Goal: Task Accomplishment & Management: Complete application form

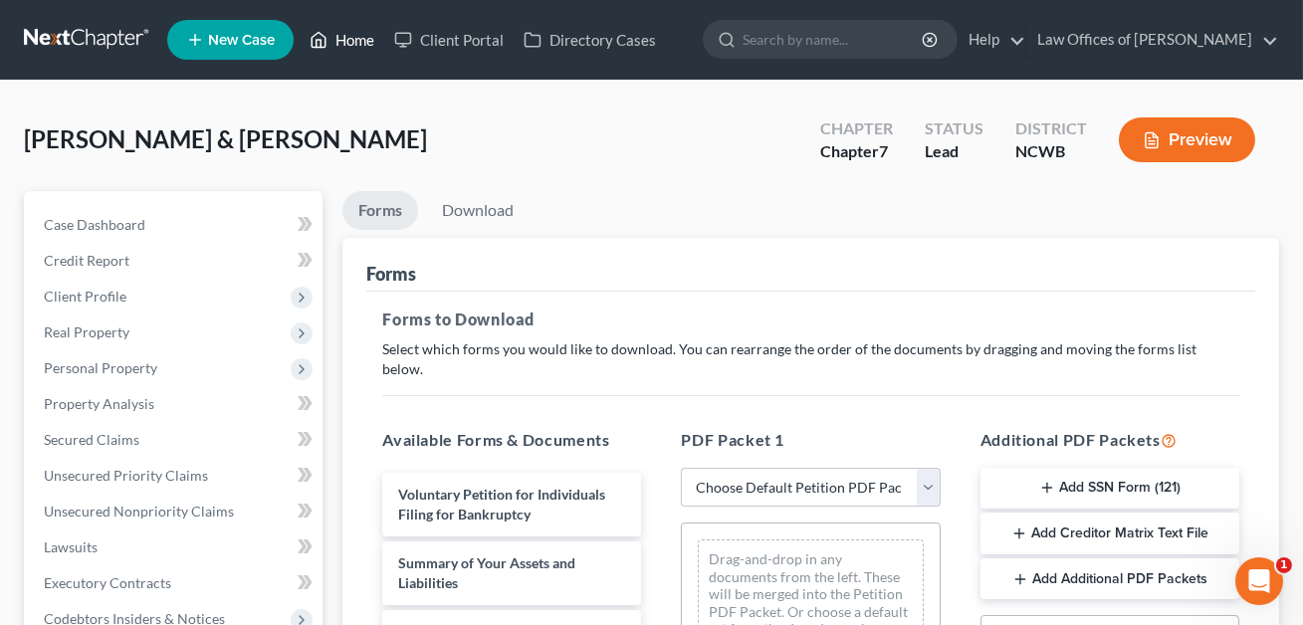
click at [363, 34] on link "Home" at bounding box center [342, 40] width 85 height 36
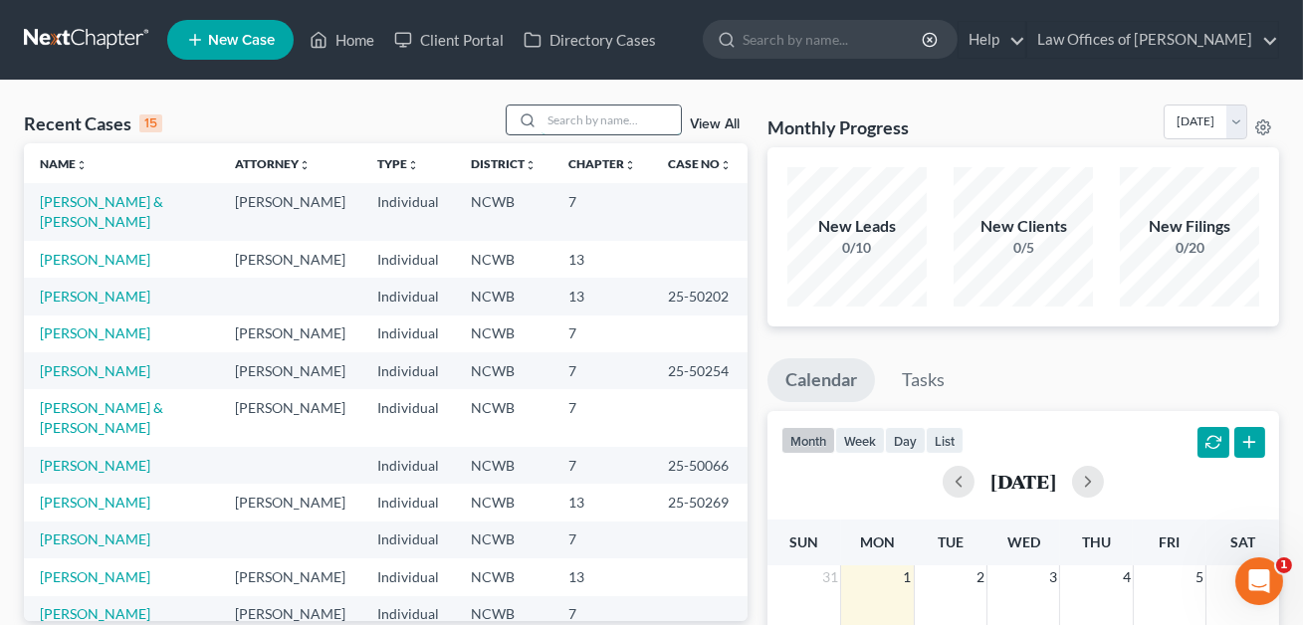
click at [575, 118] on input "search" at bounding box center [611, 120] width 139 height 29
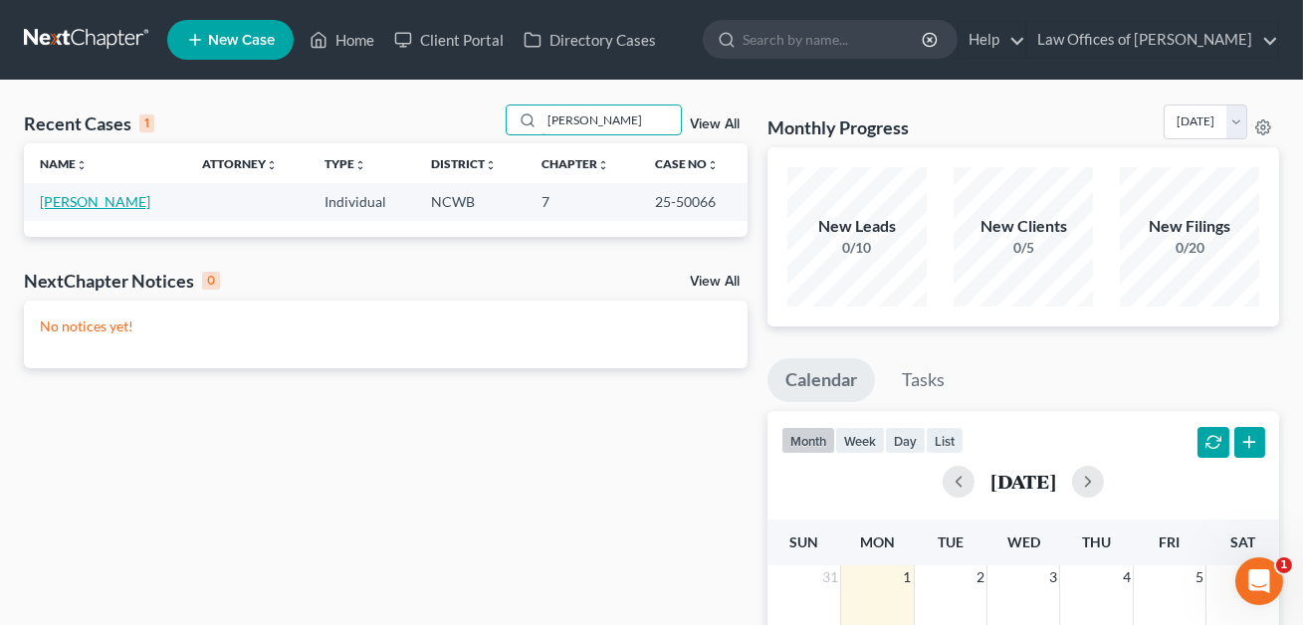
type input "[PERSON_NAME]"
click at [102, 208] on link "[PERSON_NAME]" at bounding box center [95, 201] width 111 height 17
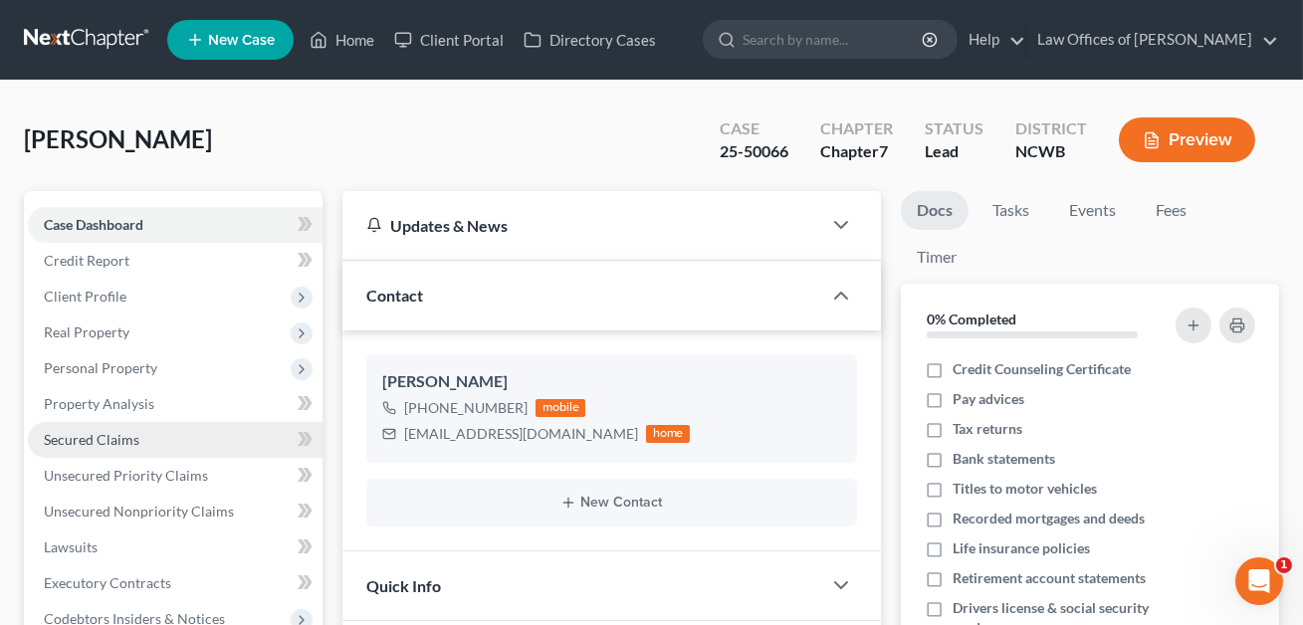
scroll to position [55, 0]
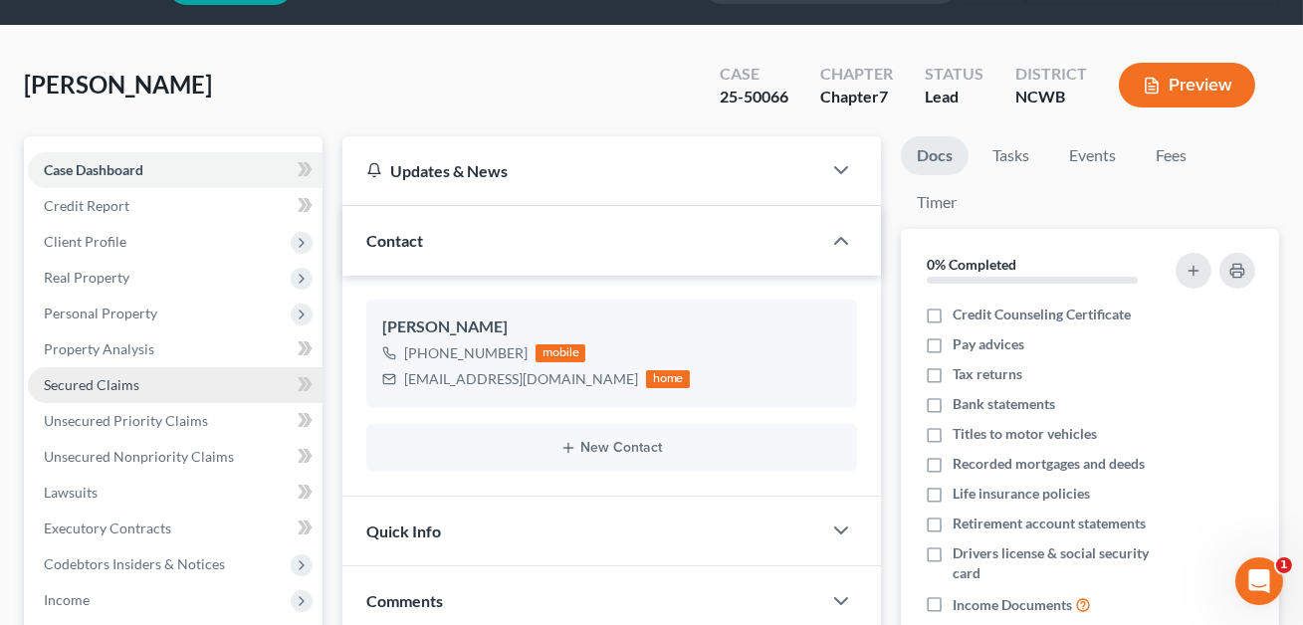
click at [110, 383] on span "Secured Claims" at bounding box center [92, 384] width 96 height 17
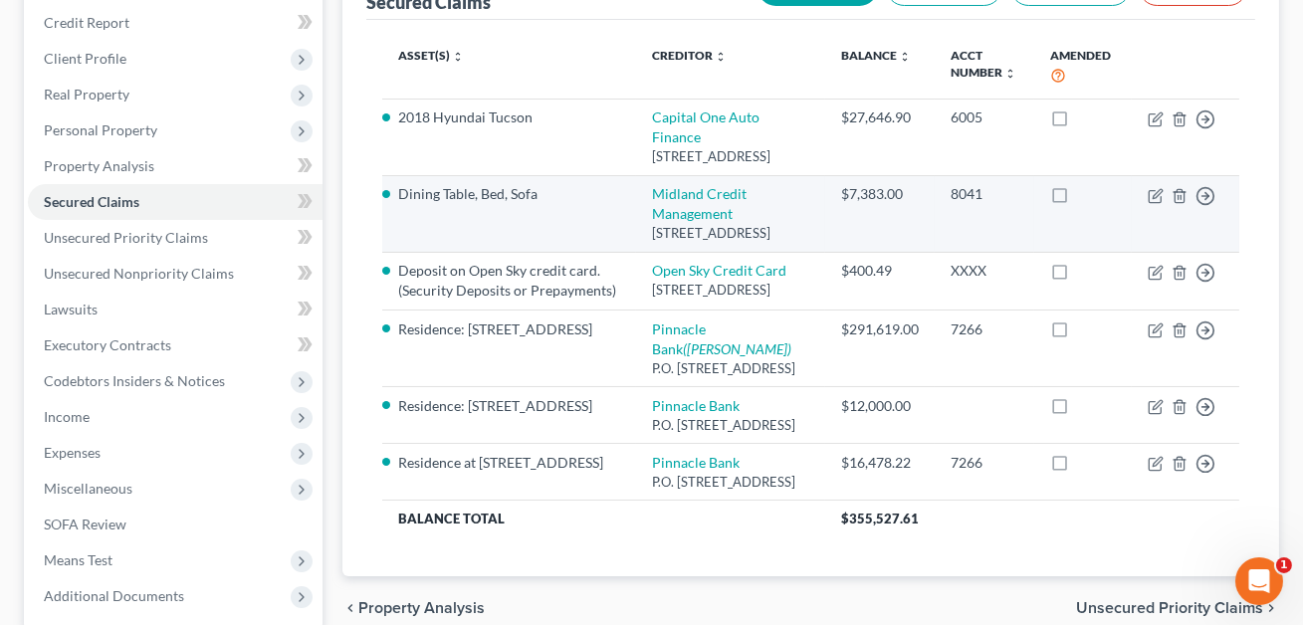
scroll to position [253, 0]
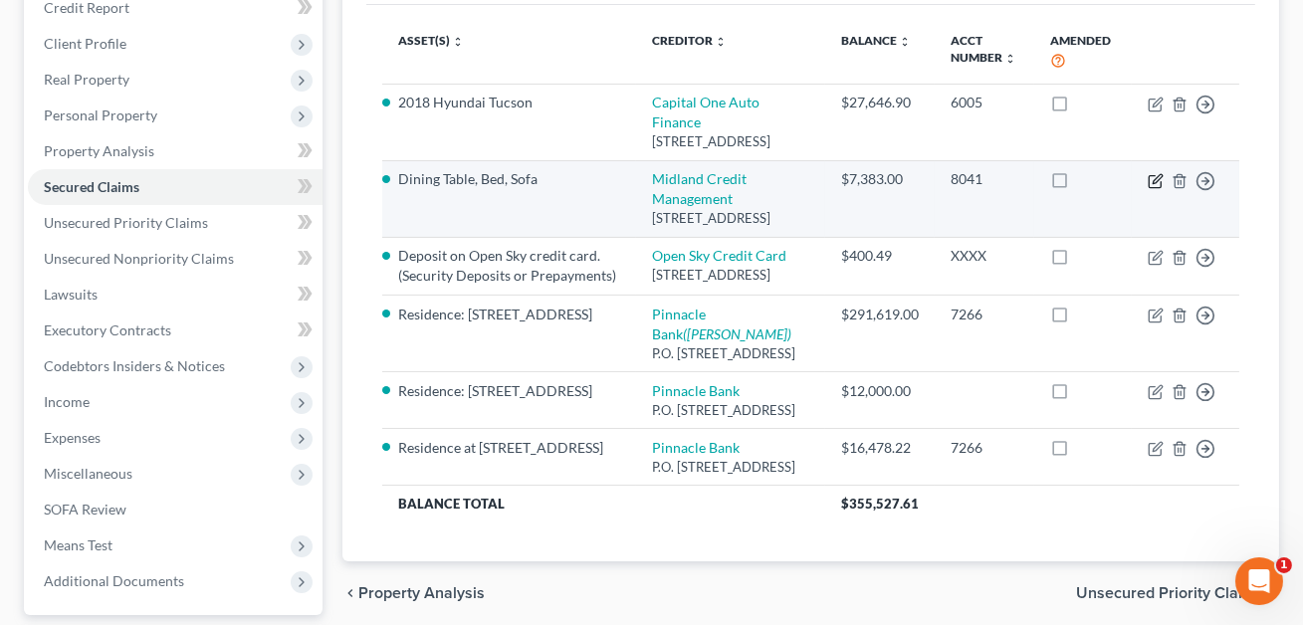
click at [1160, 178] on icon "button" at bounding box center [1155, 181] width 12 height 12
select select "4"
select select "2"
select select "0"
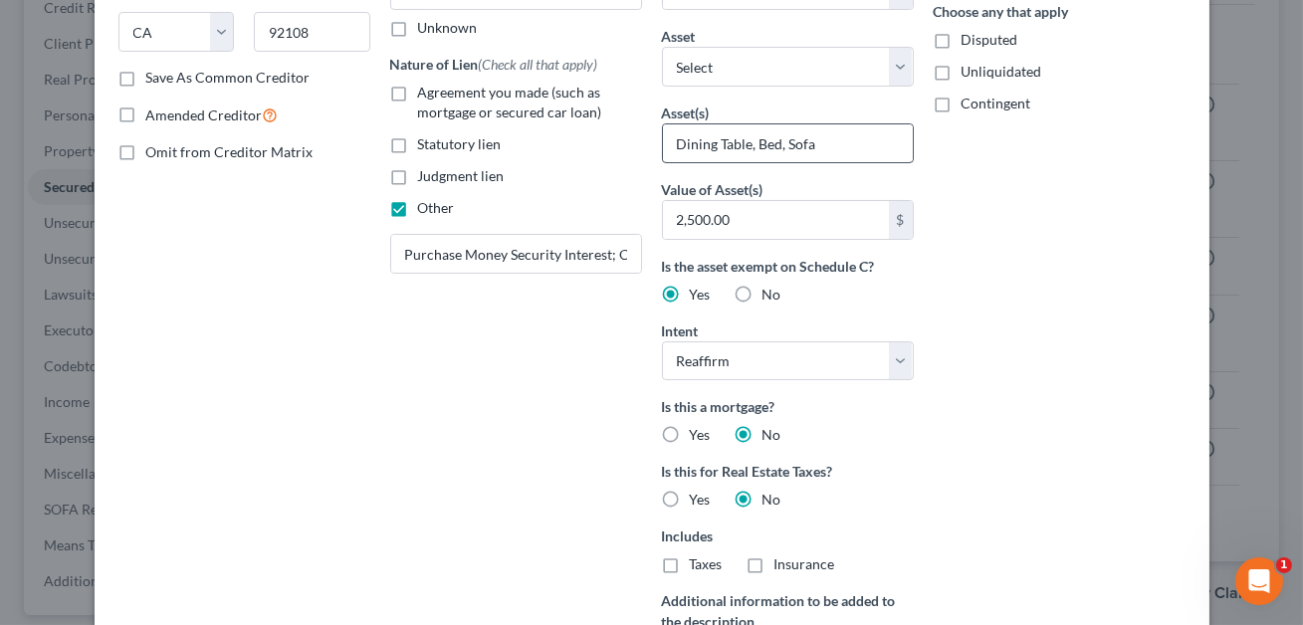
scroll to position [353, 0]
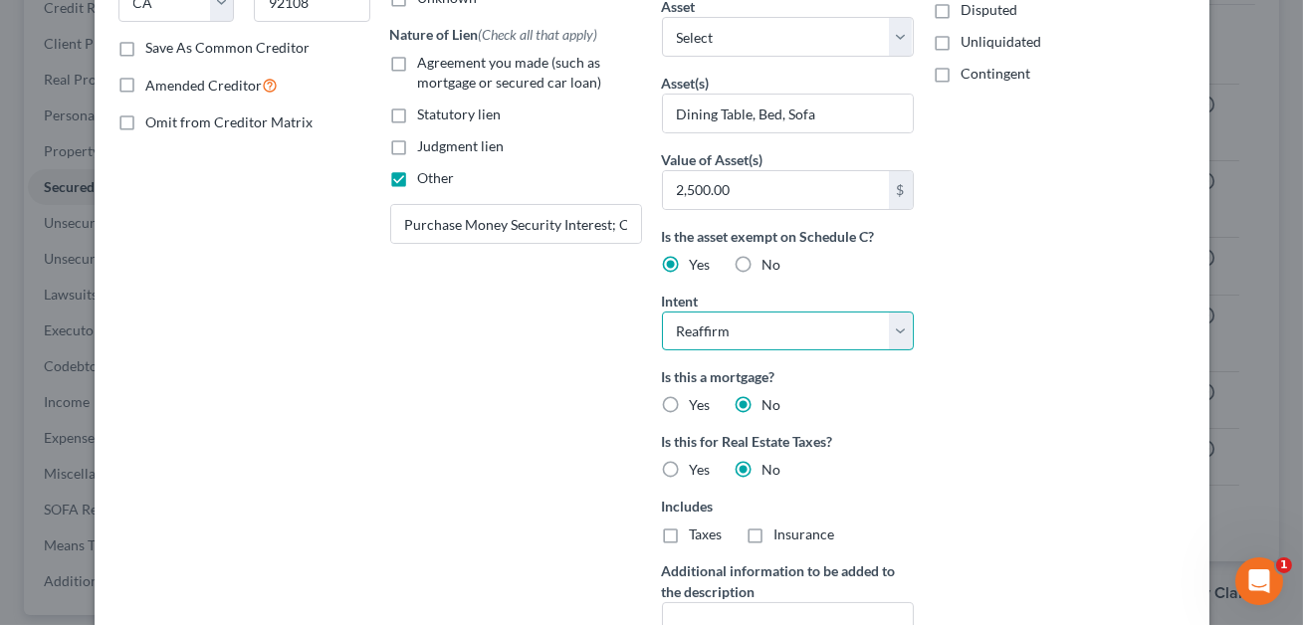
click at [740, 324] on select "Select Surrender Redeem Reaffirm Avoid Other" at bounding box center [788, 332] width 252 height 40
select select "4"
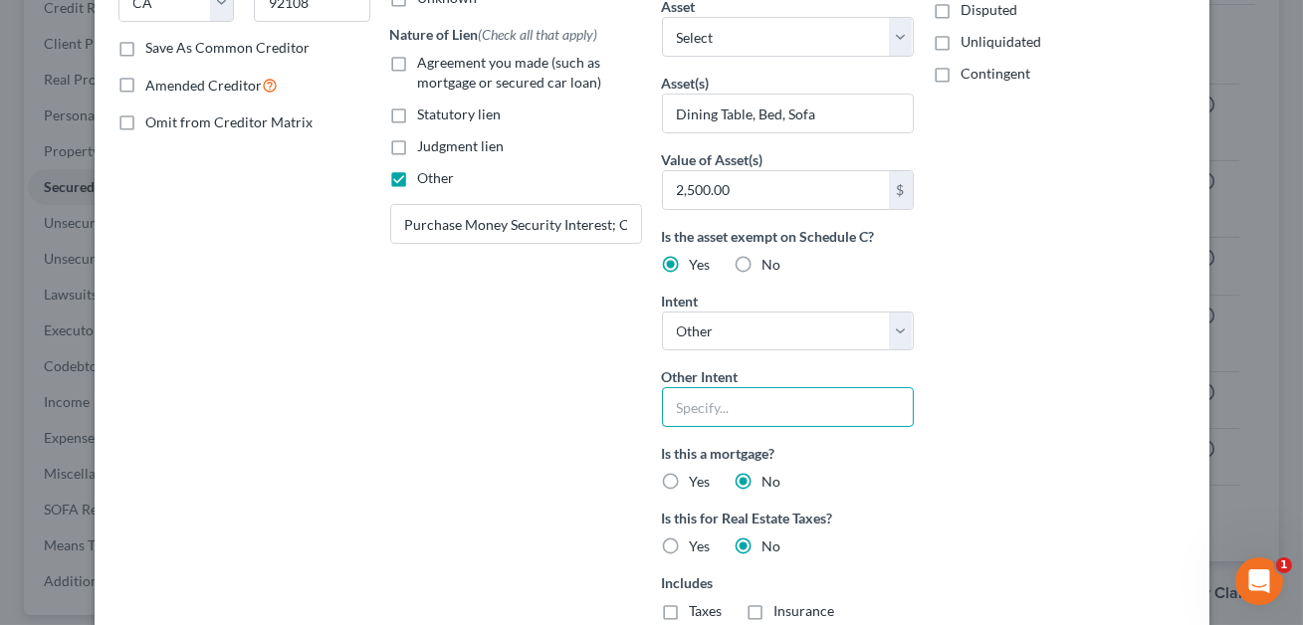
click at [697, 412] on input "text" at bounding box center [788, 407] width 252 height 40
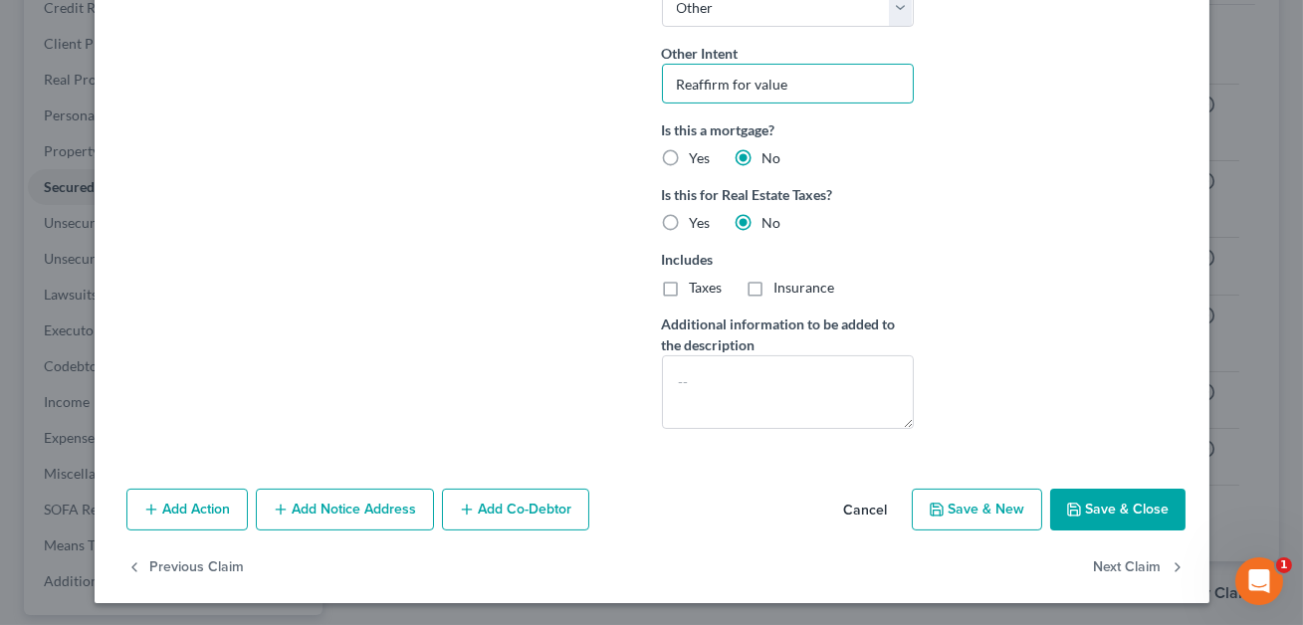
type input "Reaffirm for value"
click at [1107, 520] on button "Save & Close" at bounding box center [1118, 510] width 135 height 42
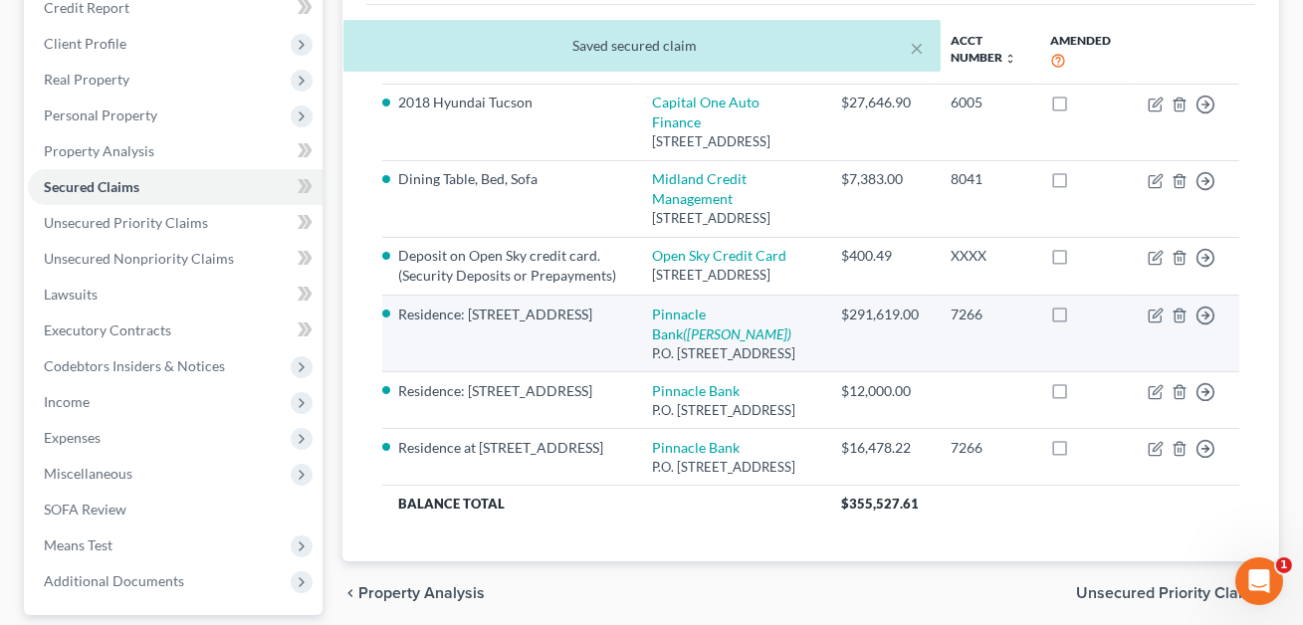
scroll to position [430, 0]
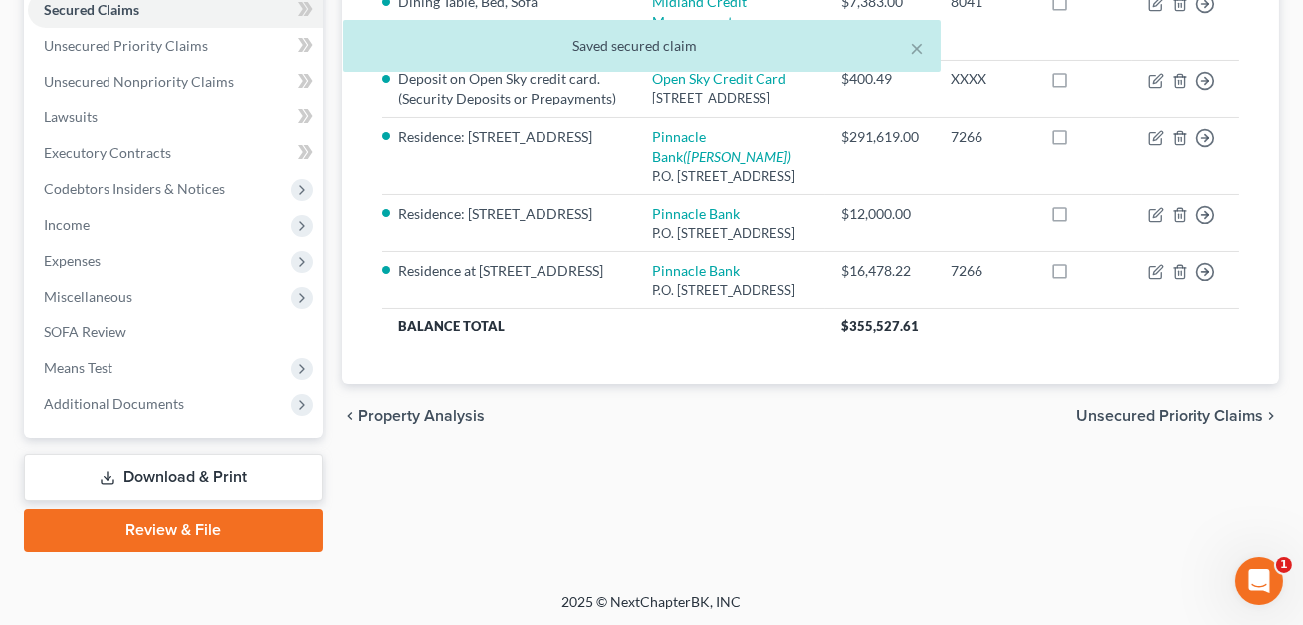
click at [188, 478] on link "Download & Print" at bounding box center [173, 477] width 299 height 47
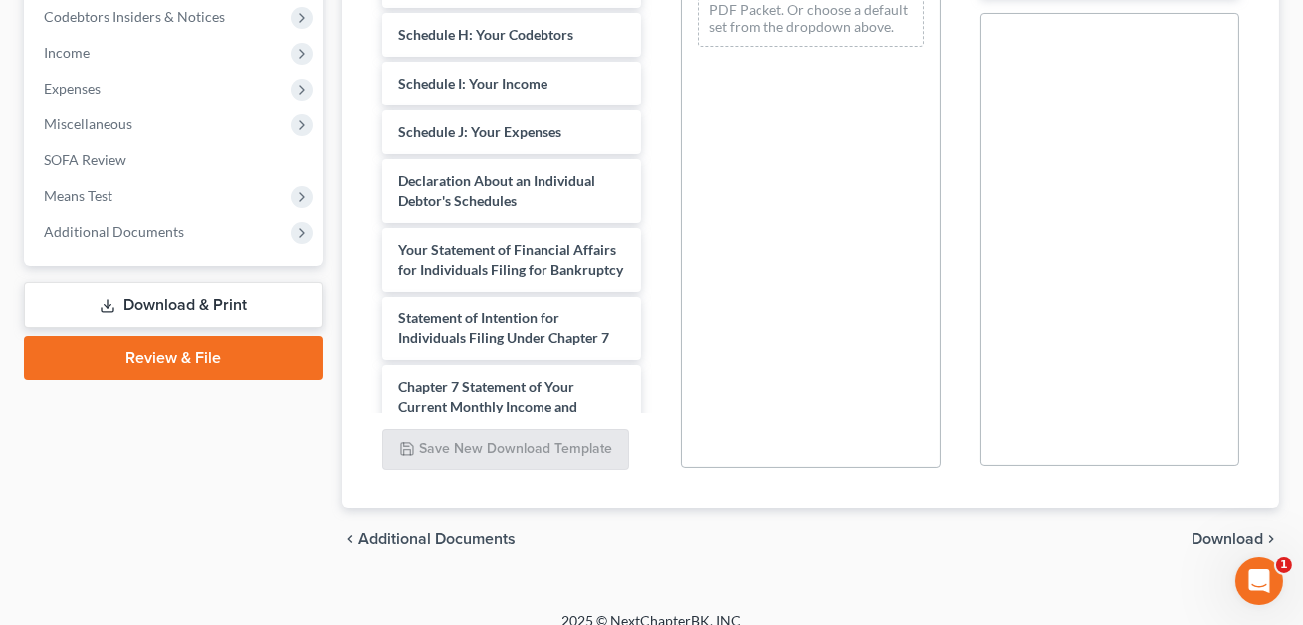
scroll to position [451, 0]
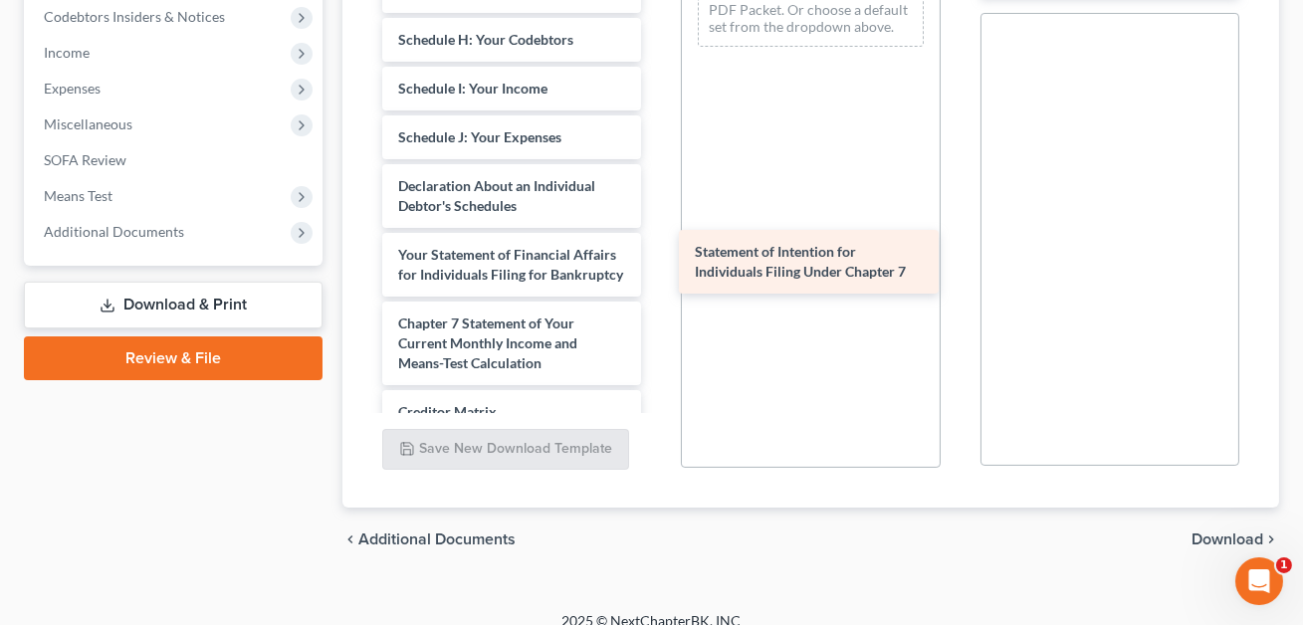
drag, startPoint x: 499, startPoint y: 301, endPoint x: 796, endPoint y: 253, distance: 300.6
click at [657, 253] on div "Statement of Intention for Individuals Filing Under Chapter 7 Monthly Business …" at bounding box center [511, 29] width 291 height 1221
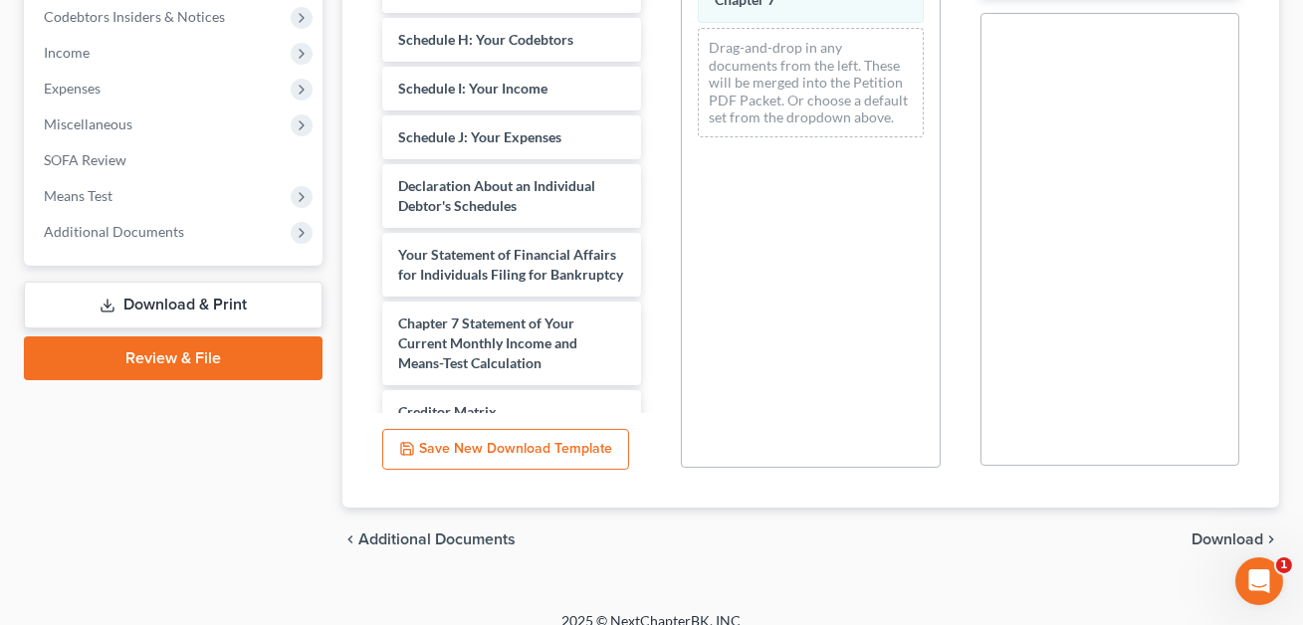
click at [1222, 532] on span "Download" at bounding box center [1228, 540] width 72 height 16
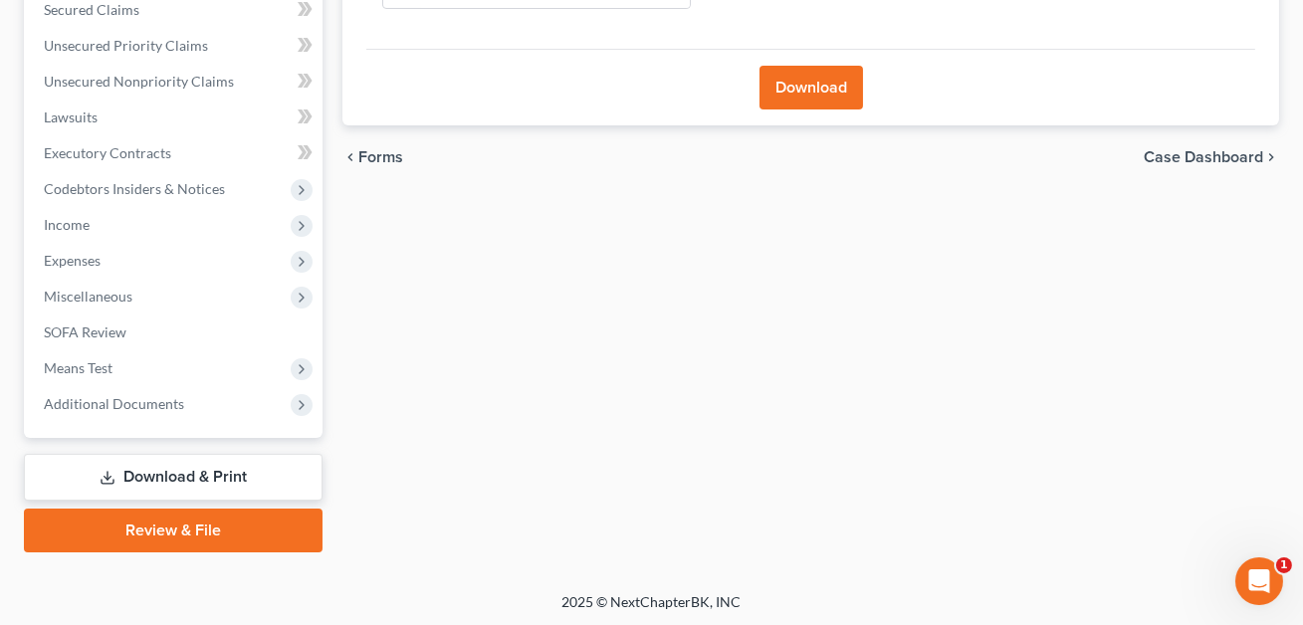
scroll to position [80, 0]
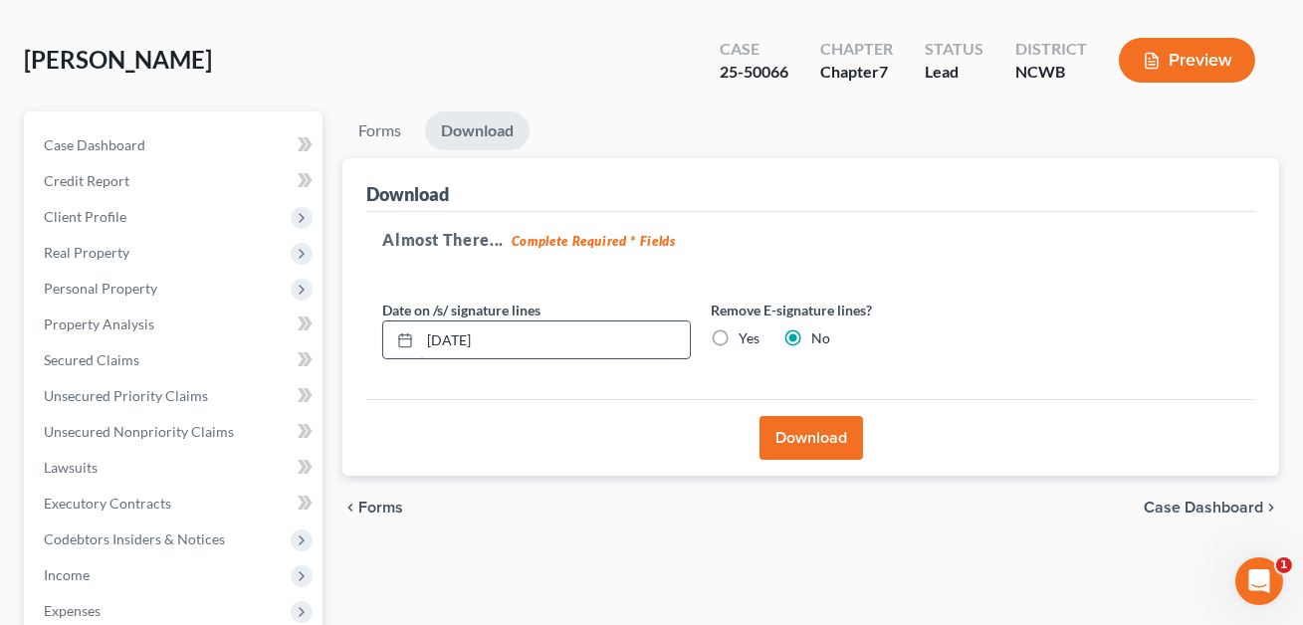
click at [435, 336] on input "[DATE]" at bounding box center [555, 341] width 270 height 38
click at [453, 336] on input "089/01/2025" at bounding box center [555, 341] width 270 height 38
click at [463, 339] on input "[DATE]" at bounding box center [555, 341] width 270 height 38
click at [462, 340] on input "08/02/20258" at bounding box center [555, 341] width 270 height 38
click at [454, 338] on input "08/028/20258" at bounding box center [555, 341] width 270 height 38
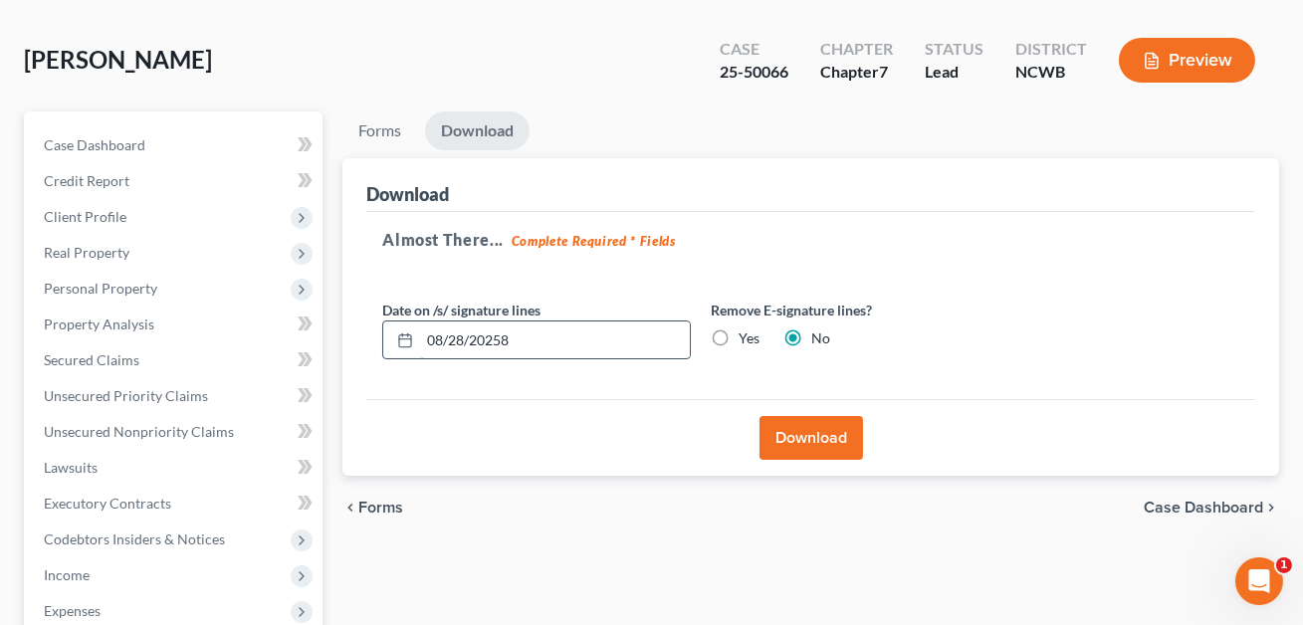
click at [512, 342] on input "08/28/20258" at bounding box center [555, 341] width 270 height 38
type input "[DATE]"
click at [806, 432] on button "Download" at bounding box center [812, 438] width 104 height 44
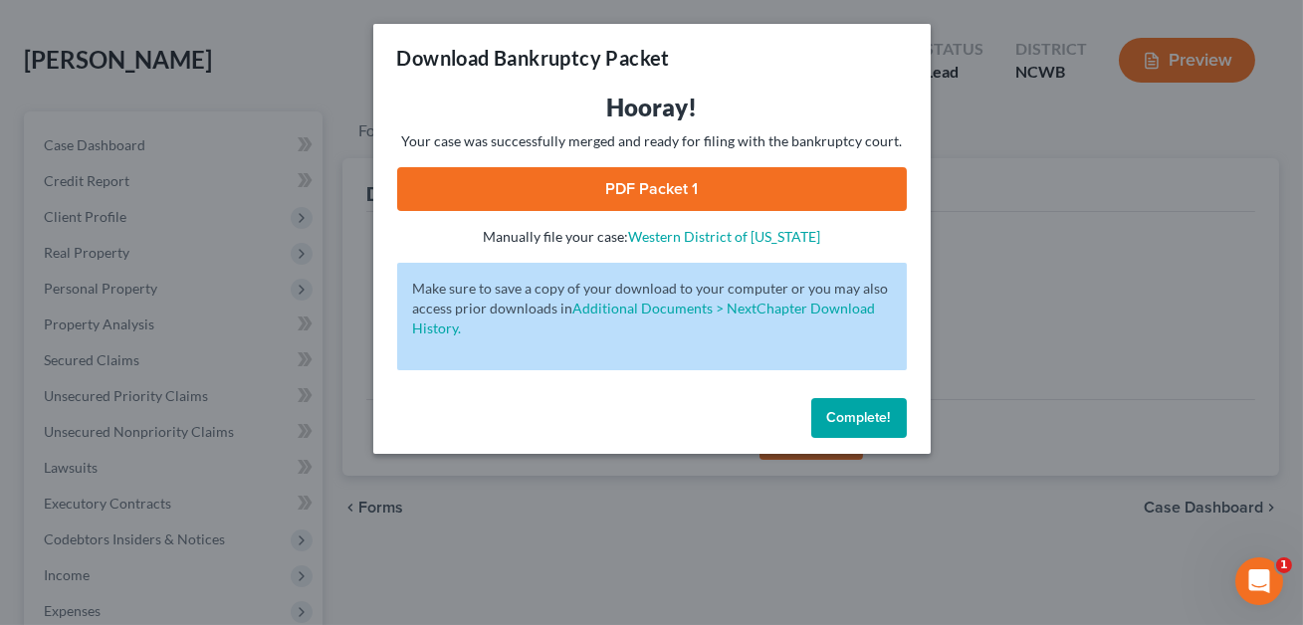
click at [675, 190] on link "PDF Packet 1" at bounding box center [652, 189] width 510 height 44
click at [843, 426] on button "Complete!" at bounding box center [860, 418] width 96 height 40
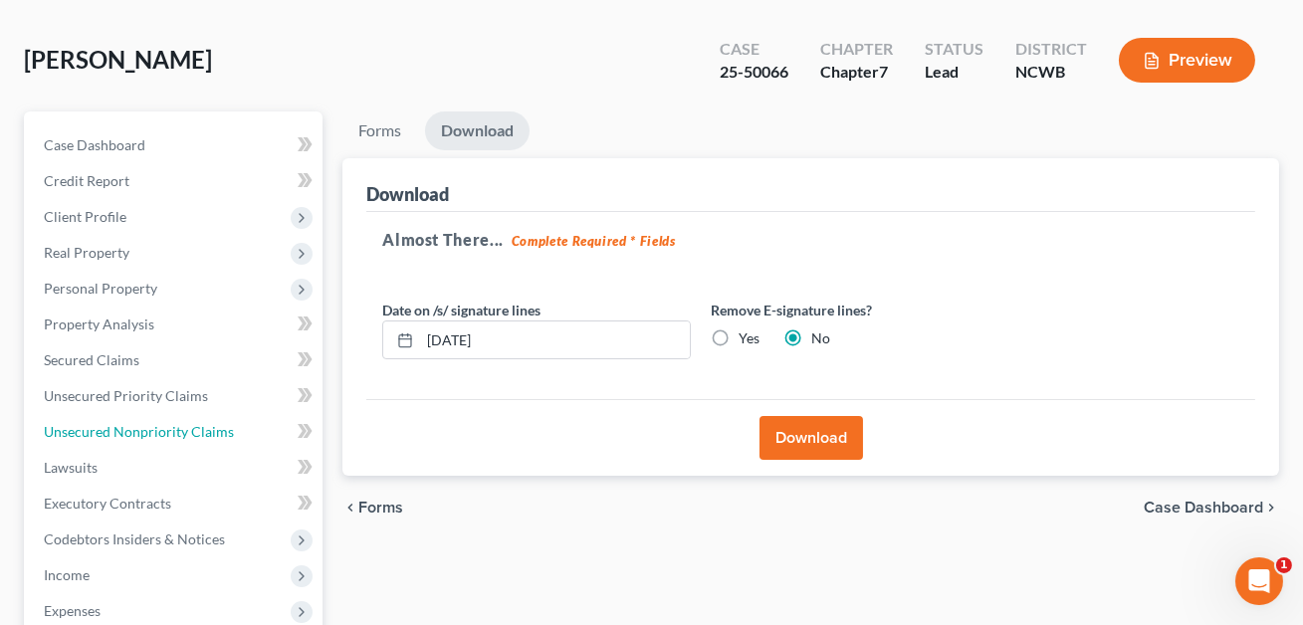
click at [182, 433] on span "Unsecured Nonpriority Claims" at bounding box center [139, 431] width 190 height 17
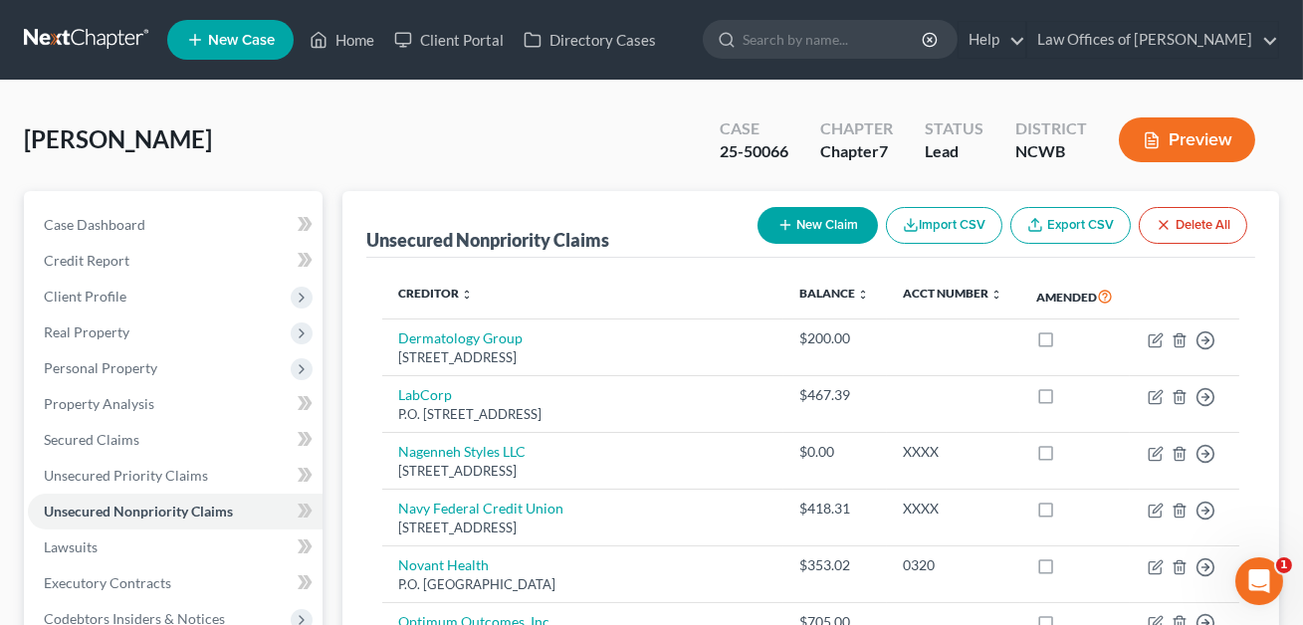
click at [828, 223] on button "New Claim" at bounding box center [818, 225] width 120 height 37
select select "0"
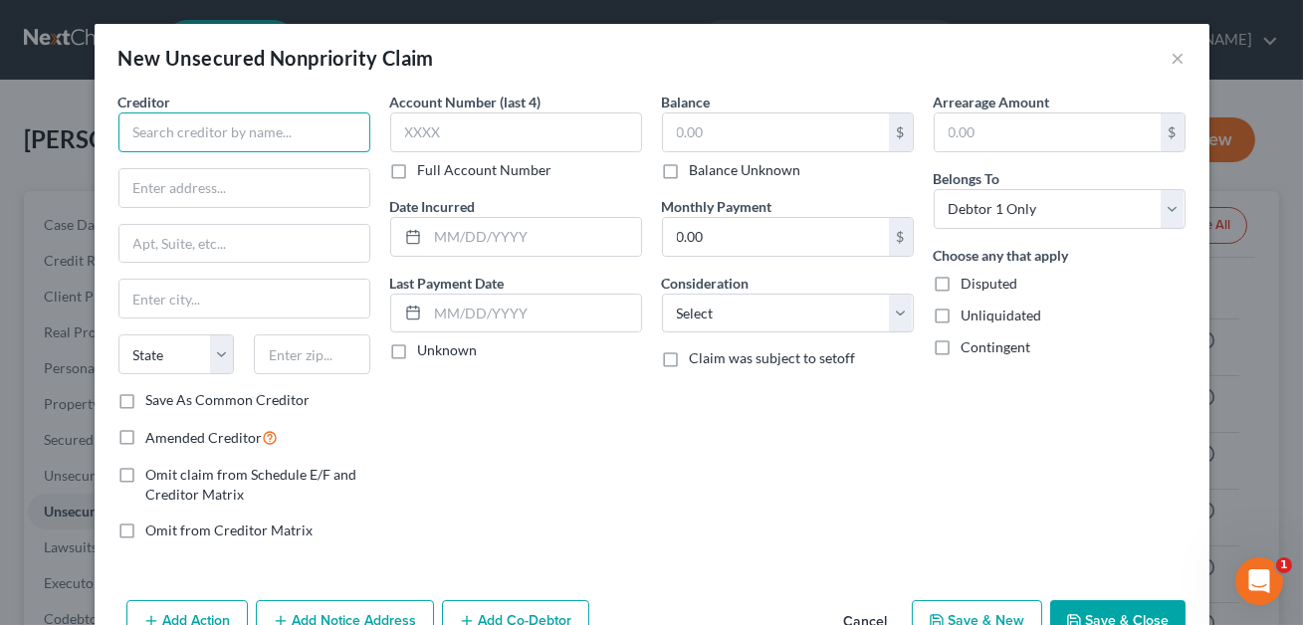
click at [242, 136] on input "text" at bounding box center [244, 133] width 252 height 40
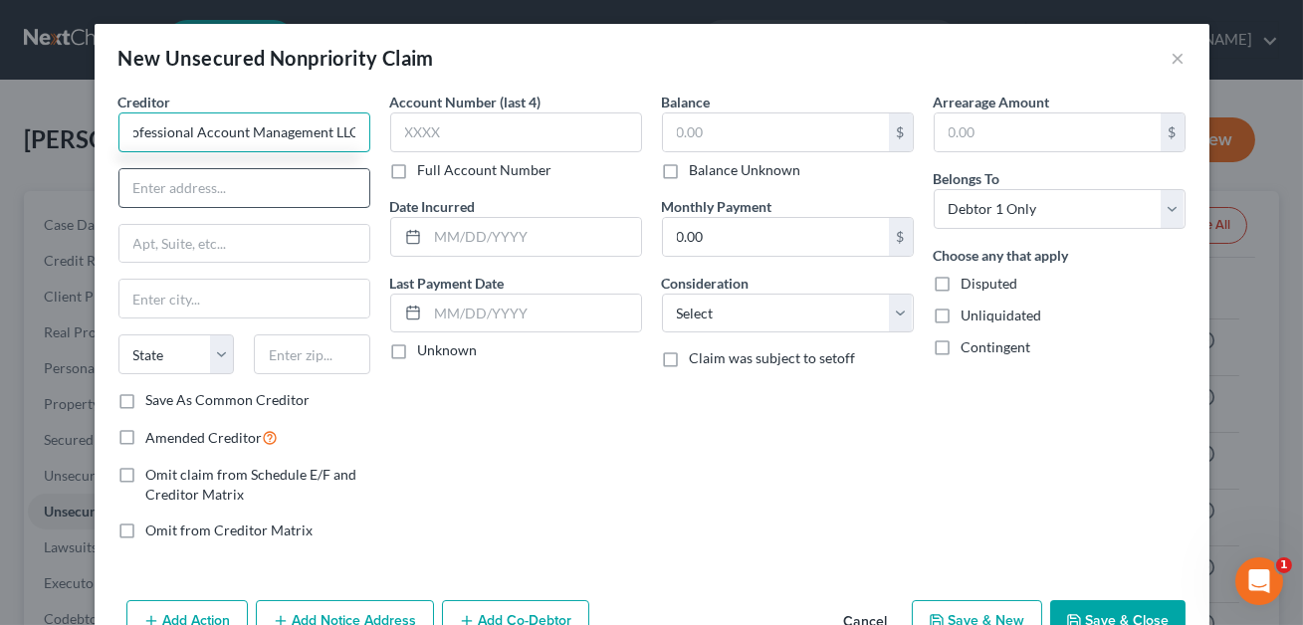
type input "Professional Account Management LLC"
click at [189, 180] on input "text" at bounding box center [244, 188] width 250 height 38
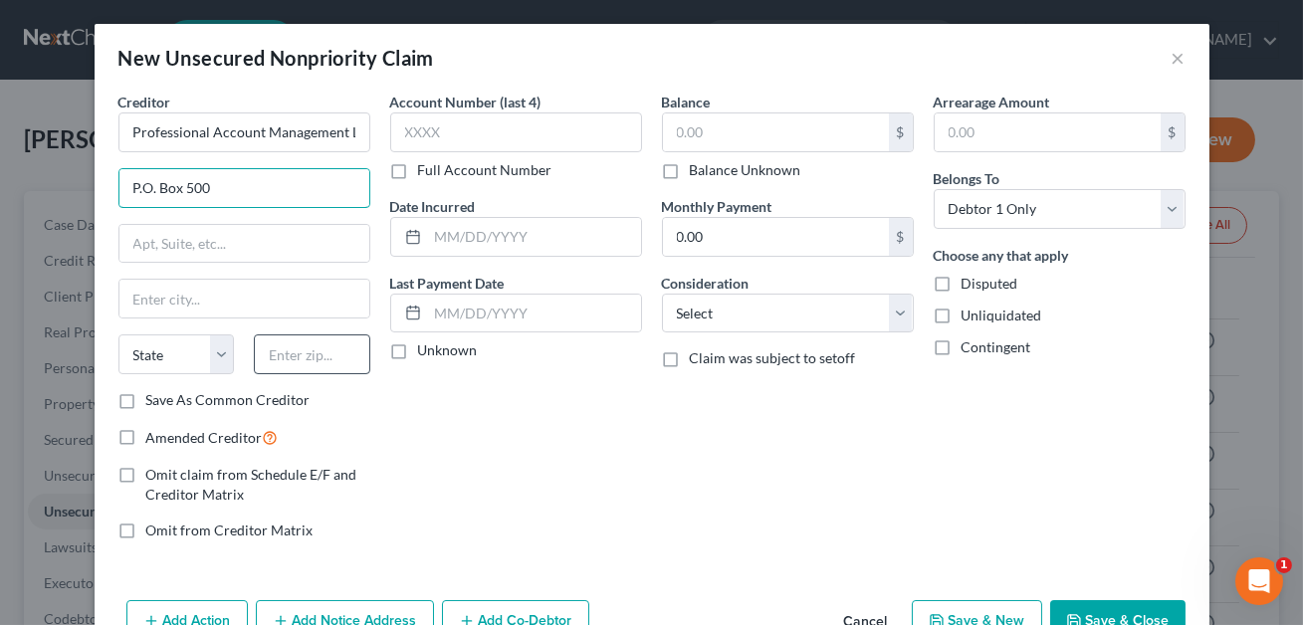
type input "P.O. Box 500"
click at [299, 356] on input "text" at bounding box center [312, 355] width 117 height 40
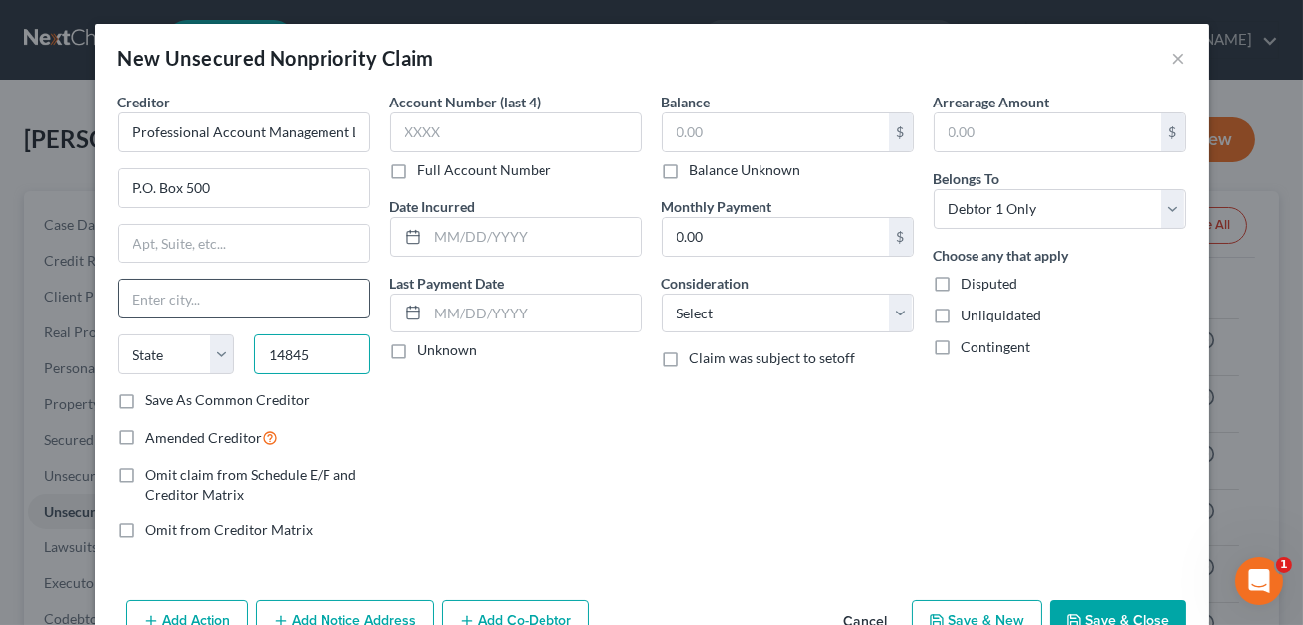
type input "14845"
click at [281, 306] on input "text" at bounding box center [244, 299] width 250 height 38
type input "Horseheads"
select select "35"
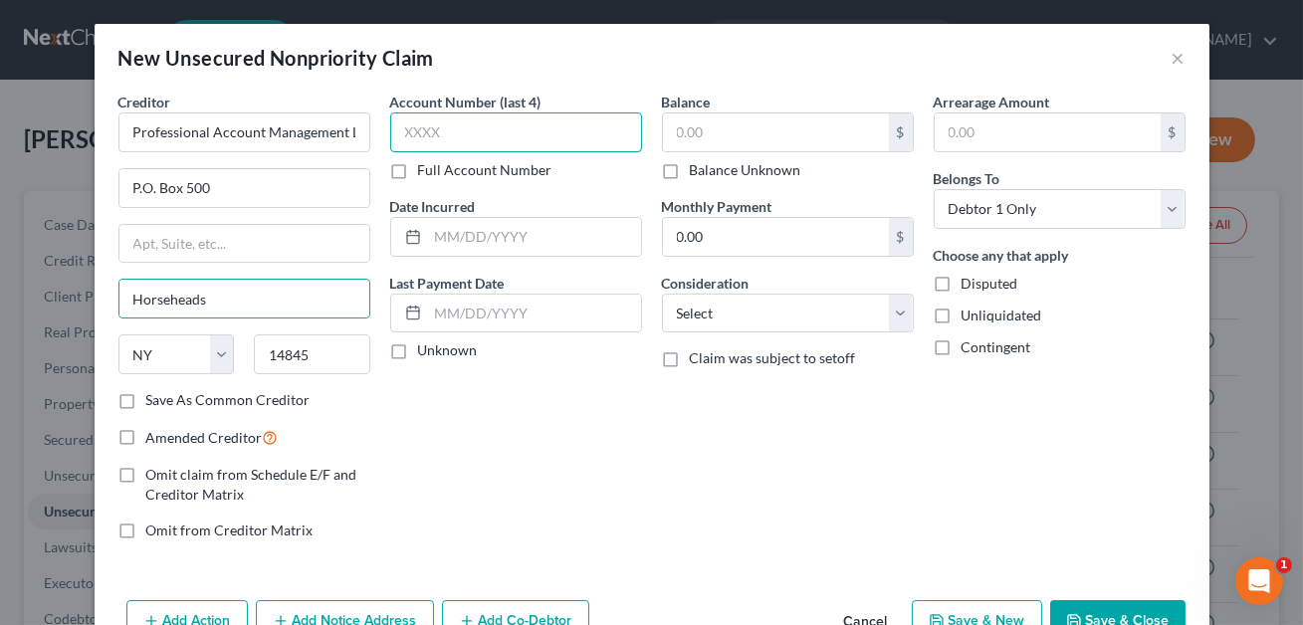
click at [428, 139] on input "text" at bounding box center [516, 133] width 252 height 40
type input "0047"
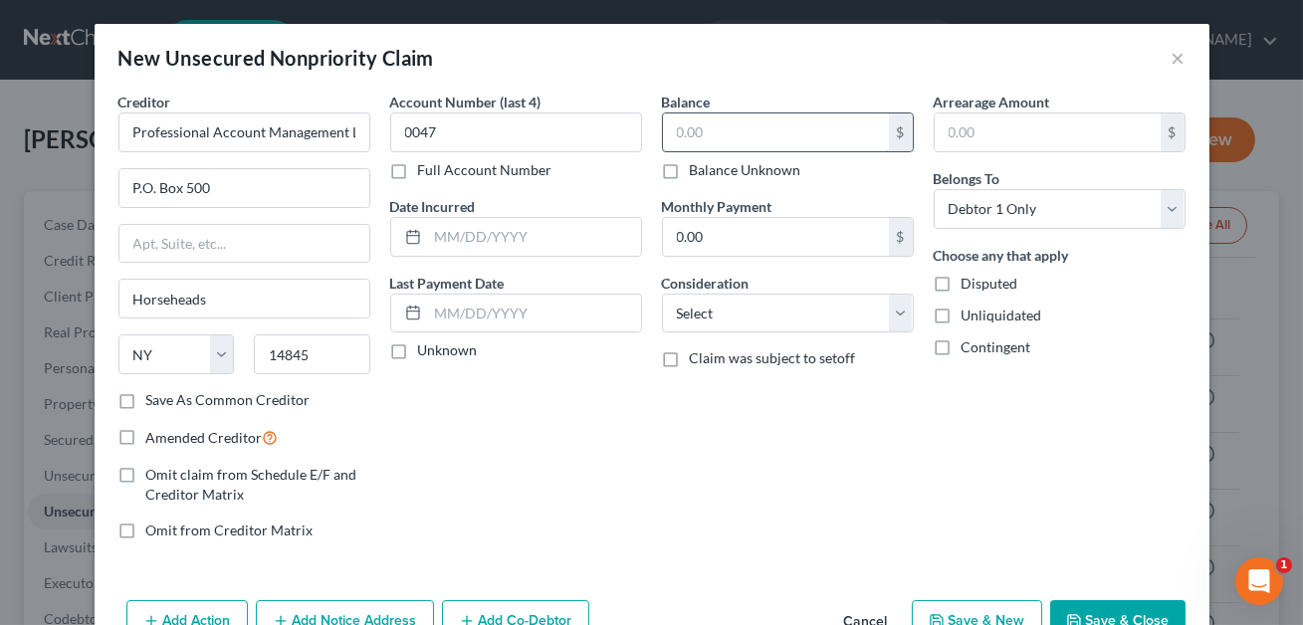
click at [691, 133] on input "text" at bounding box center [776, 133] width 226 height 38
type input "62.92"
click at [706, 313] on select "Select Cable / Satellite Services Collection Agency Credit Card Debt Debt Couns…" at bounding box center [788, 314] width 252 height 40
select select "1"
click at [449, 223] on input "text" at bounding box center [534, 237] width 213 height 38
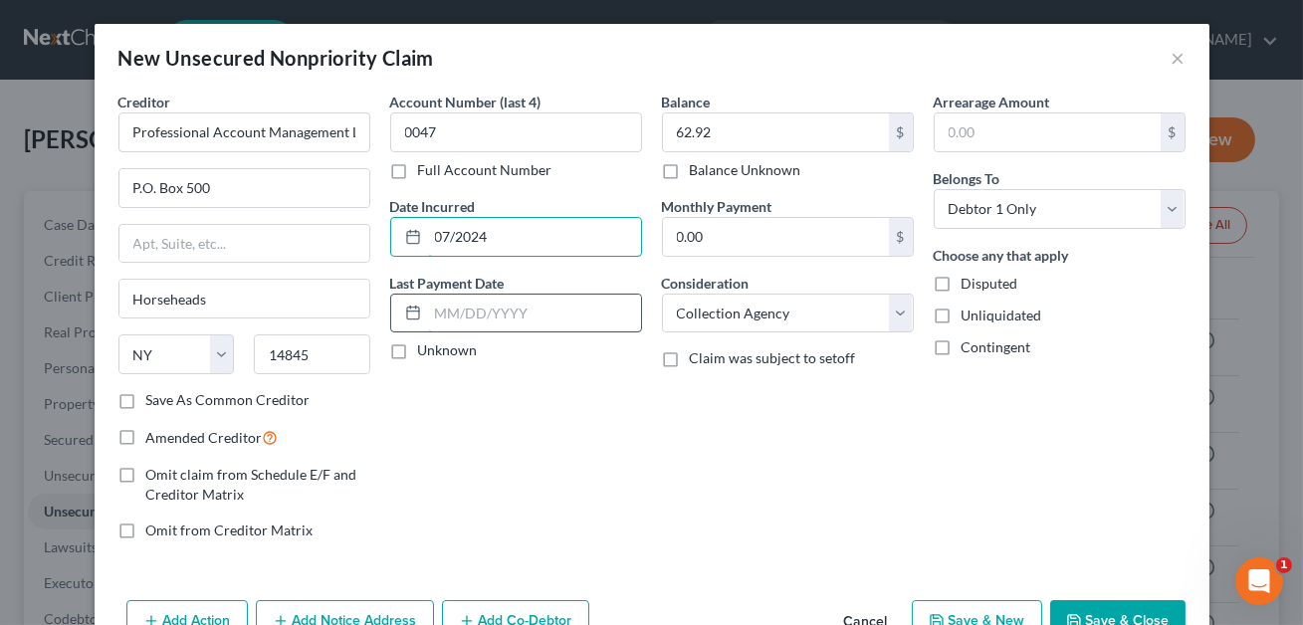
scroll to position [55, 0]
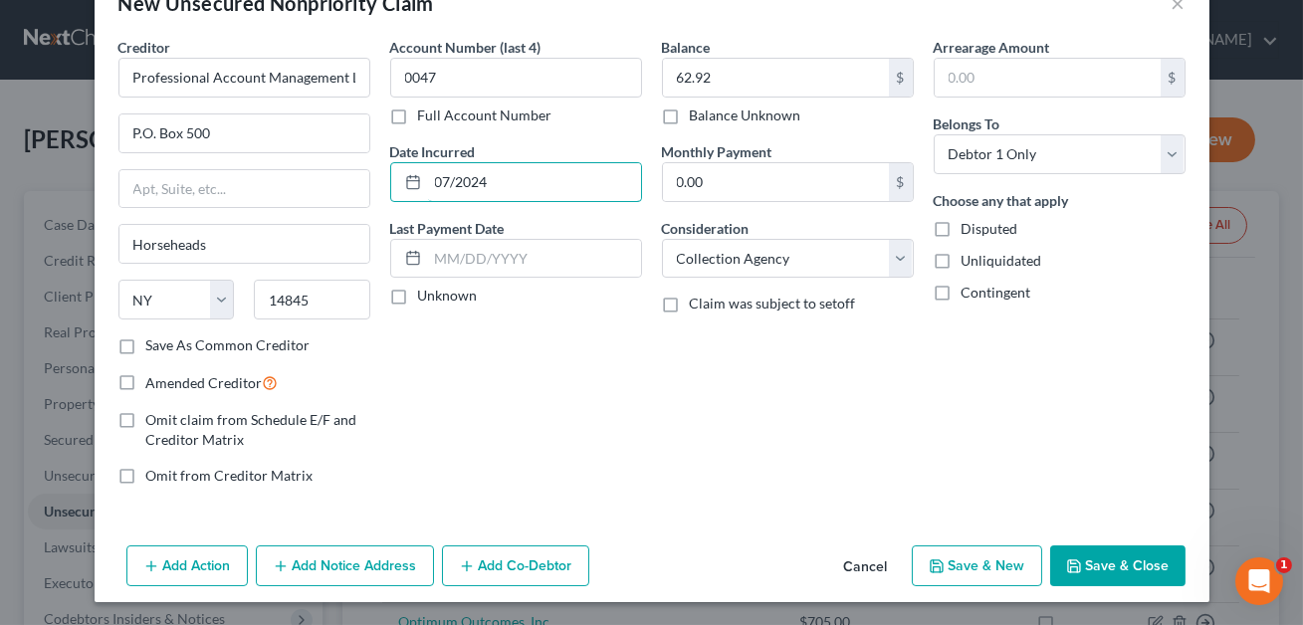
type input "07/2024"
click at [332, 565] on button "Add Notice Address" at bounding box center [345, 567] width 178 height 42
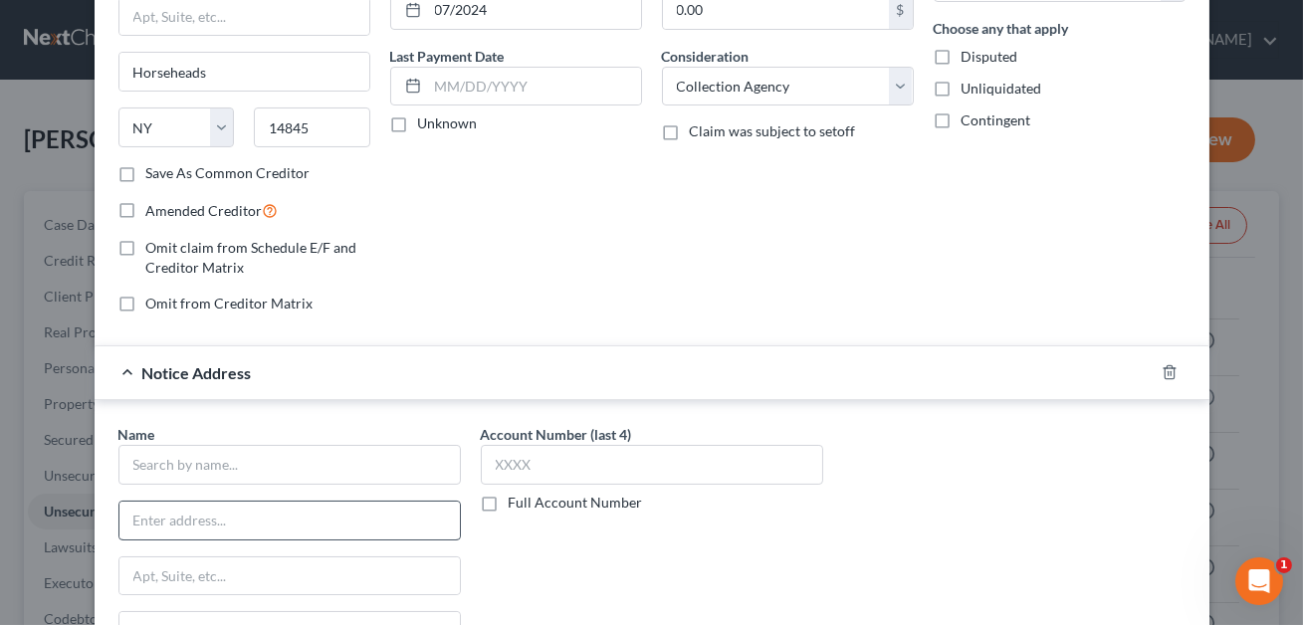
scroll to position [249, 0]
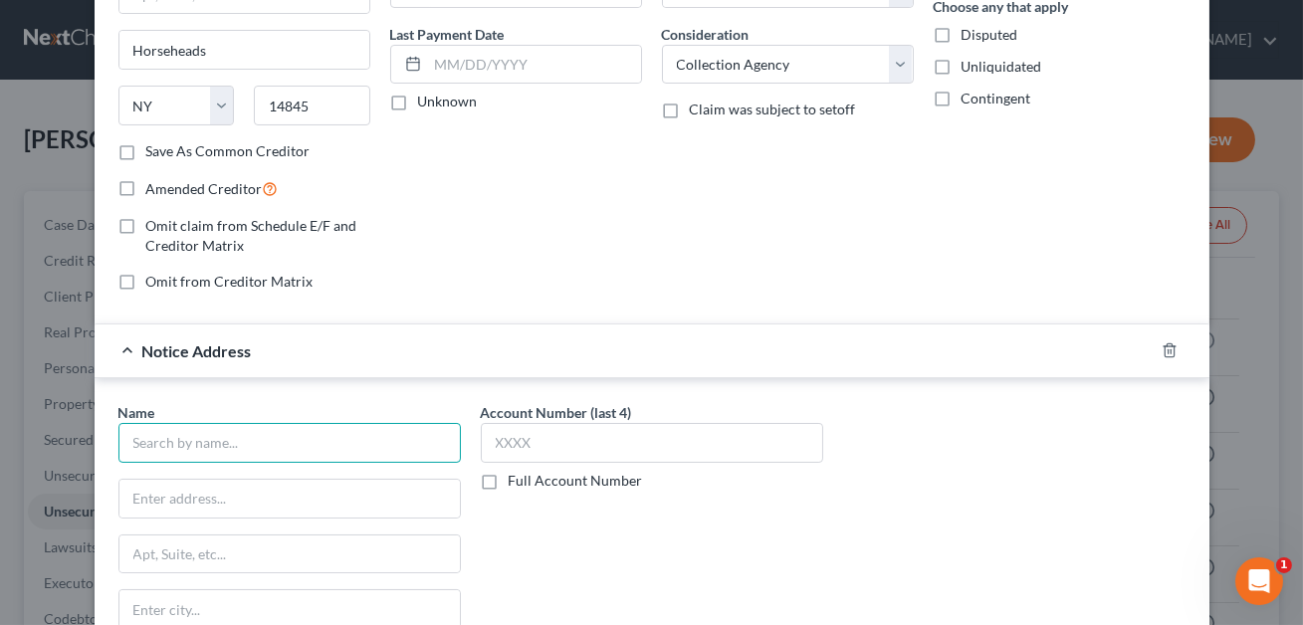
click at [175, 447] on input "text" at bounding box center [289, 443] width 343 height 40
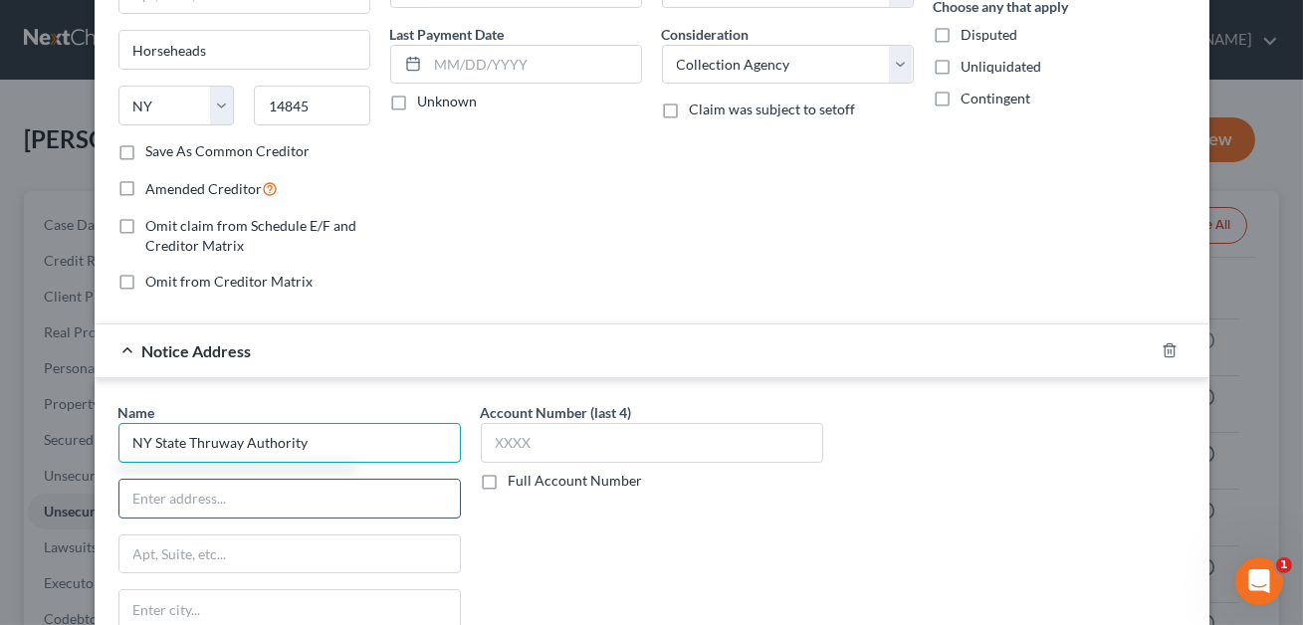
type input "NY State Thruway Authority"
click at [142, 485] on input "text" at bounding box center [289, 499] width 341 height 38
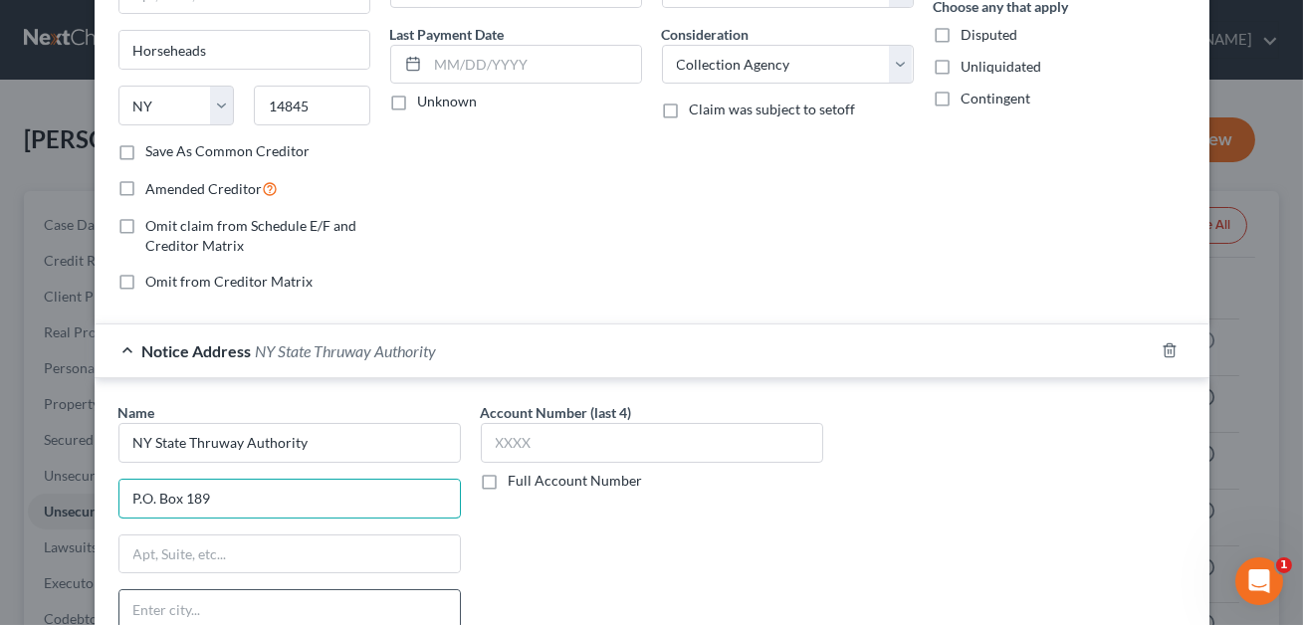
type input "P.O. Box 189"
click at [144, 608] on input "text" at bounding box center [289, 609] width 341 height 38
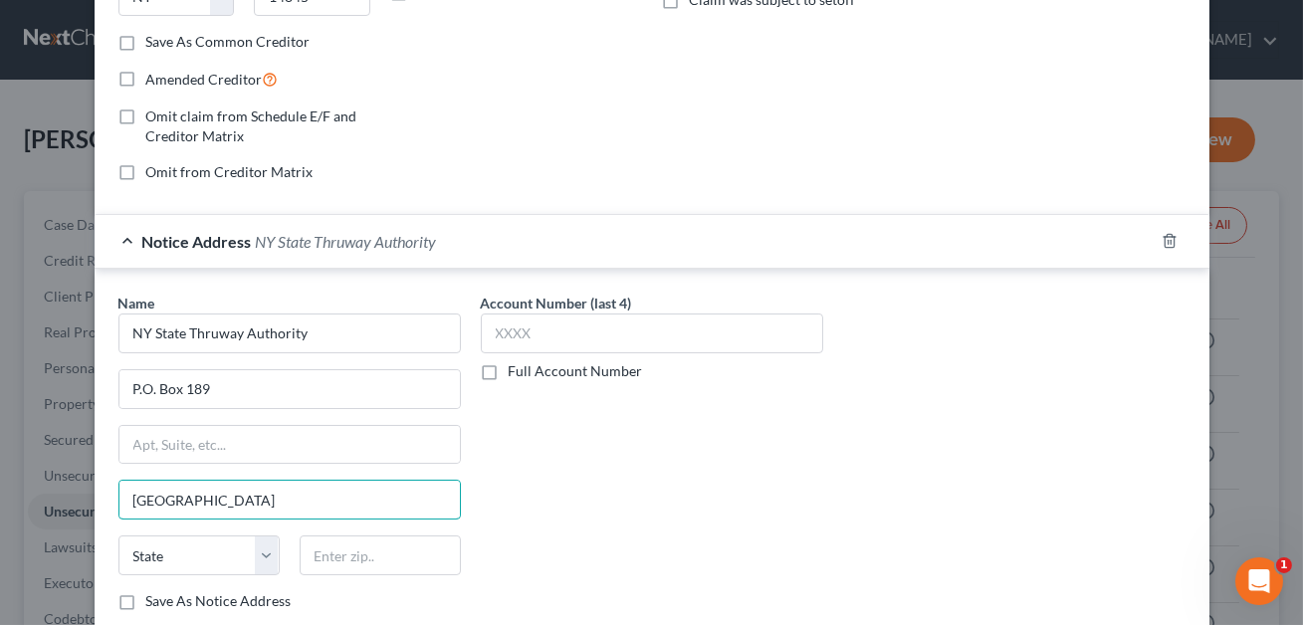
scroll to position [363, 0]
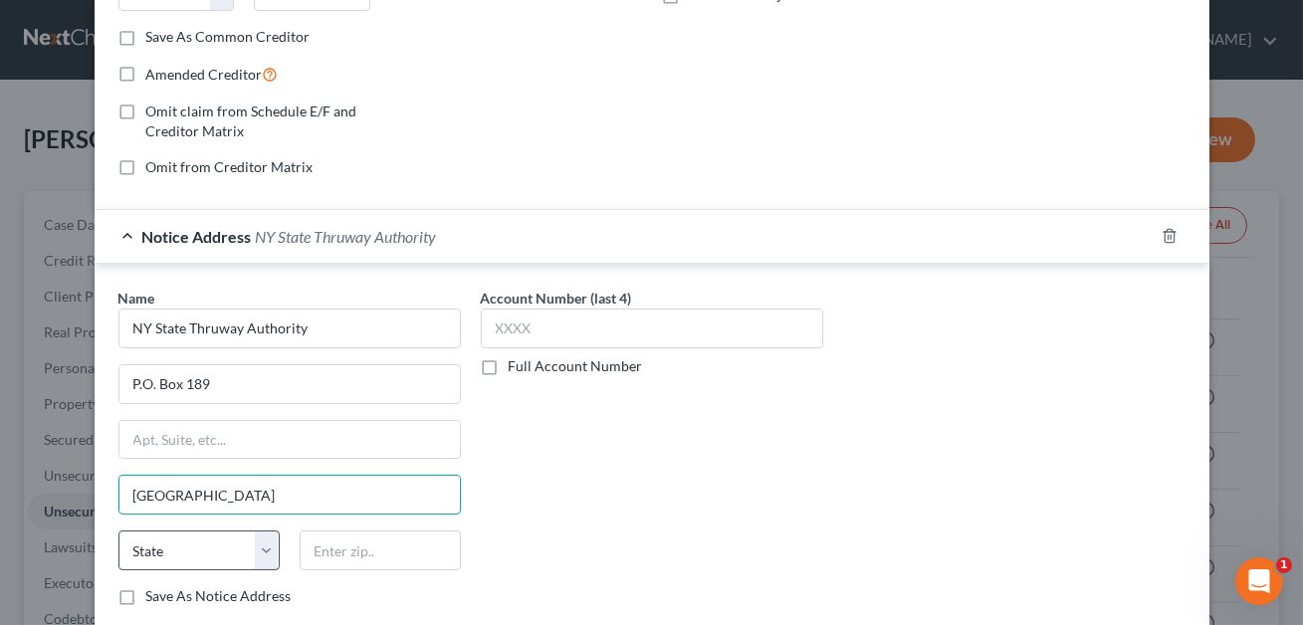
type input "[GEOGRAPHIC_DATA]"
click at [146, 546] on select "State [US_STATE] AK AR AZ CA CO CT DE DC [GEOGRAPHIC_DATA] [GEOGRAPHIC_DATA] GU…" at bounding box center [198, 551] width 161 height 40
select select "35"
click at [352, 550] on input "text" at bounding box center [380, 551] width 161 height 40
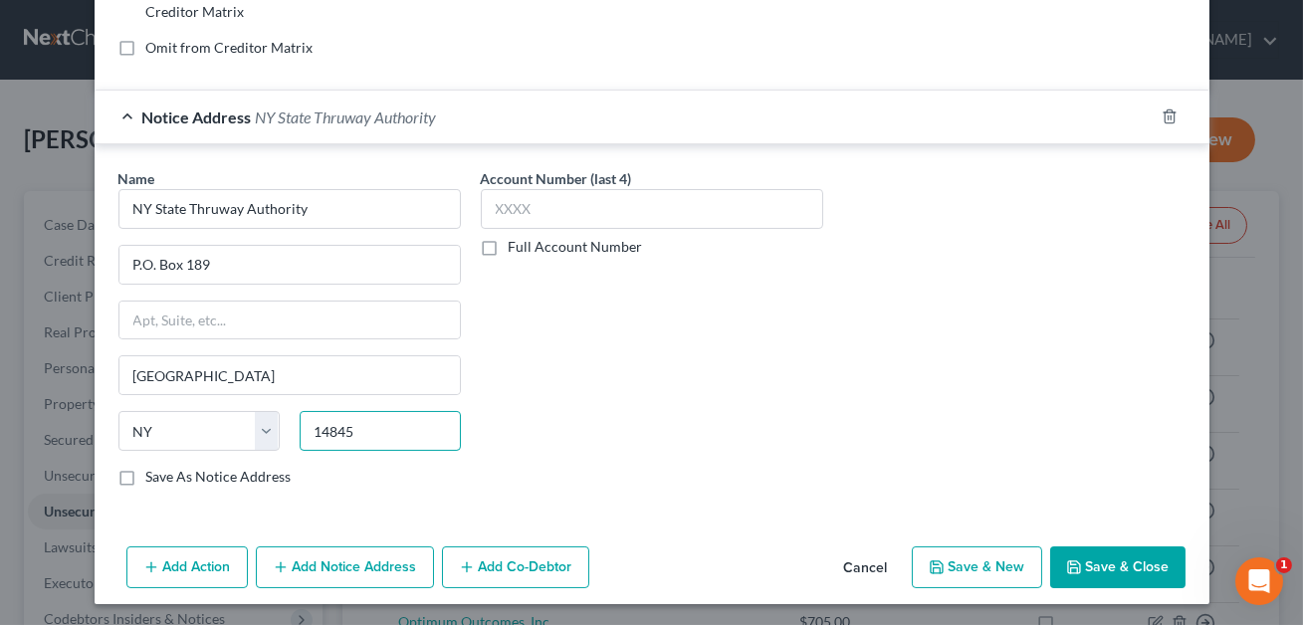
type input "14845"
click at [1122, 568] on button "Save & Close" at bounding box center [1118, 568] width 135 height 42
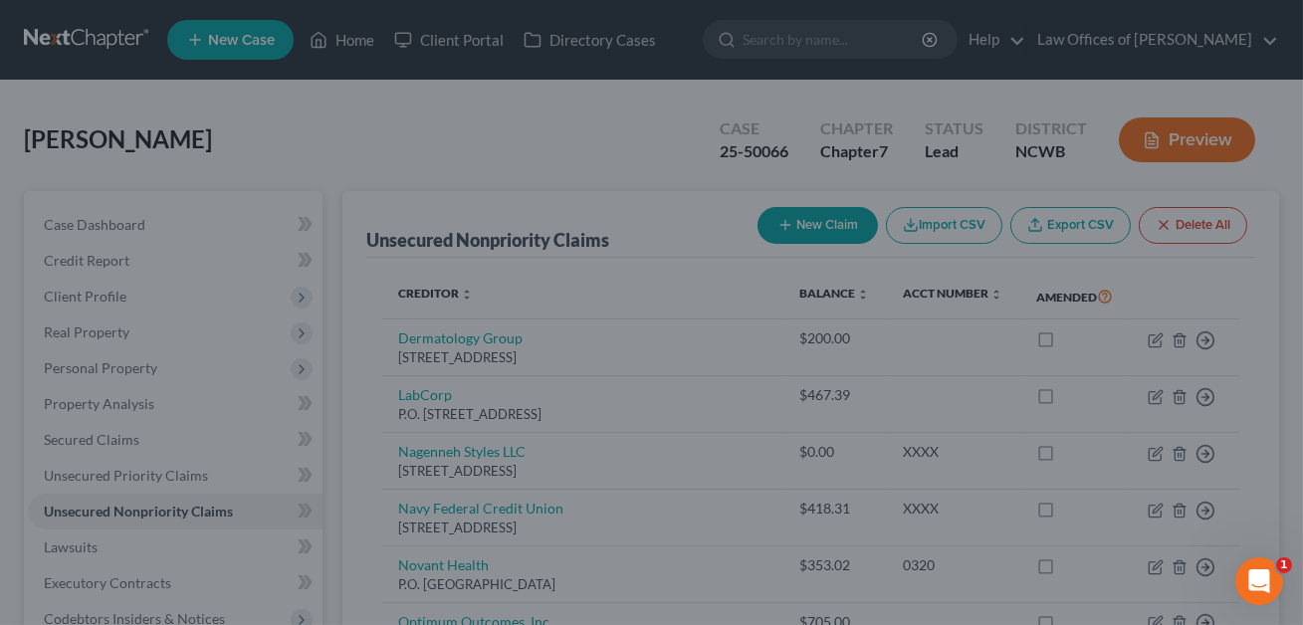
type input "Horseheads"
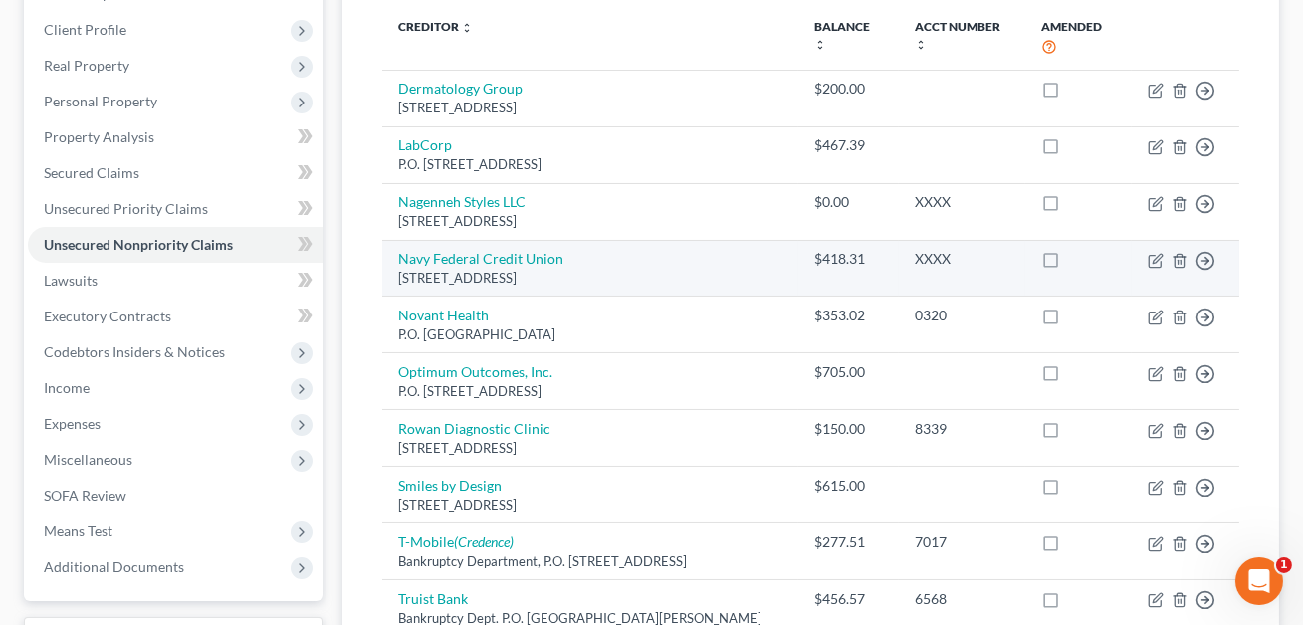
scroll to position [0, 0]
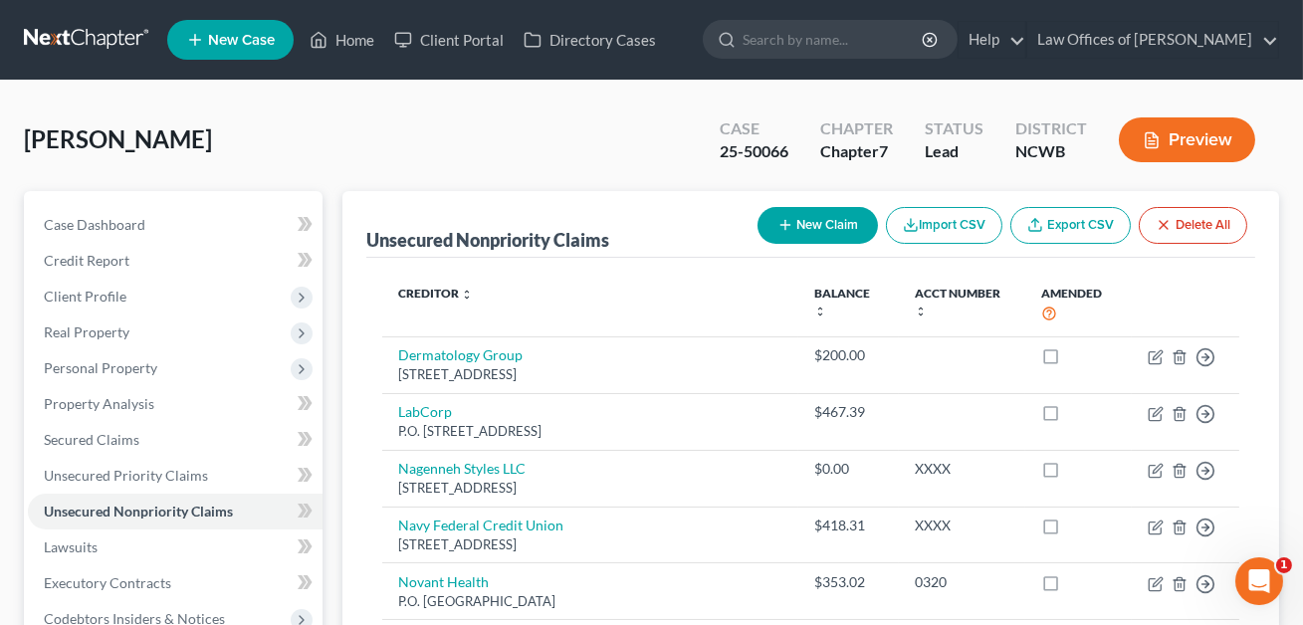
click at [810, 225] on button "New Claim" at bounding box center [818, 225] width 120 height 37
select select "0"
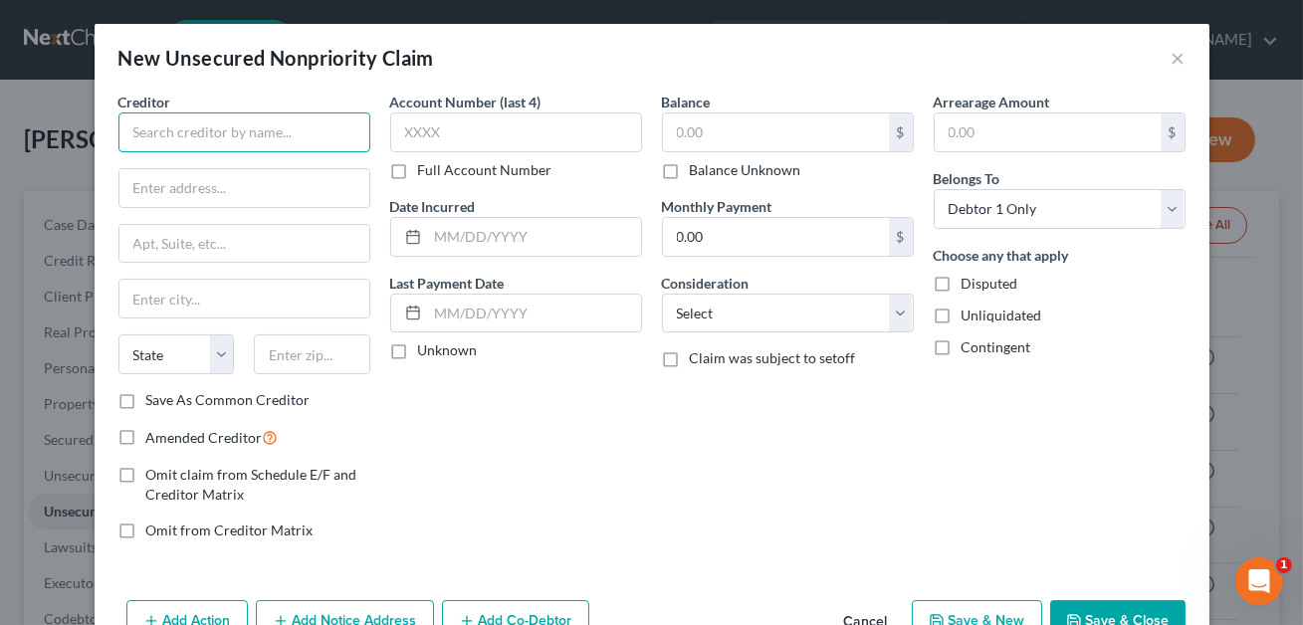
click at [275, 134] on input "text" at bounding box center [244, 133] width 252 height 40
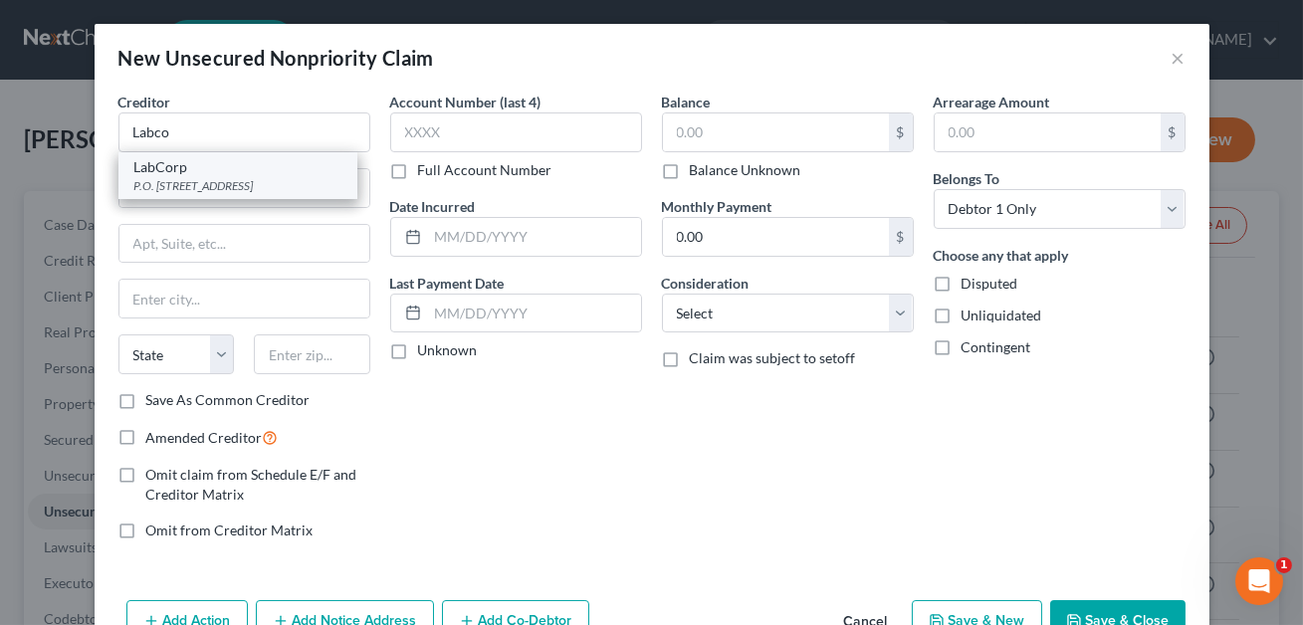
click at [260, 189] on div "P.O. [STREET_ADDRESS]" at bounding box center [237, 185] width 207 height 17
type input "LabCorp"
type input "P.O. Box 2240"
type input "[GEOGRAPHIC_DATA]"
select select "28"
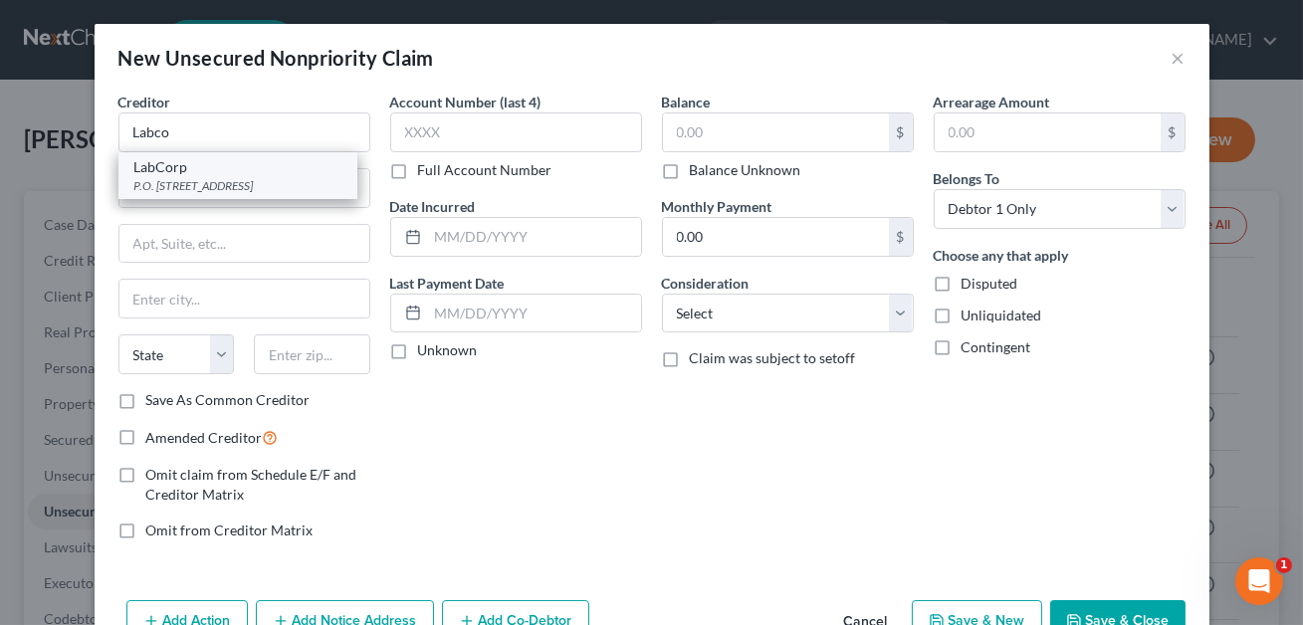
type input "27216"
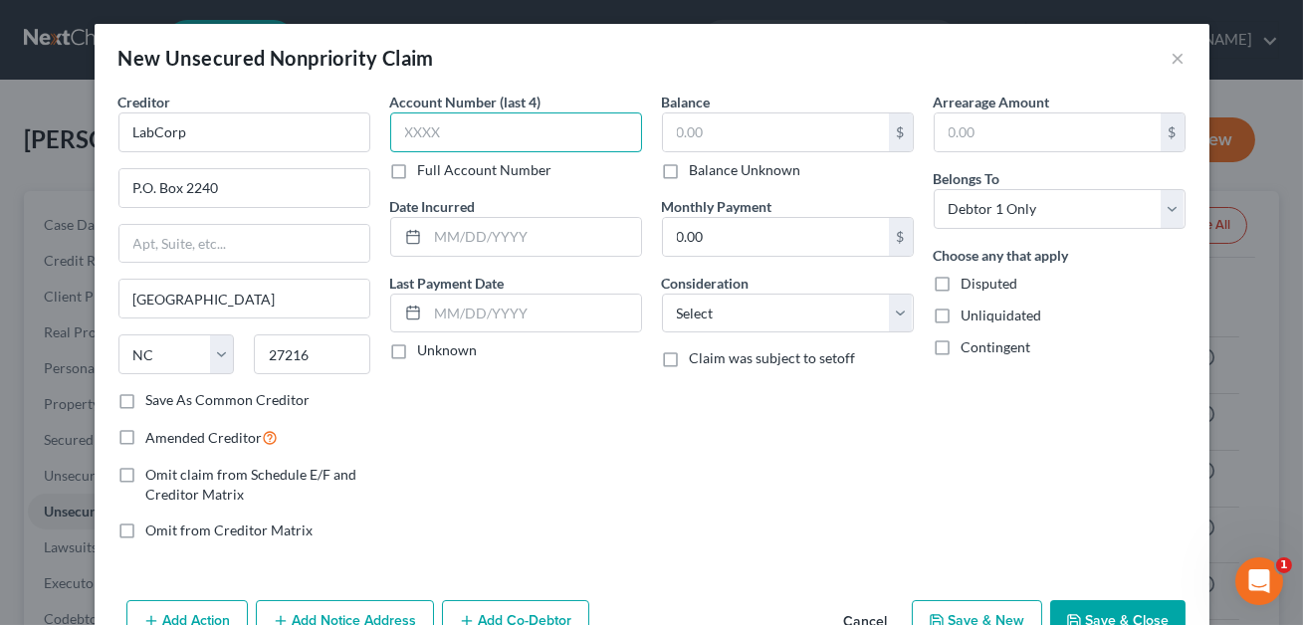
click at [411, 131] on input "text" at bounding box center [516, 133] width 252 height 40
type input "XXXX"
click at [694, 127] on input "text" at bounding box center [776, 133] width 226 height 38
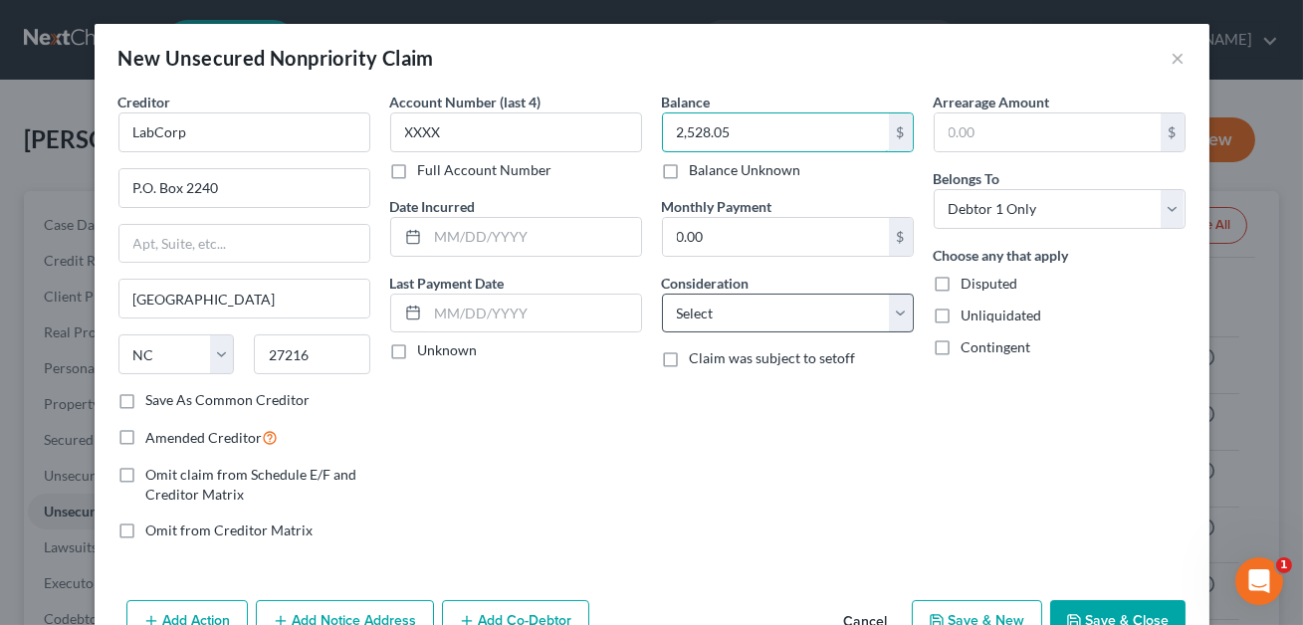
type input "2,528.05"
click at [695, 311] on select "Select Cable / Satellite Services Collection Agency Credit Card Debt Debt Couns…" at bounding box center [788, 314] width 252 height 40
select select "14"
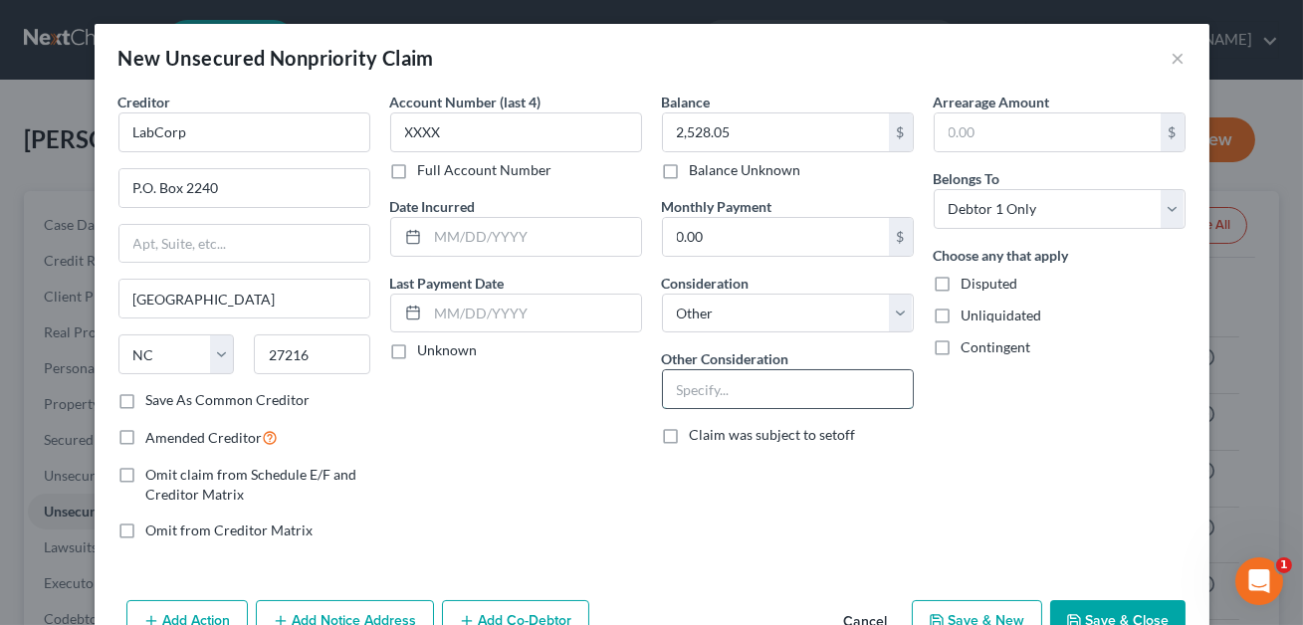
click at [701, 388] on input "text" at bounding box center [788, 389] width 250 height 38
type input "Medical care; multiple accounts"
click at [531, 234] on input "text" at bounding box center [534, 237] width 213 height 38
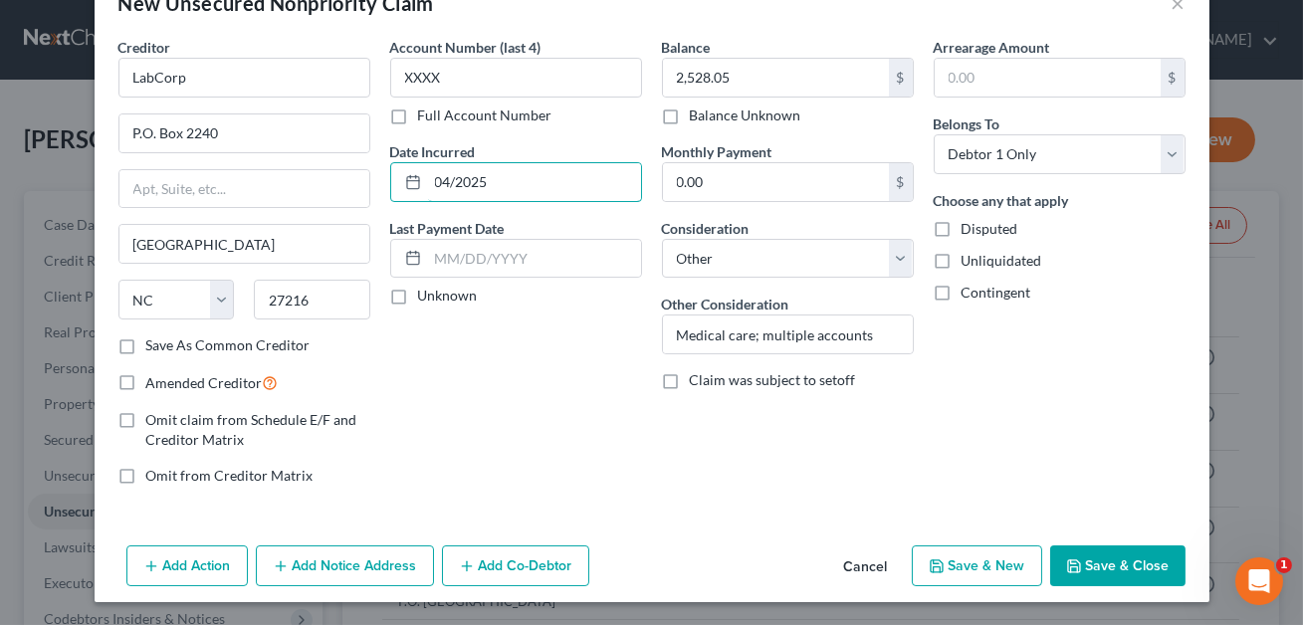
type input "04/2025"
click at [1100, 568] on button "Save & Close" at bounding box center [1118, 567] width 135 height 42
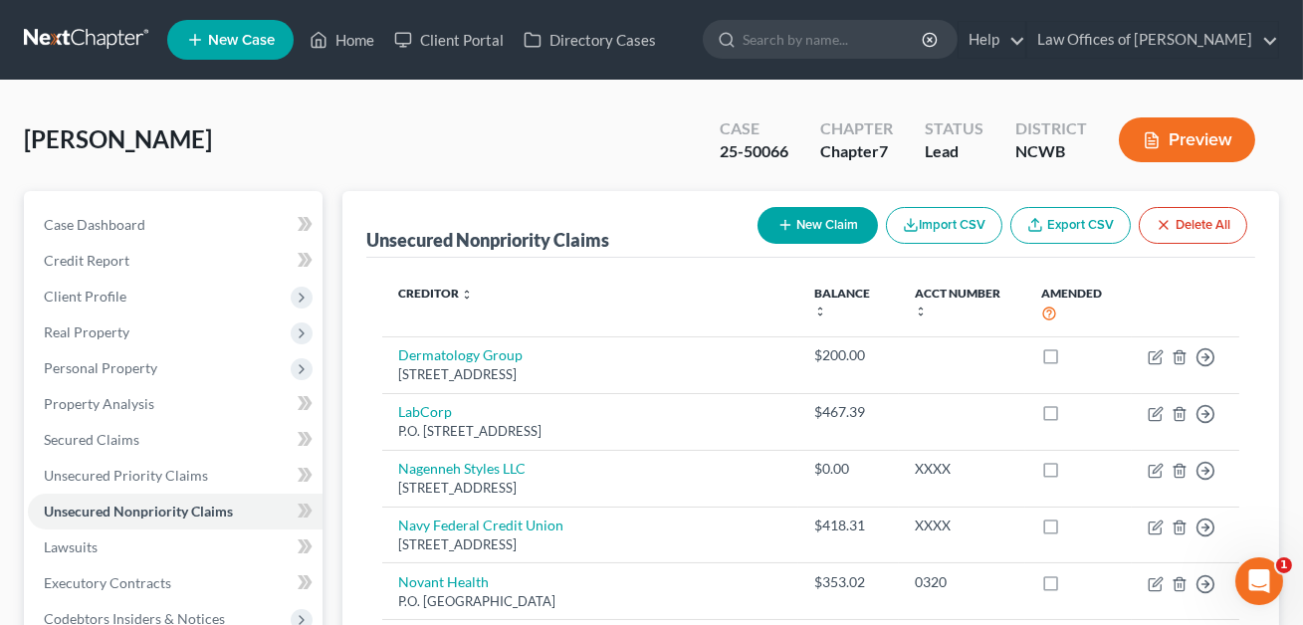
click at [850, 227] on button "New Claim" at bounding box center [818, 225] width 120 height 37
select select "0"
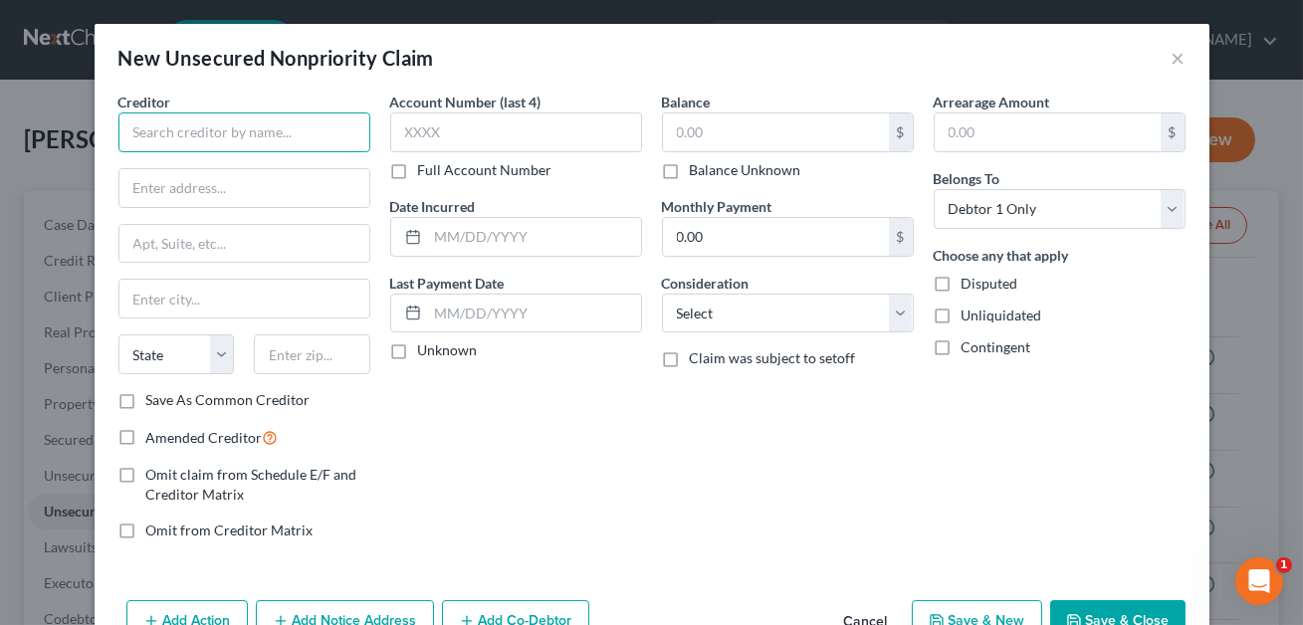
click at [148, 132] on input "text" at bounding box center [244, 133] width 252 height 40
type input "Republic Services"
click at [146, 399] on label "Save As Common Creditor" at bounding box center [228, 400] width 164 height 20
click at [154, 399] on input "Save As Common Creditor" at bounding box center [160, 396] width 13 height 13
checkbox input "true"
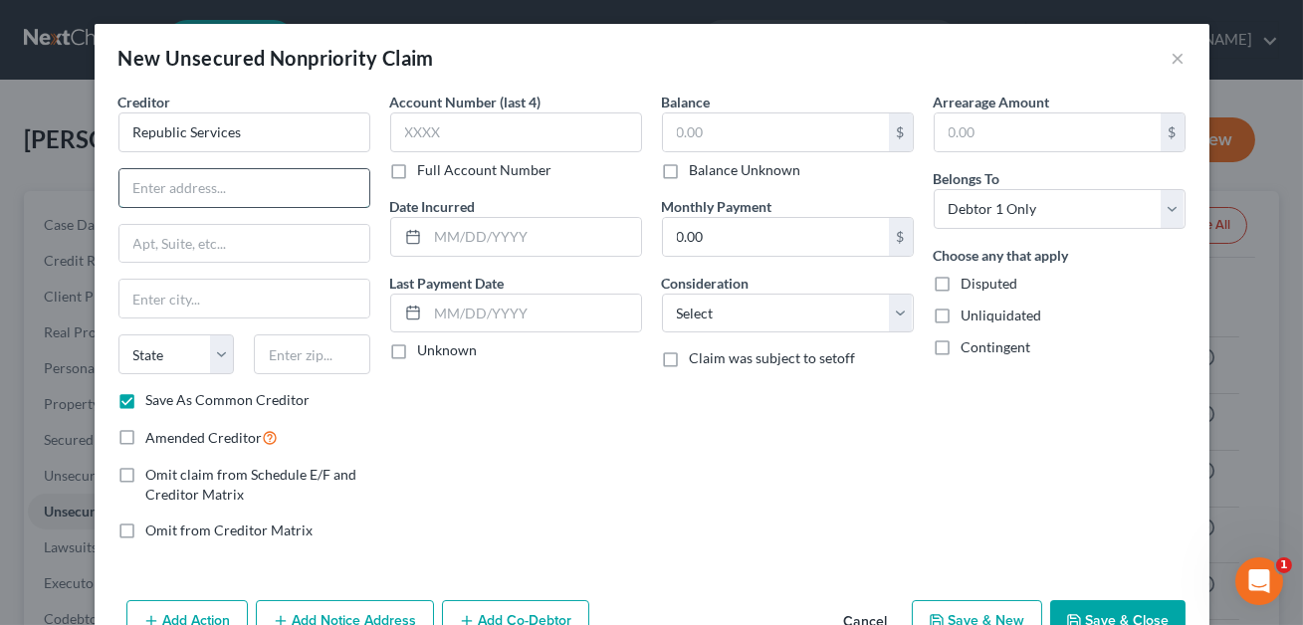
click at [155, 192] on input "text" at bounding box center [244, 188] width 250 height 38
type input "[STREET_ADDRESS]"
click at [285, 359] on input "text" at bounding box center [312, 355] width 117 height 40
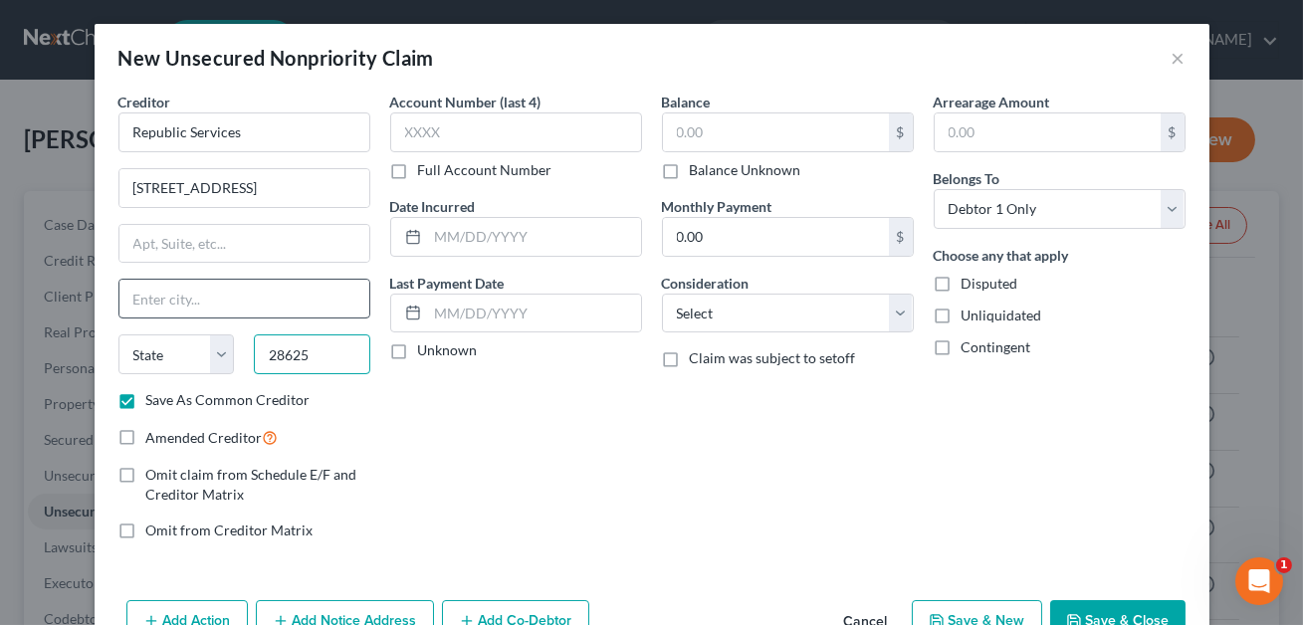
type input "28625"
type input "[GEOGRAPHIC_DATA]"
select select "28"
click at [242, 281] on input "[GEOGRAPHIC_DATA]" at bounding box center [244, 299] width 250 height 38
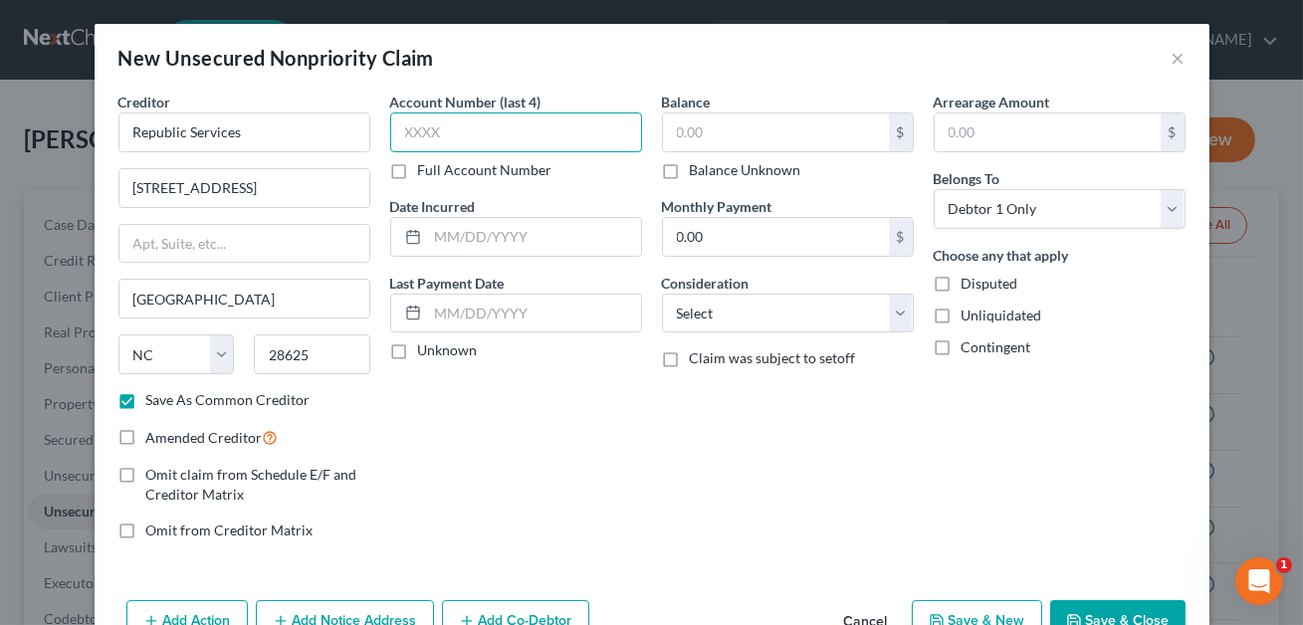
click at [429, 135] on input "text" at bounding box center [516, 133] width 252 height 40
type input "4340"
click at [723, 125] on input "text" at bounding box center [776, 133] width 226 height 38
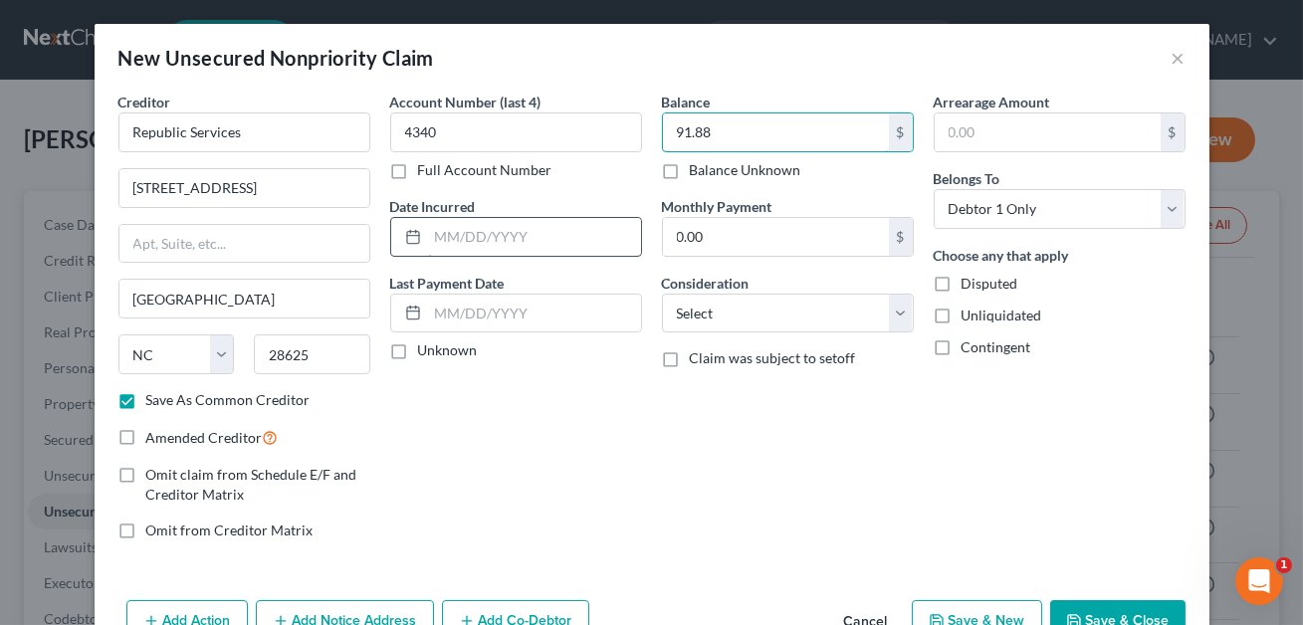
type input "91.88"
click at [487, 225] on input "text" at bounding box center [534, 237] width 213 height 38
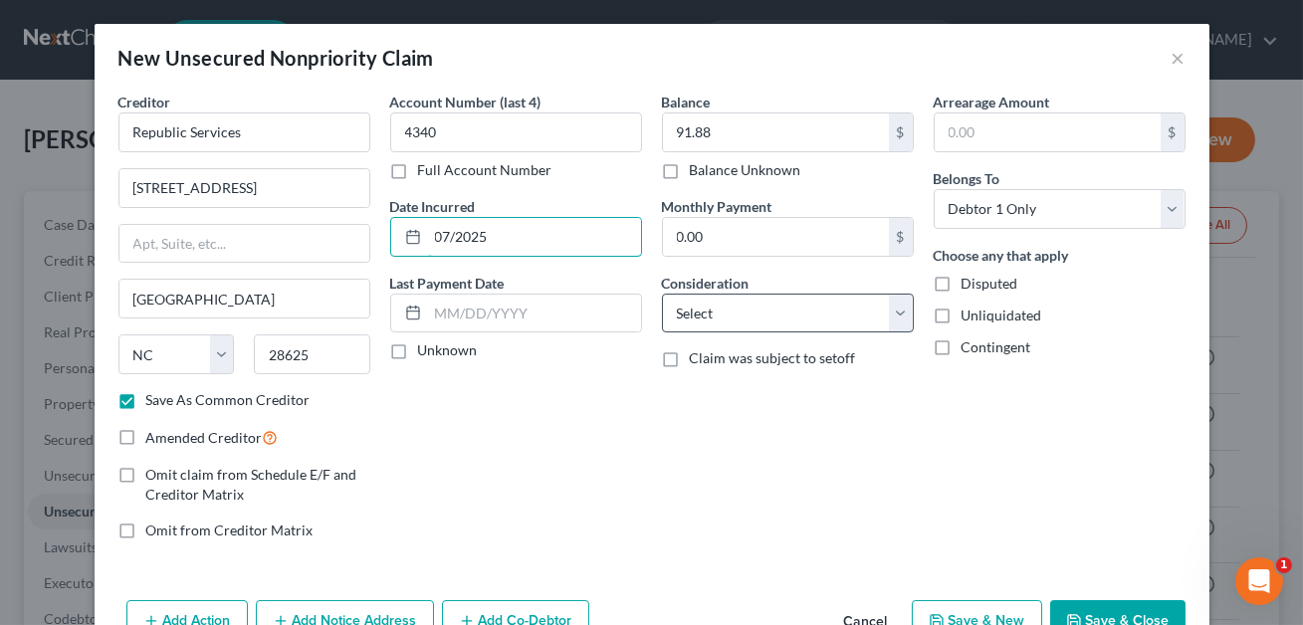
type input "07/2025"
click at [737, 316] on select "Select Cable / Satellite Services Collection Agency Credit Card Debt Debt Couns…" at bounding box center [788, 314] width 252 height 40
select select "20"
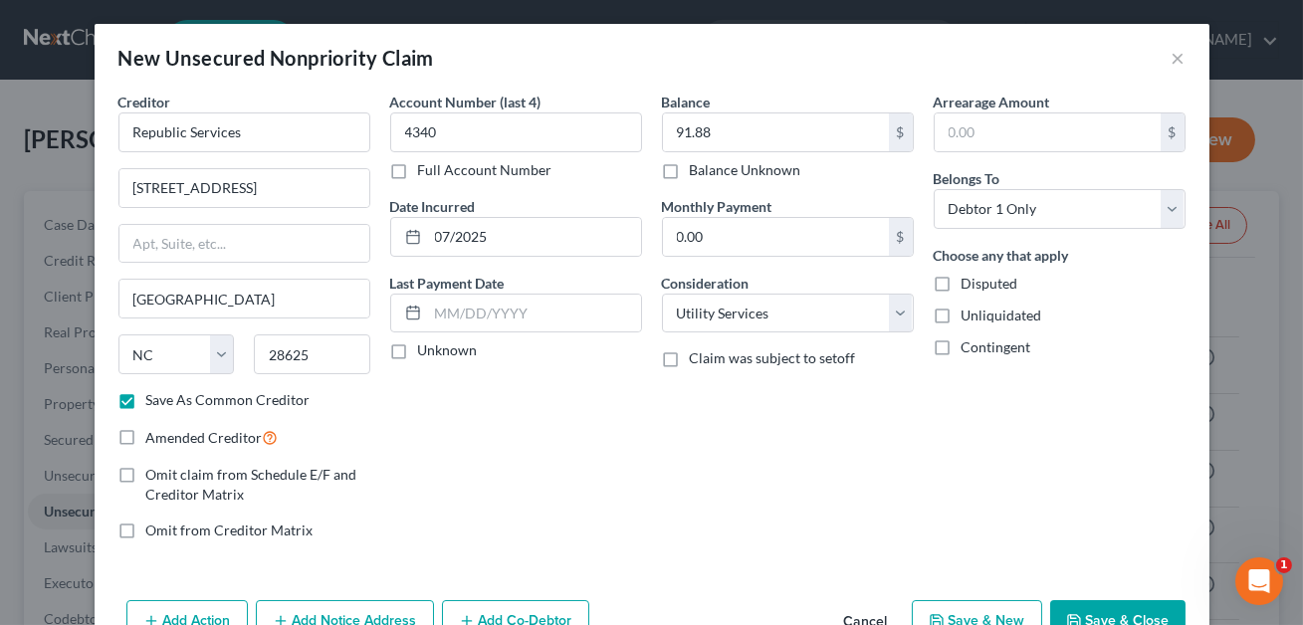
click at [1112, 611] on button "Save & Close" at bounding box center [1118, 621] width 135 height 42
checkbox input "false"
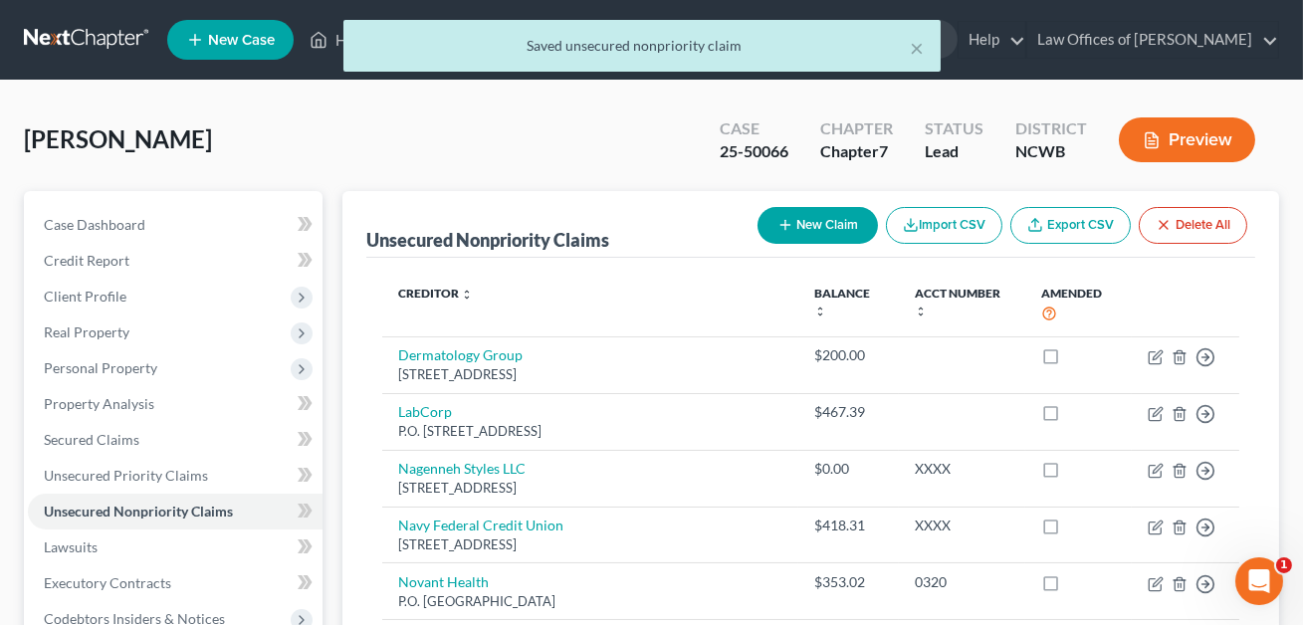
click at [813, 229] on button "New Claim" at bounding box center [818, 225] width 120 height 37
select select "0"
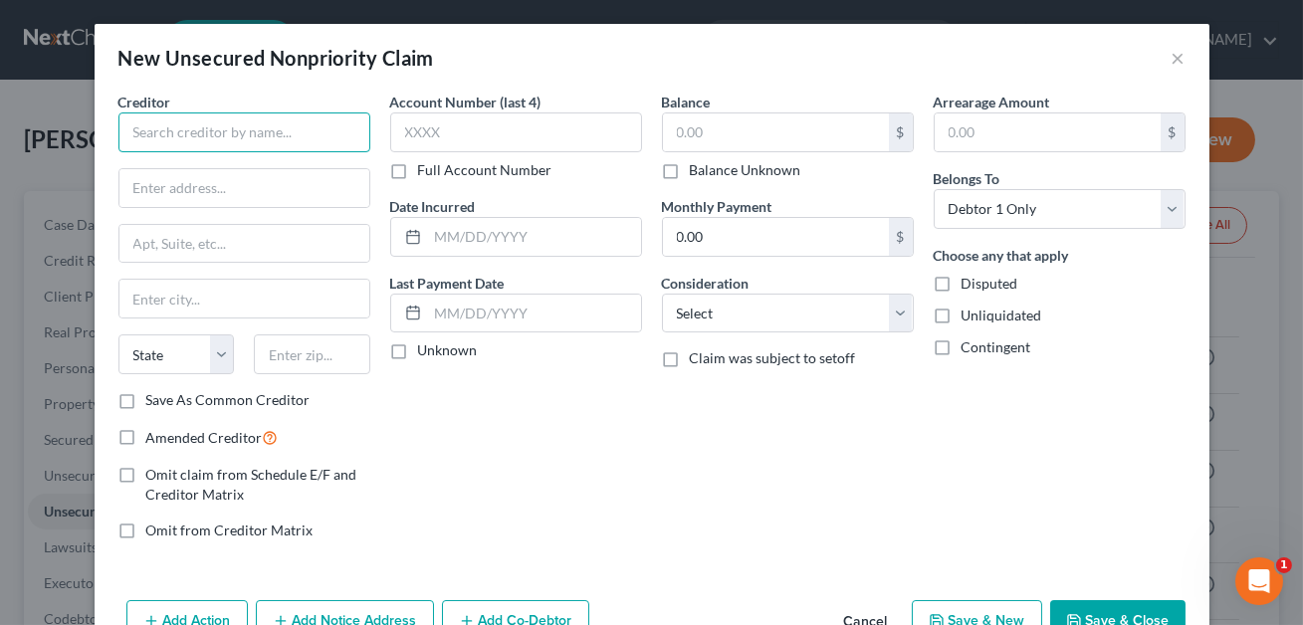
click at [224, 135] on input "text" at bounding box center [244, 133] width 252 height 40
click at [154, 132] on input "[DEMOGRAPHIC_DATA]" at bounding box center [244, 133] width 252 height 40
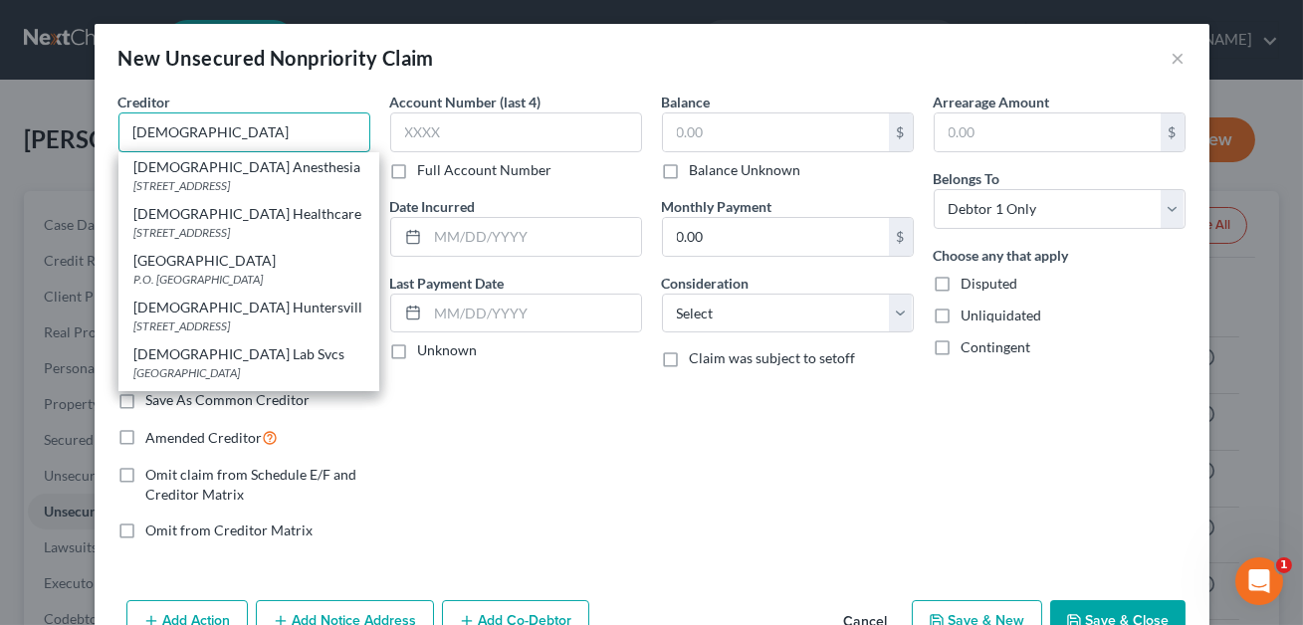
click at [229, 131] on input "[DEMOGRAPHIC_DATA]" at bounding box center [244, 133] width 252 height 40
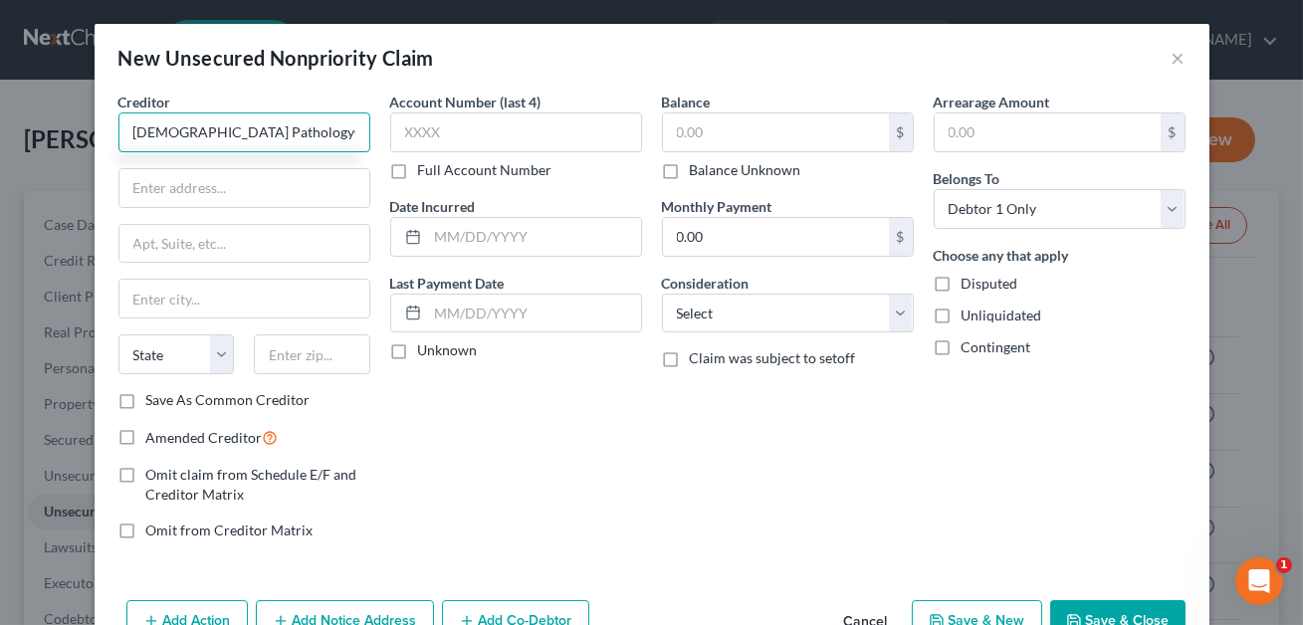
click at [276, 127] on input "[DEMOGRAPHIC_DATA] PathologyGP LLC" at bounding box center [244, 133] width 252 height 40
type input "Presbyterian Pathology GP LLC"
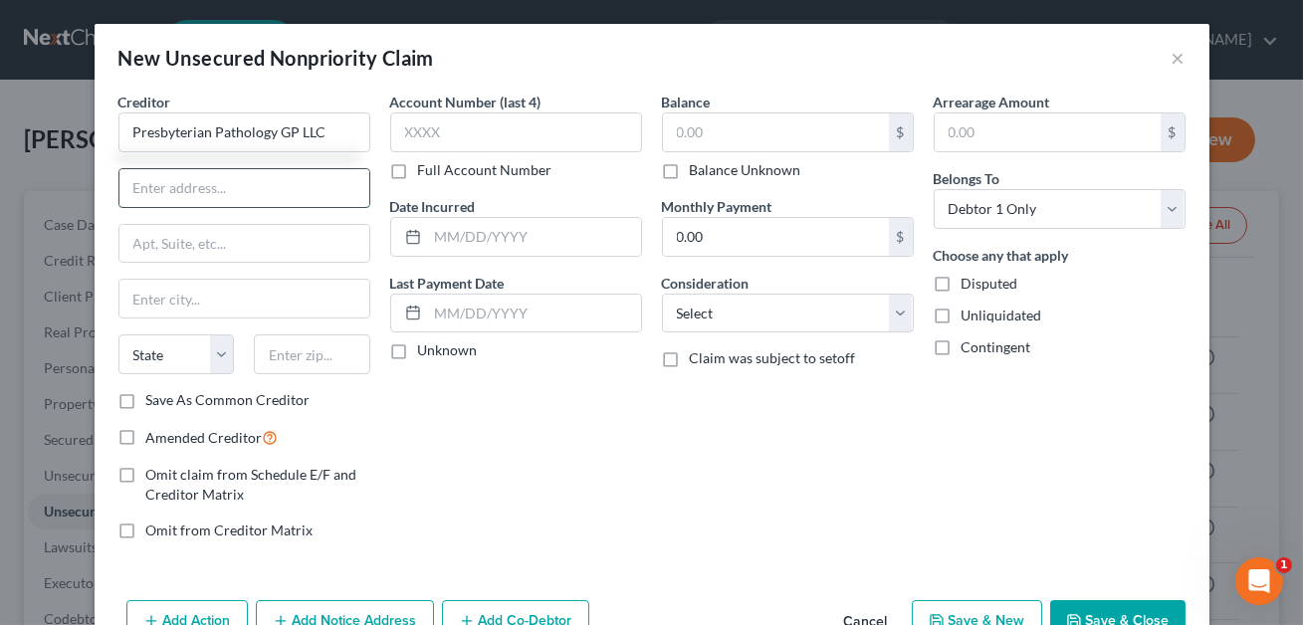
click at [214, 182] on input "text" at bounding box center [244, 188] width 250 height 38
type input "[STREET_ADDRESS]"
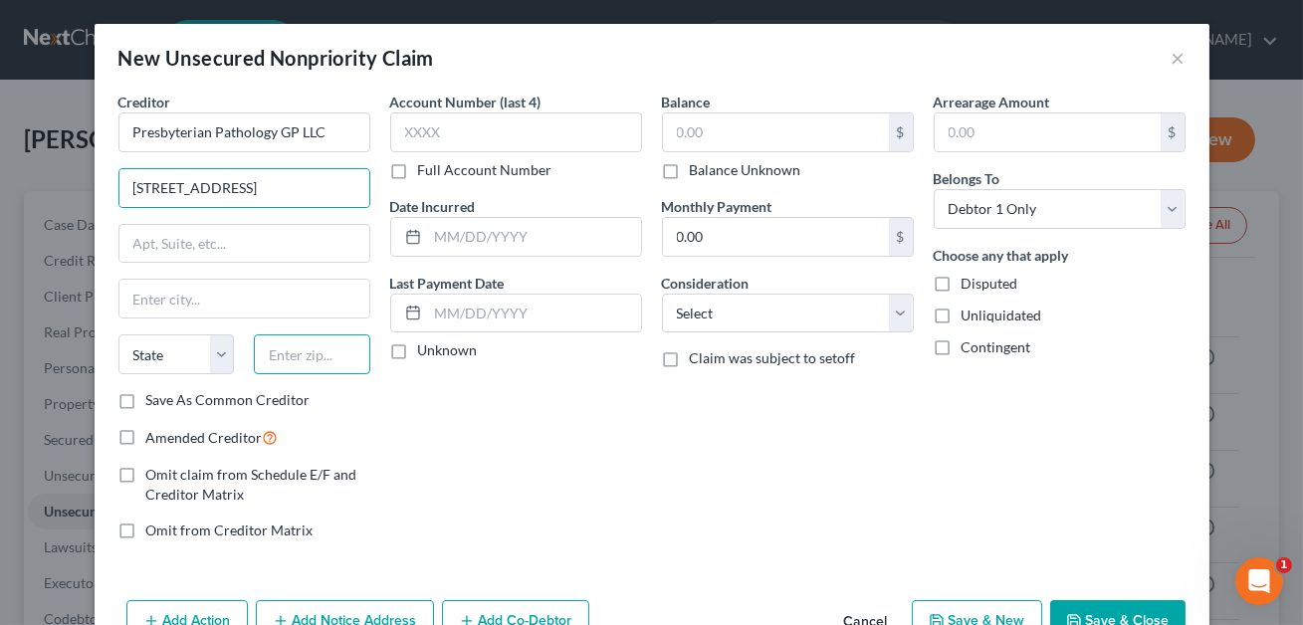
click at [289, 362] on input "text" at bounding box center [312, 355] width 117 height 40
type input "43614-1509"
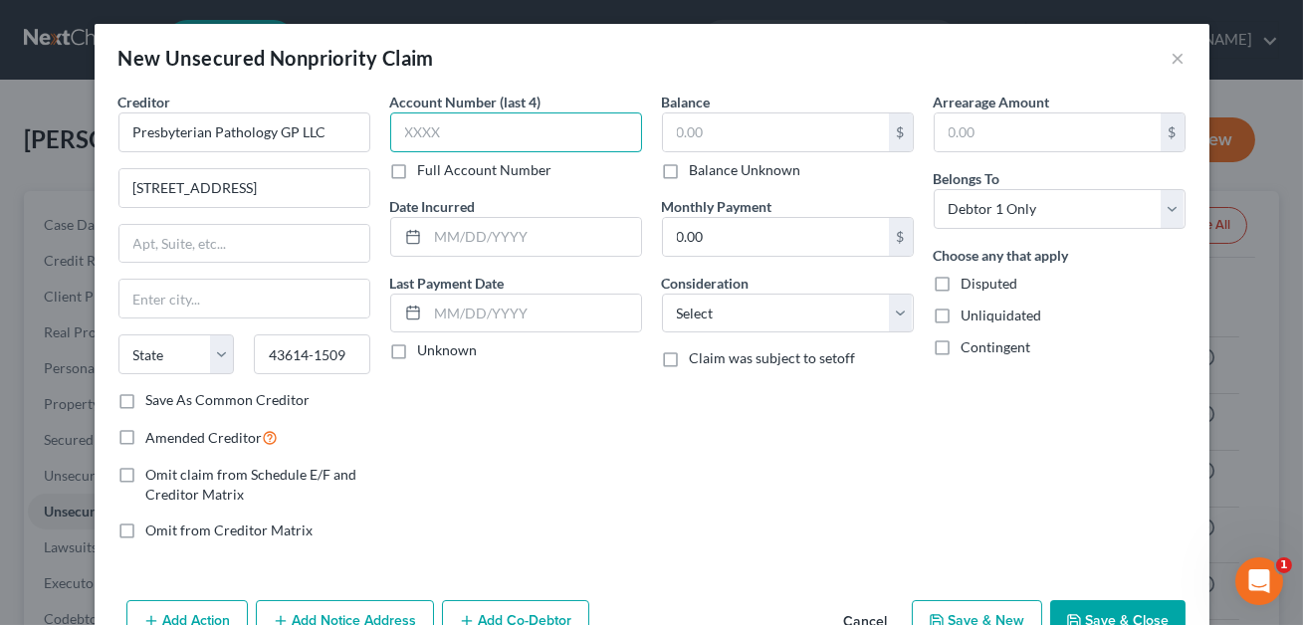
click at [425, 133] on input "text" at bounding box center [516, 133] width 252 height 40
type input "0229"
click at [694, 135] on input "text" at bounding box center [776, 133] width 226 height 38
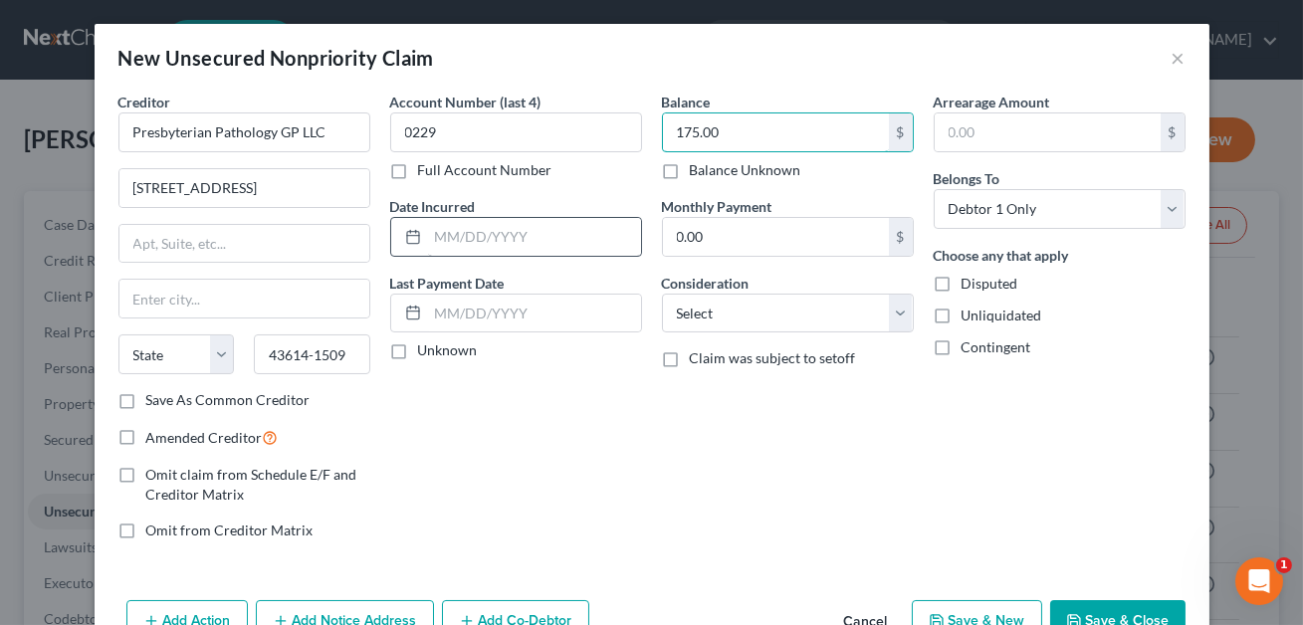
type input "175.00"
click at [544, 244] on input "text" at bounding box center [534, 237] width 213 height 38
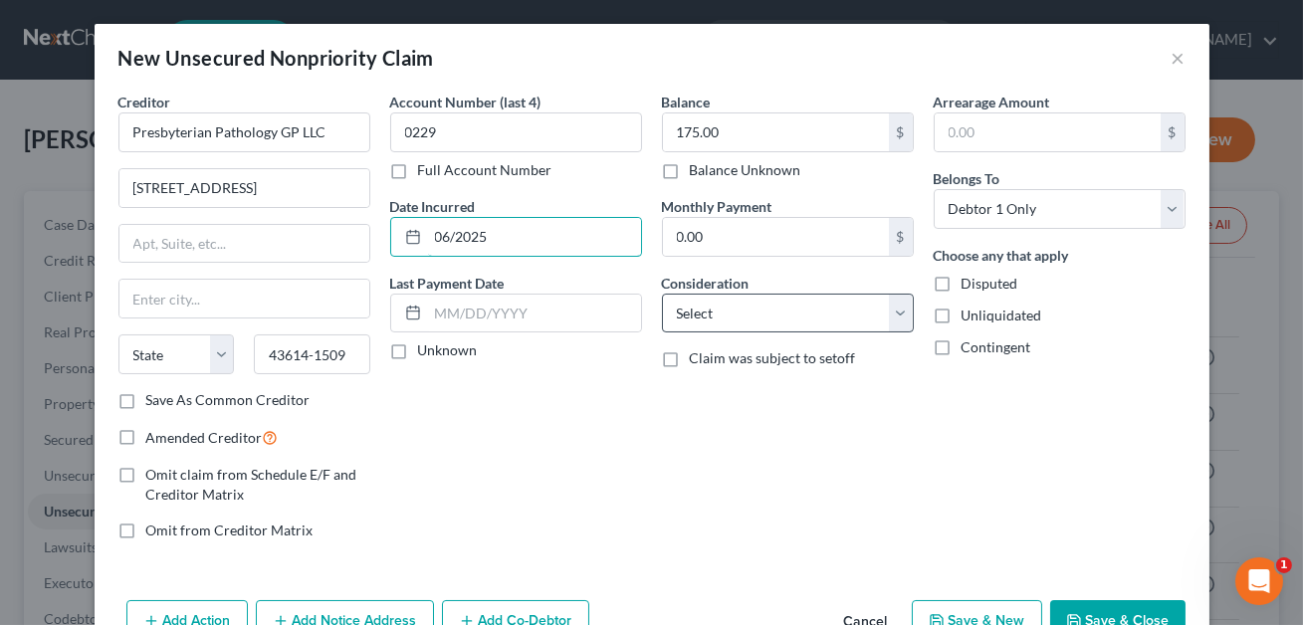
type input "06/2025"
click at [760, 313] on select "Select Cable / Satellite Services Collection Agency Credit Card Debt Debt Couns…" at bounding box center [788, 314] width 252 height 40
select select "9"
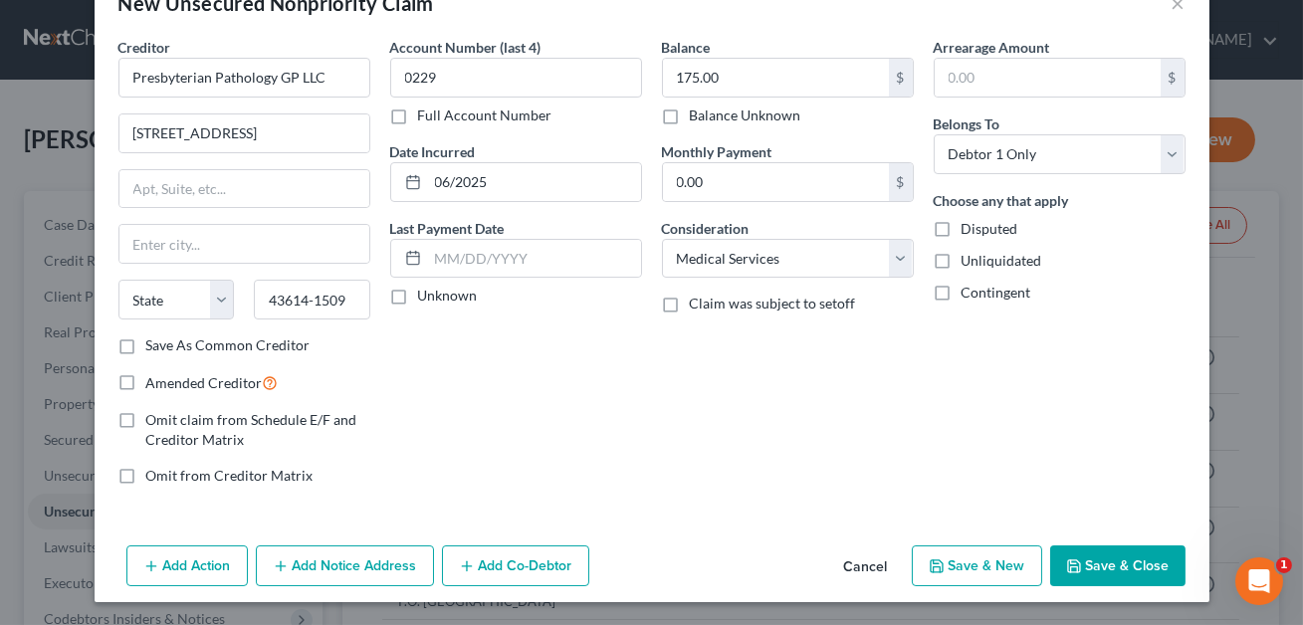
click at [1107, 553] on button "Save & Close" at bounding box center [1118, 567] width 135 height 42
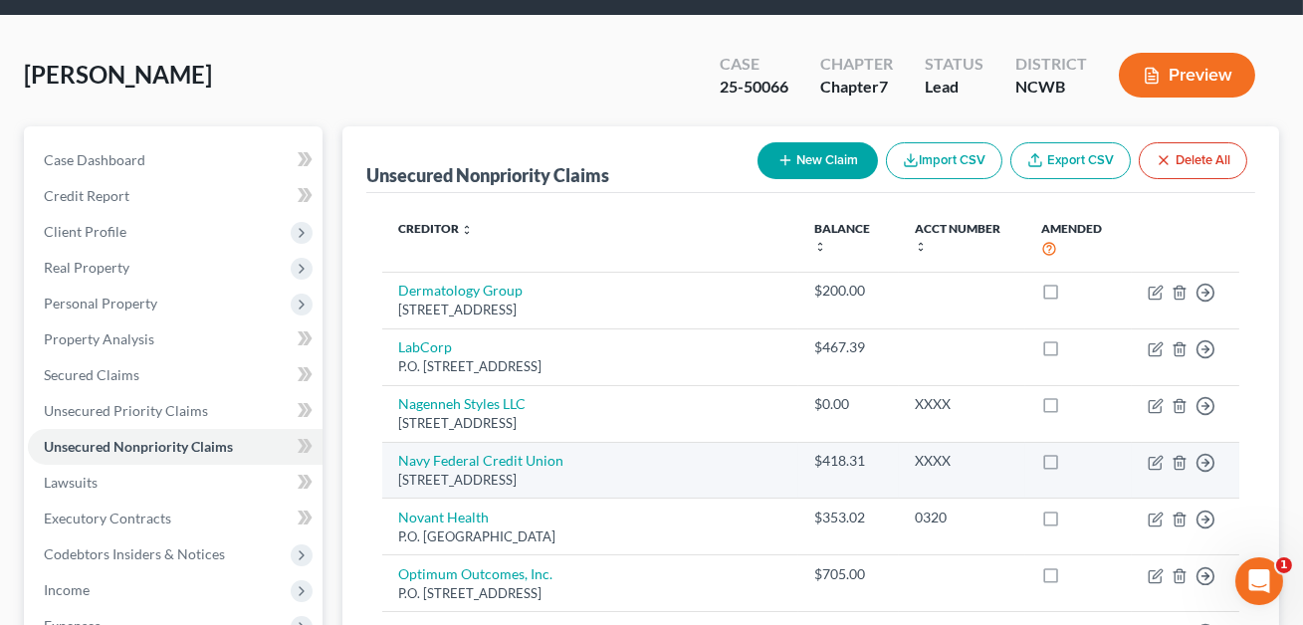
scroll to position [178, 0]
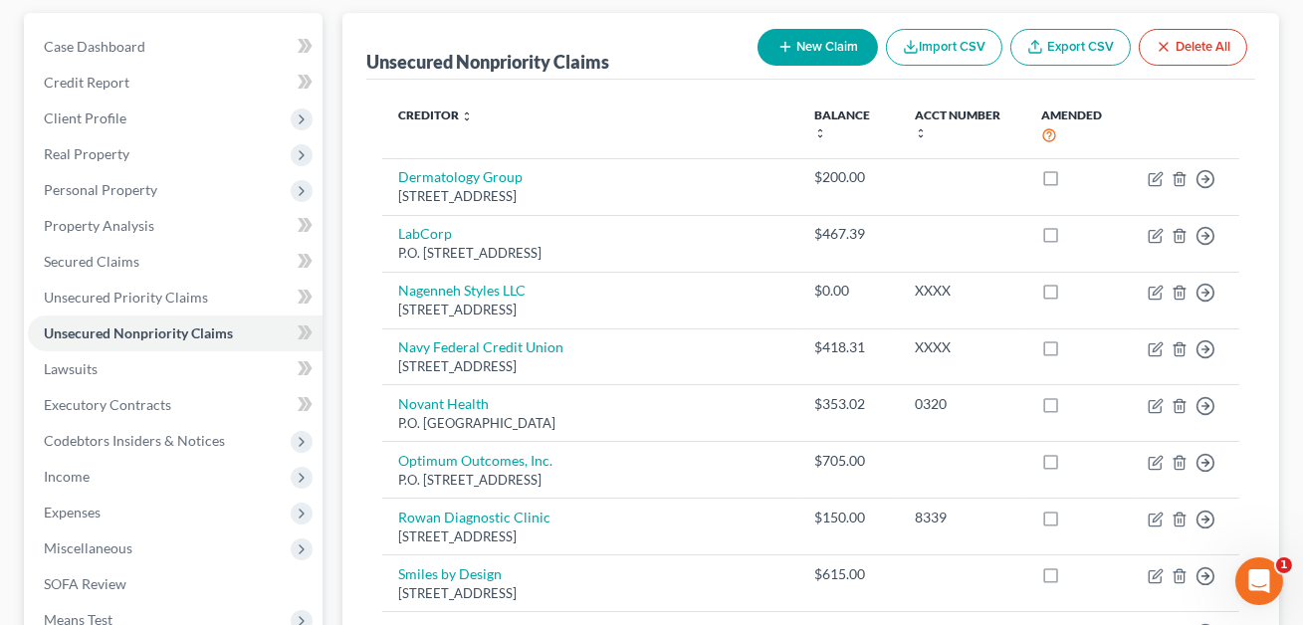
click at [812, 49] on button "New Claim" at bounding box center [818, 47] width 120 height 37
select select "0"
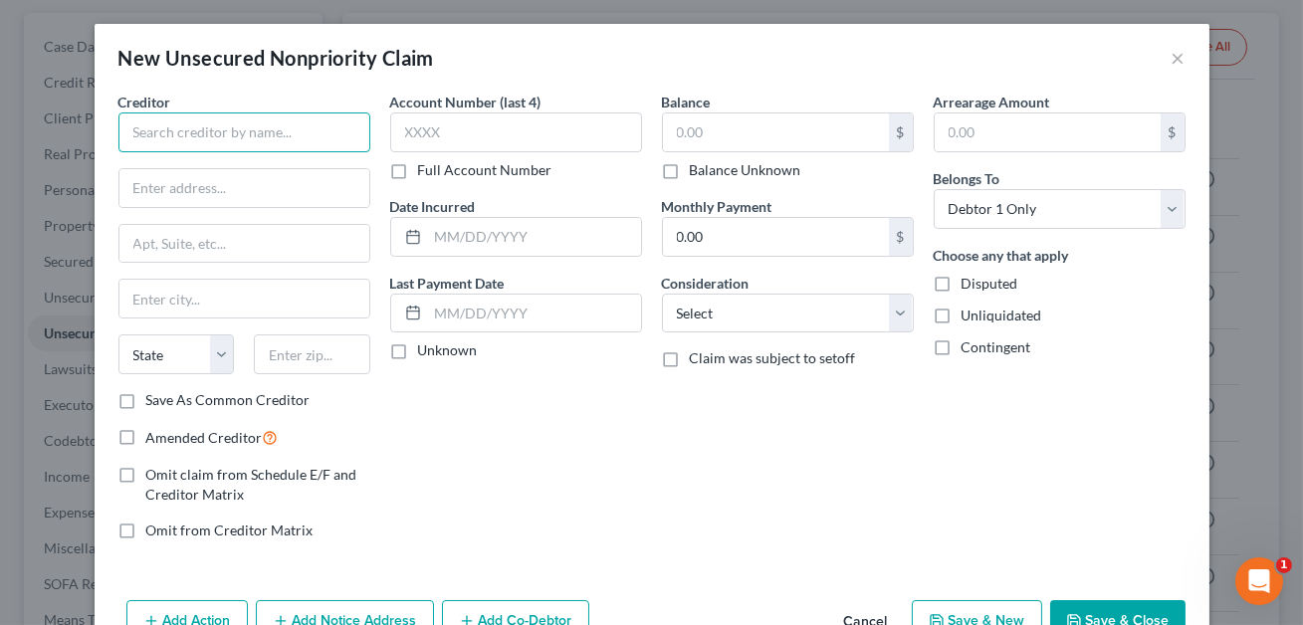
click at [294, 133] on input "text" at bounding box center [244, 133] width 252 height 40
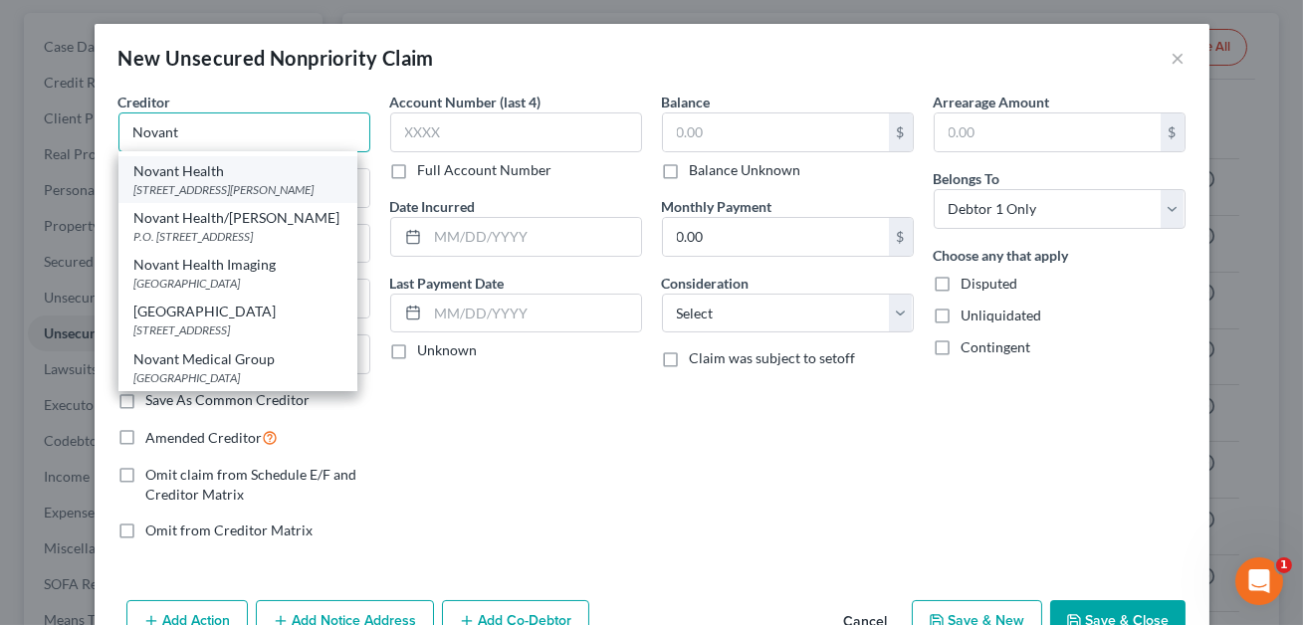
scroll to position [0, 0]
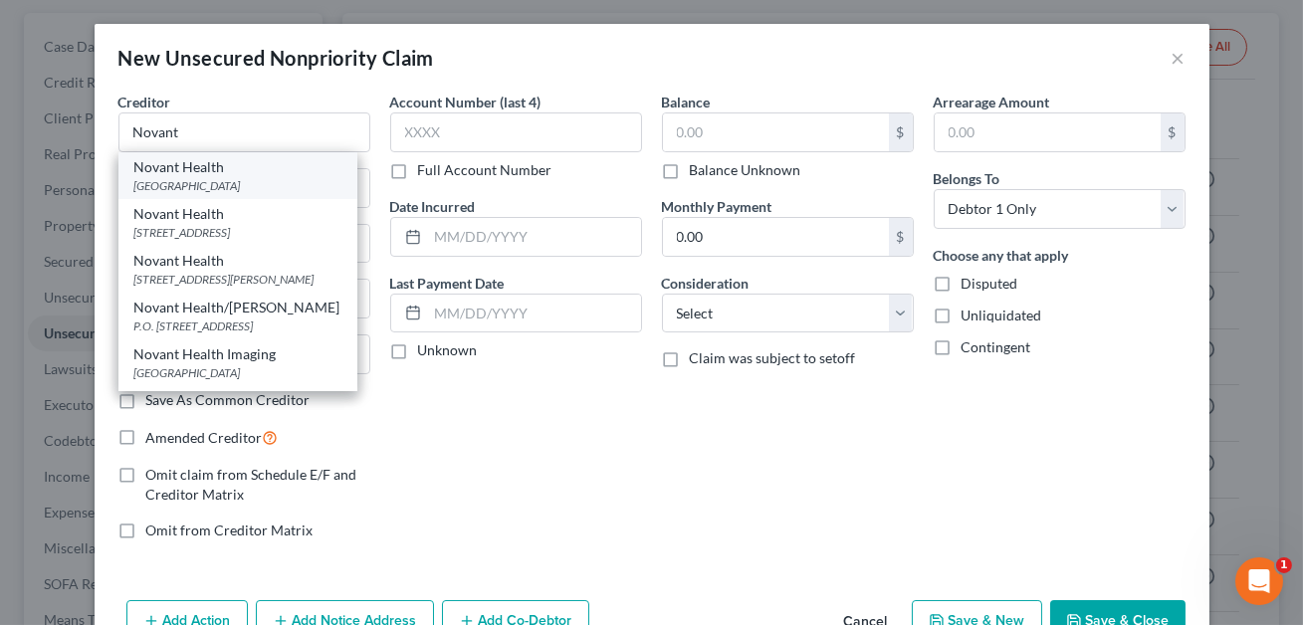
click at [218, 161] on div "Novant Health" at bounding box center [237, 167] width 207 height 20
type input "Novant Health"
type input "PO Box 936787"
type input "[GEOGRAPHIC_DATA]"
select select "10"
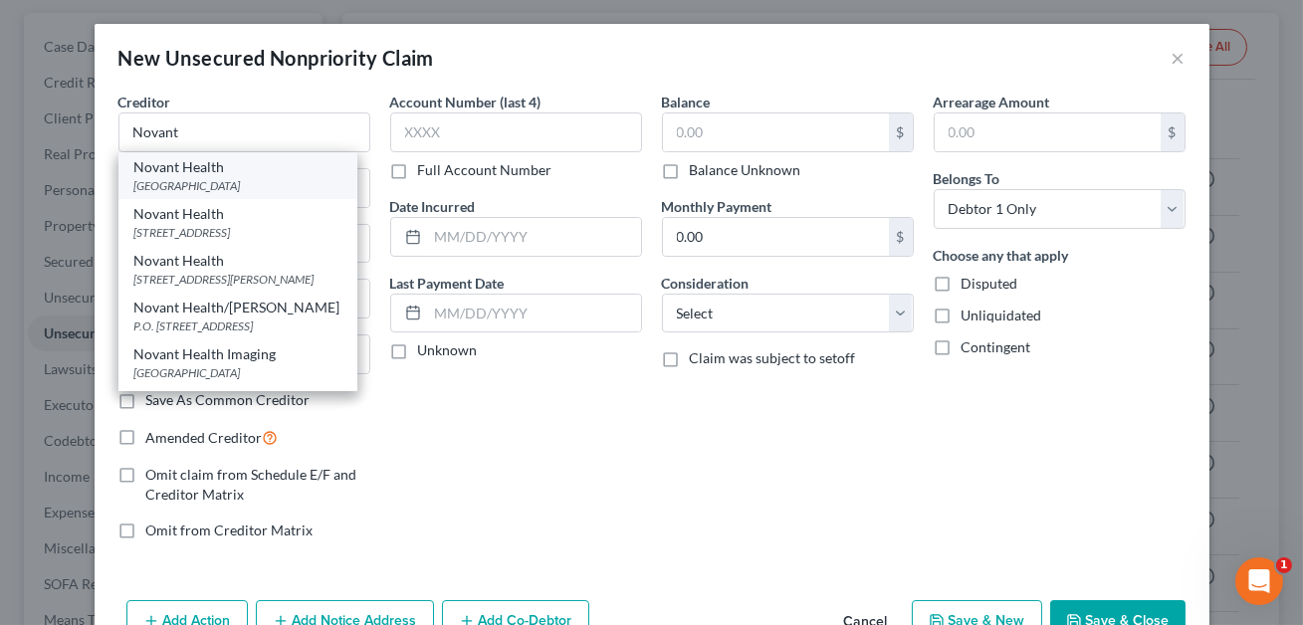
type input "31193"
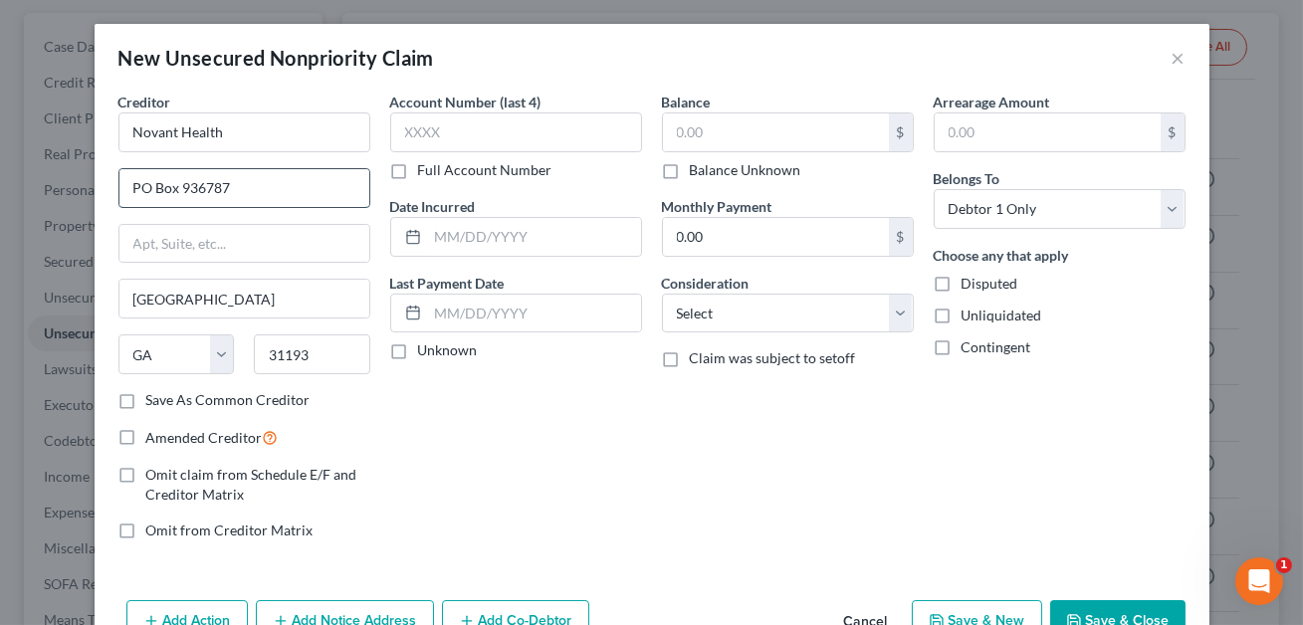
click at [230, 188] on input "PO Box 936787" at bounding box center [244, 188] width 250 height 38
type input "PO Box 8471"
drag, startPoint x: 318, startPoint y: 364, endPoint x: 250, endPoint y: 362, distance: 67.7
click at [250, 362] on div "31193" at bounding box center [312, 355] width 136 height 40
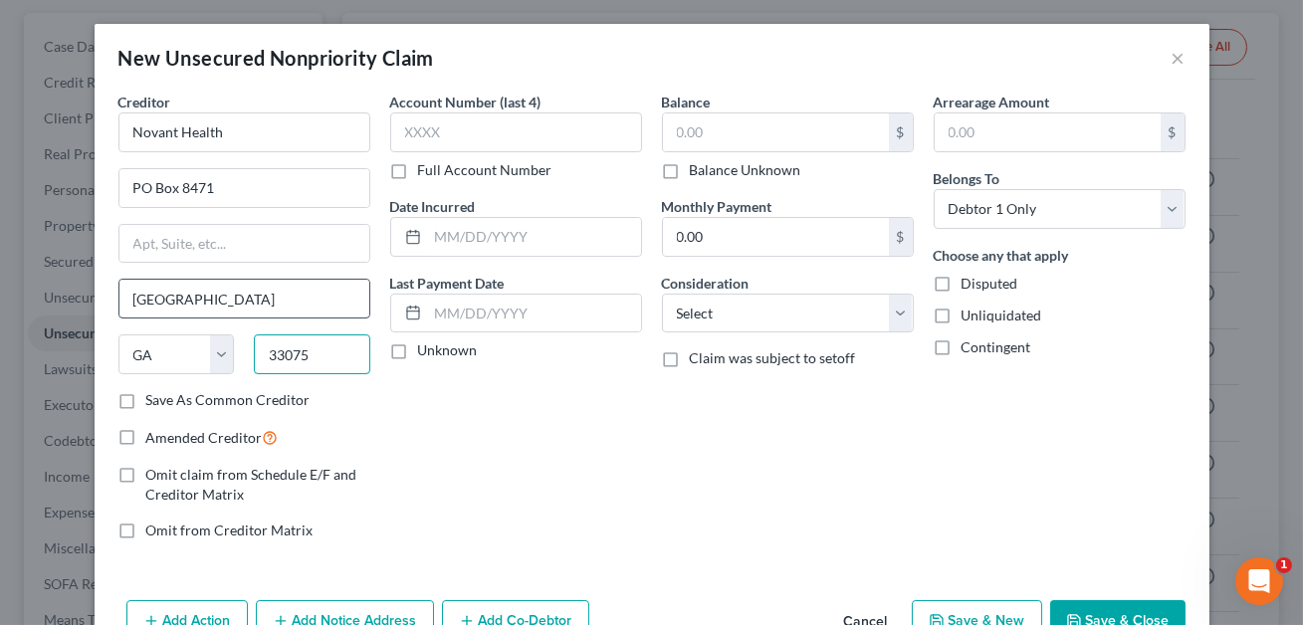
type input "33075"
type input "[GEOGRAPHIC_DATA]"
select select "9"
click at [183, 307] on input "[GEOGRAPHIC_DATA]" at bounding box center [244, 299] width 250 height 38
drag, startPoint x: 244, startPoint y: 299, endPoint x: 132, endPoint y: 297, distance: 111.5
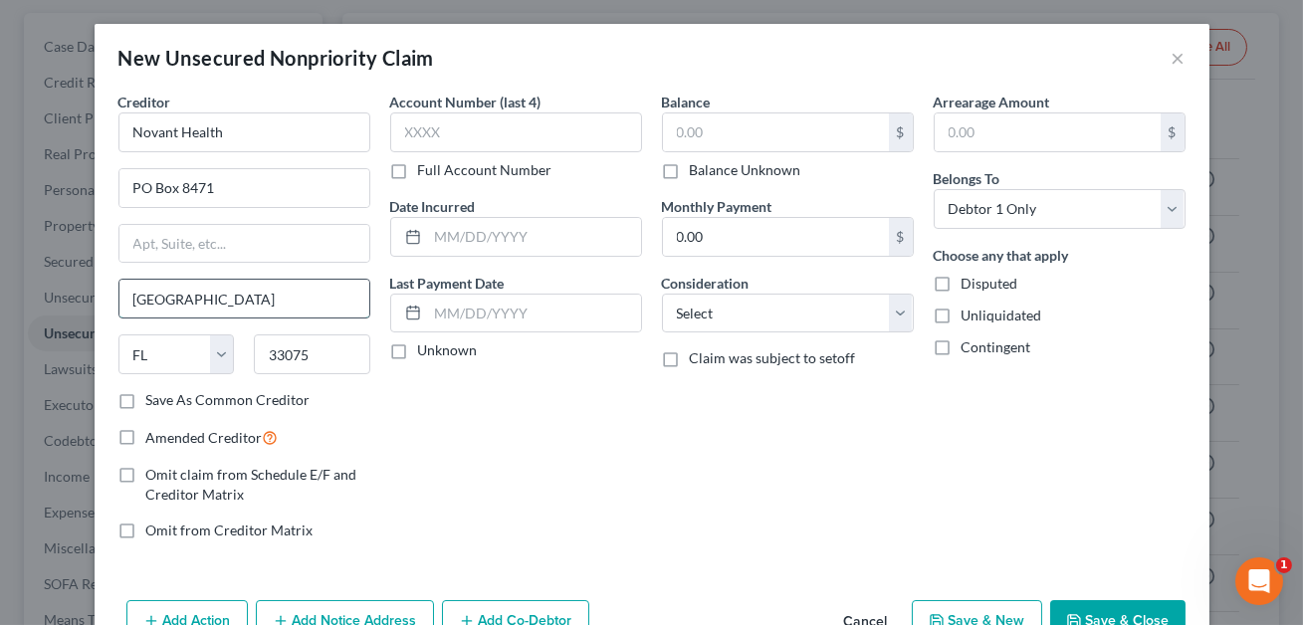
click at [132, 297] on input "[GEOGRAPHIC_DATA]" at bounding box center [244, 299] width 250 height 38
type input "[GEOGRAPHIC_DATA]"
click at [331, 353] on input "33075" at bounding box center [312, 355] width 117 height 40
type input "33075-8471"
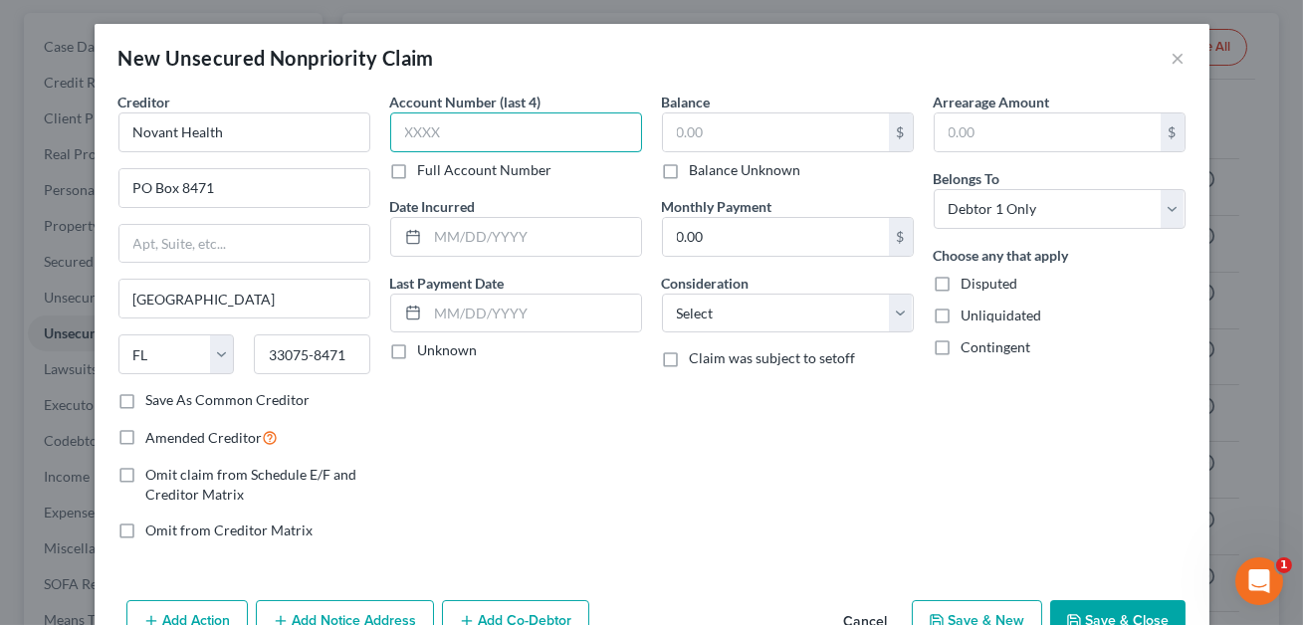
click at [414, 125] on input "text" at bounding box center [516, 133] width 252 height 40
type input "0320"
click at [709, 135] on input "text" at bounding box center [776, 133] width 226 height 38
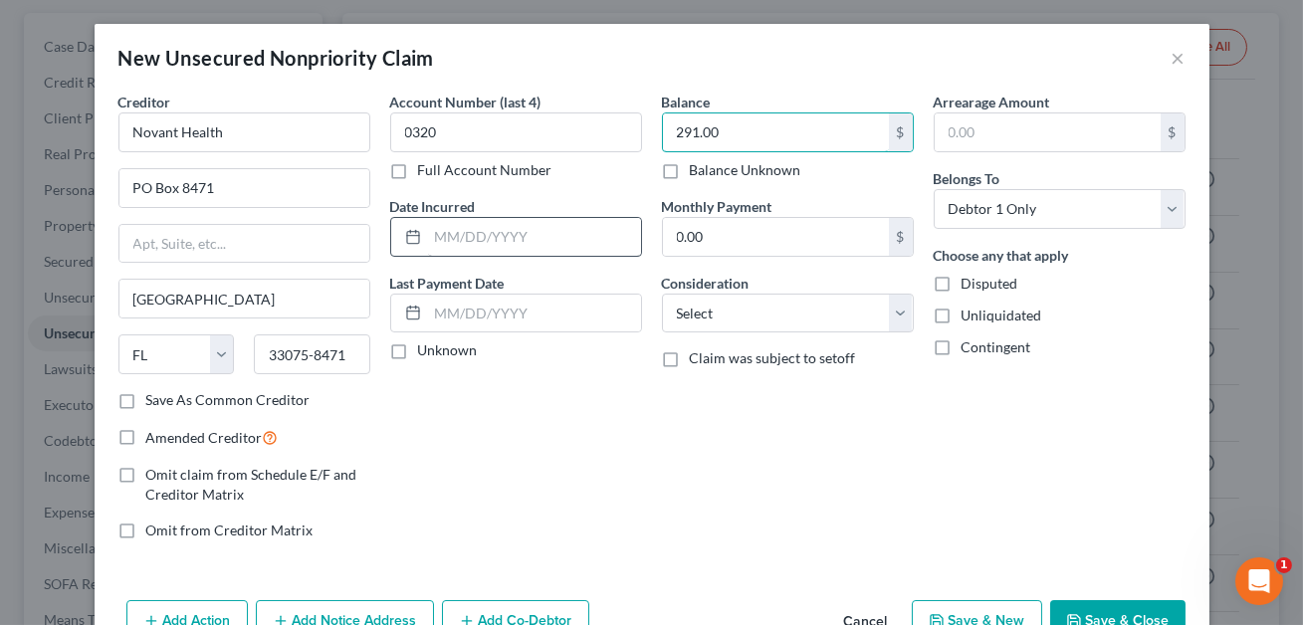
type input "291.00"
click at [495, 246] on input "text" at bounding box center [534, 237] width 213 height 38
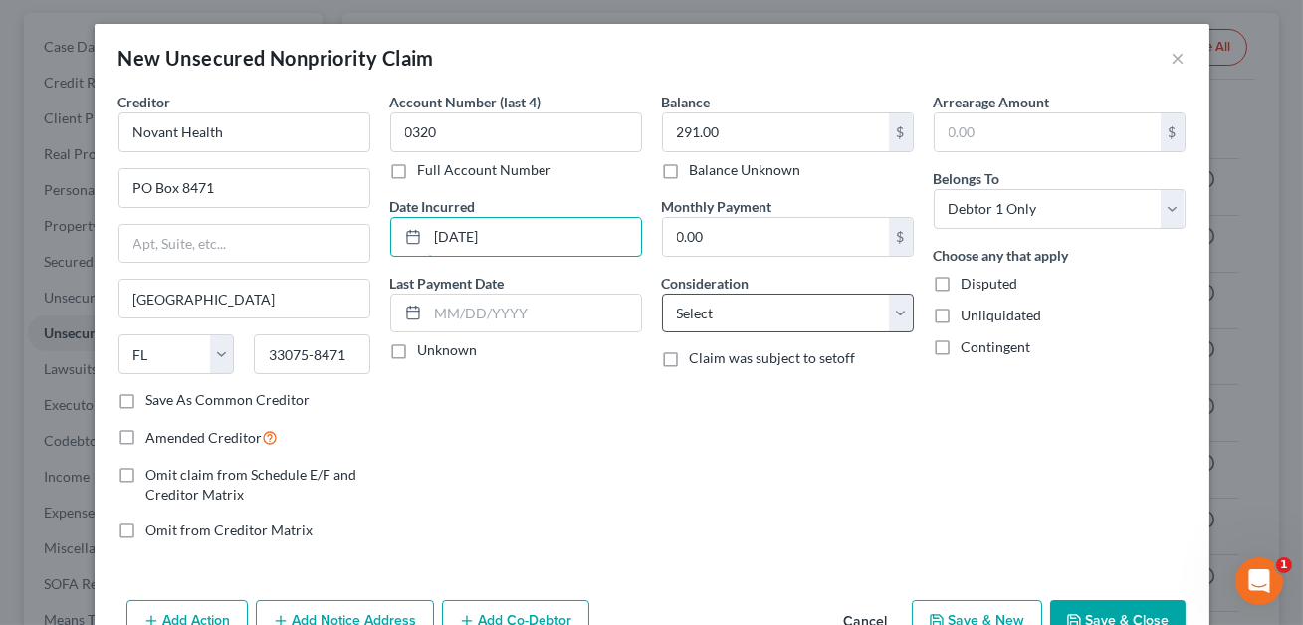
type input "[DATE]"
click at [749, 308] on select "Select Cable / Satellite Services Collection Agency Credit Card Debt Debt Couns…" at bounding box center [788, 314] width 252 height 40
select select "9"
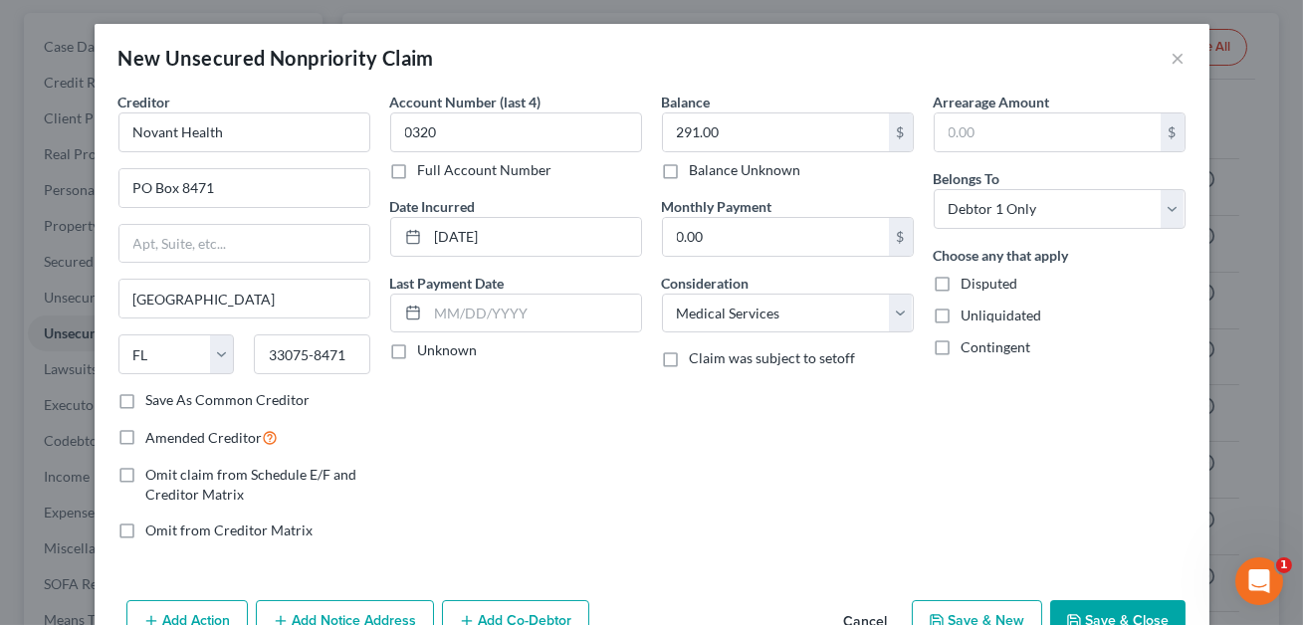
click at [1091, 619] on button "Save & Close" at bounding box center [1118, 621] width 135 height 42
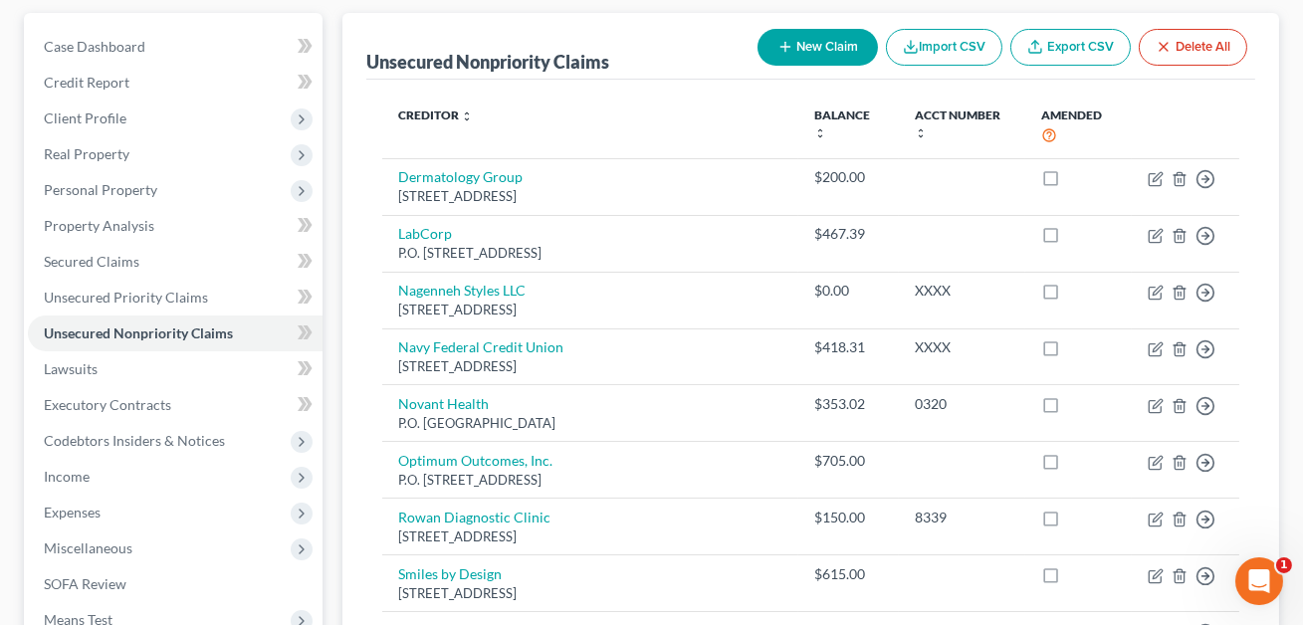
click at [825, 44] on button "New Claim" at bounding box center [818, 47] width 120 height 37
select select "0"
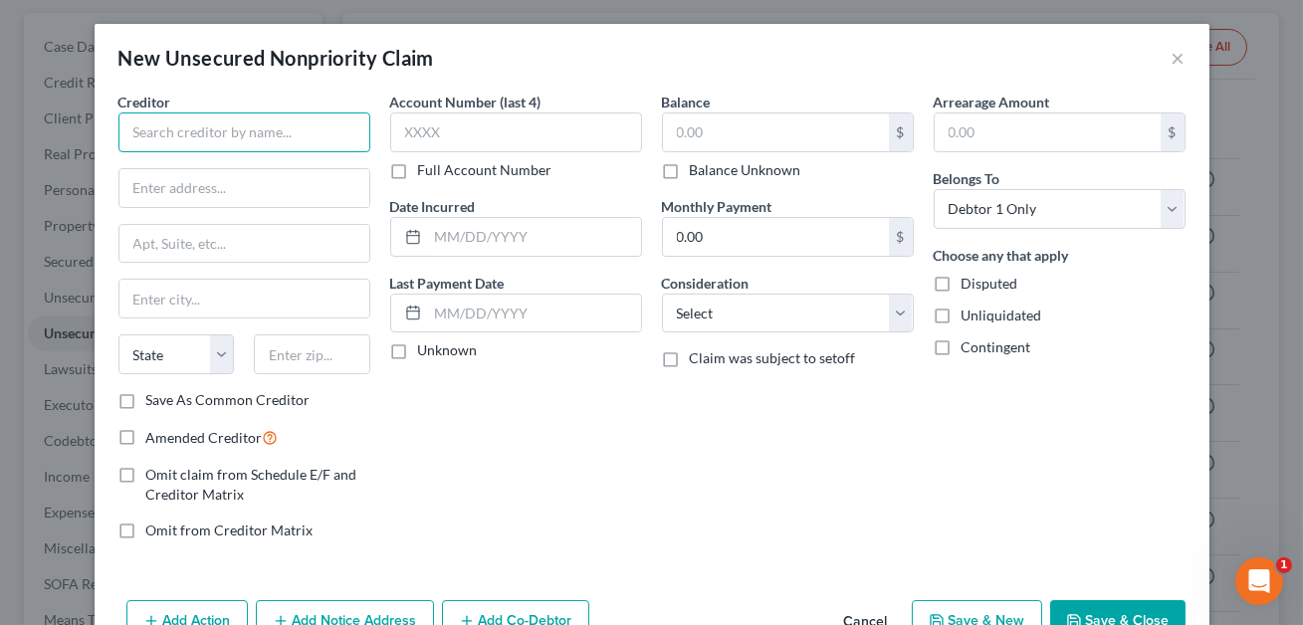
click at [332, 126] on input "text" at bounding box center [244, 133] width 252 height 40
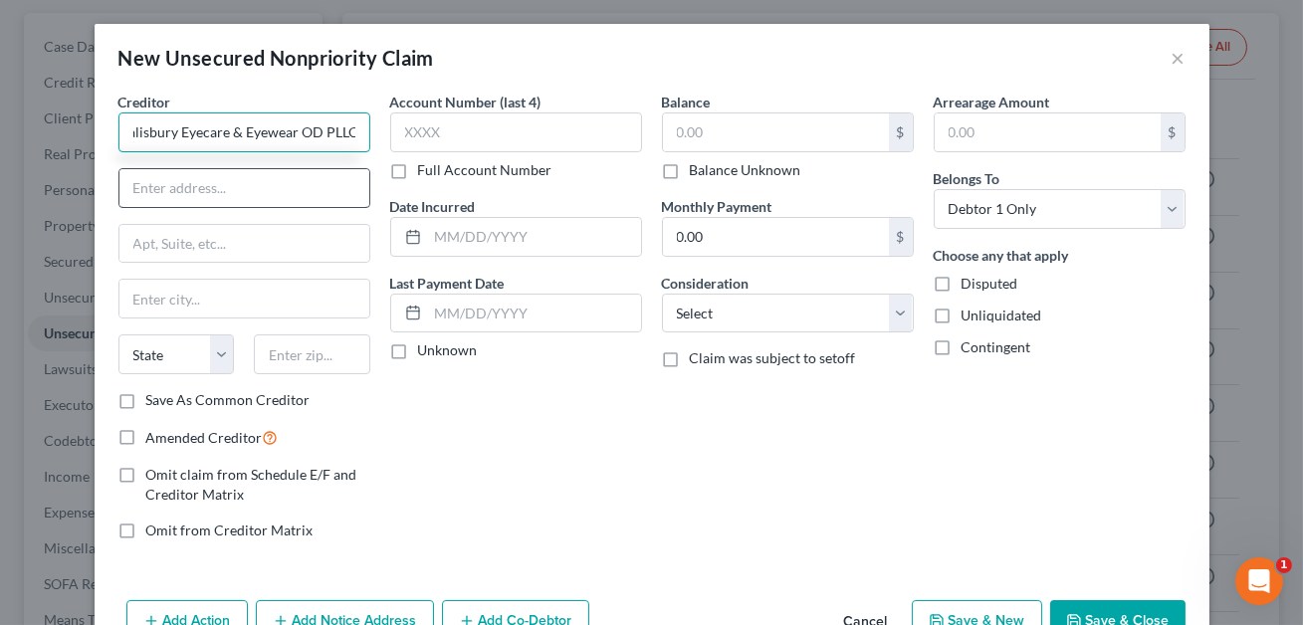
type input "Salisbury Eyecare & Eyewear OD PLLC"
click at [206, 187] on input "text" at bounding box center [244, 188] width 250 height 38
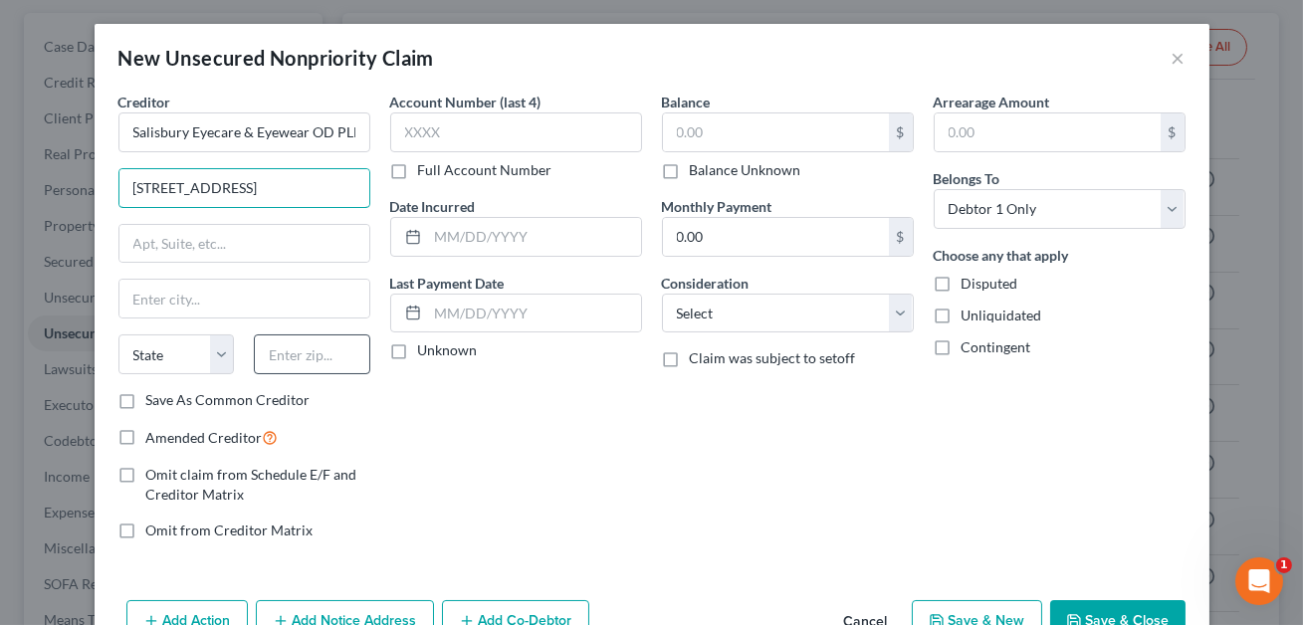
type input "[STREET_ADDRESS]"
click at [284, 348] on input "text" at bounding box center [312, 355] width 117 height 40
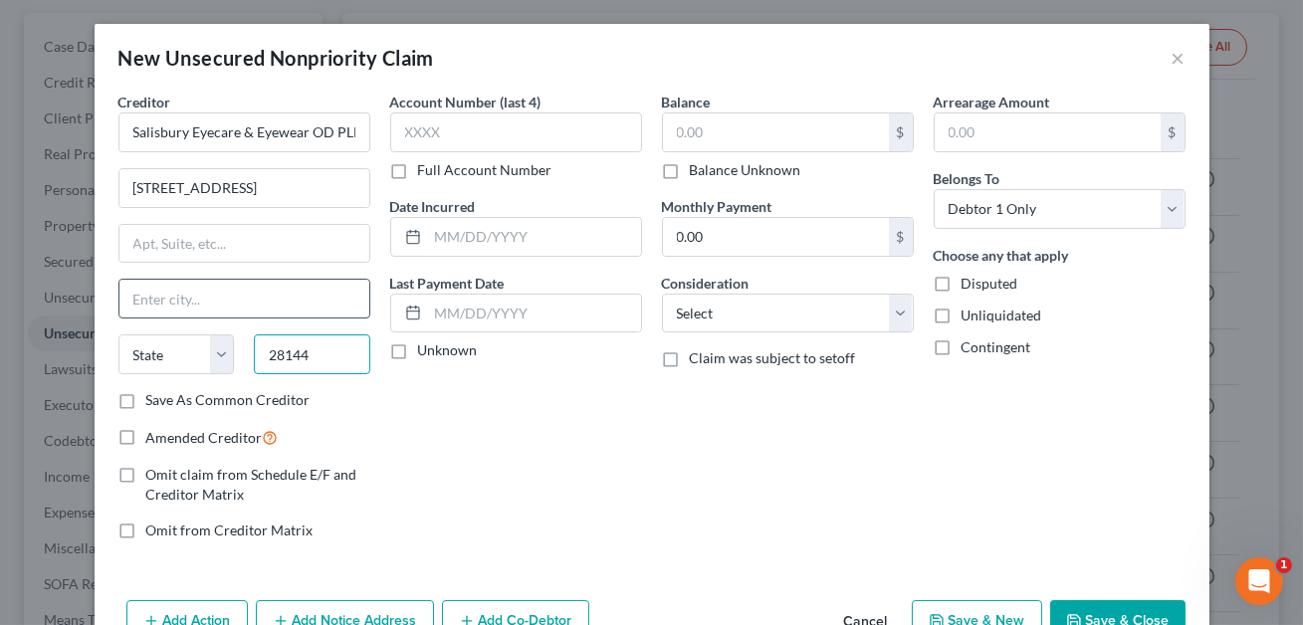
type input "28144"
type input "[GEOGRAPHIC_DATA]"
select select "28"
click at [235, 298] on input "[GEOGRAPHIC_DATA]" at bounding box center [244, 299] width 250 height 38
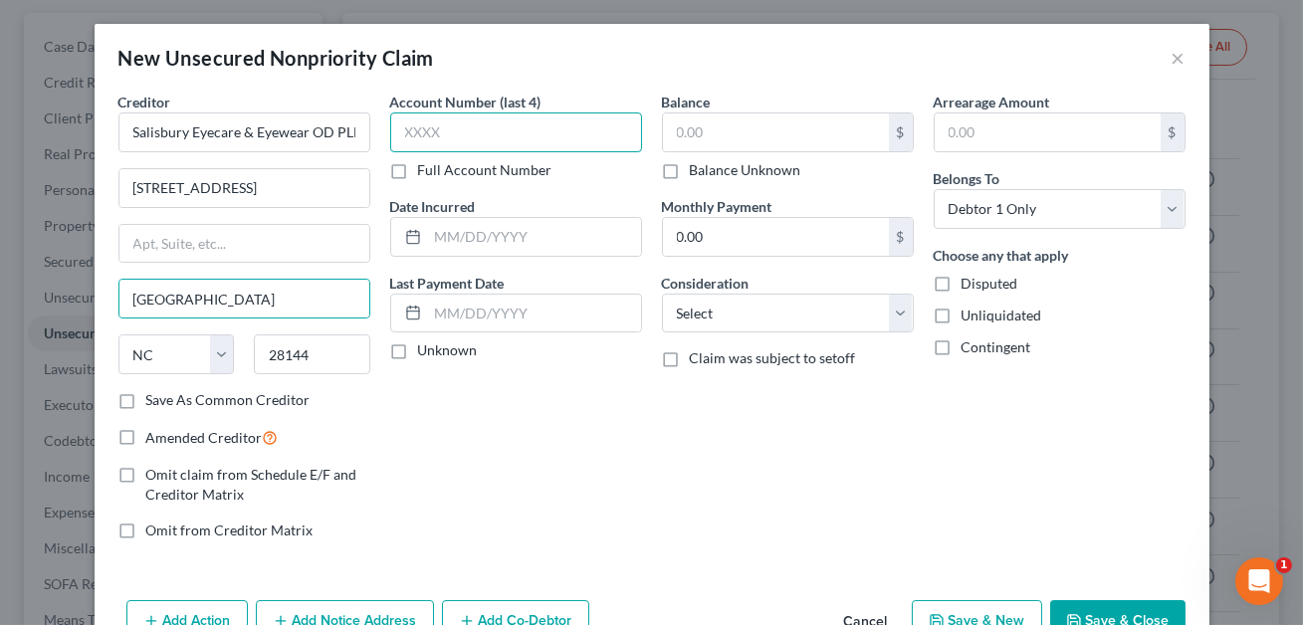
click at [458, 136] on input "text" at bounding box center [516, 133] width 252 height 40
type input "3607"
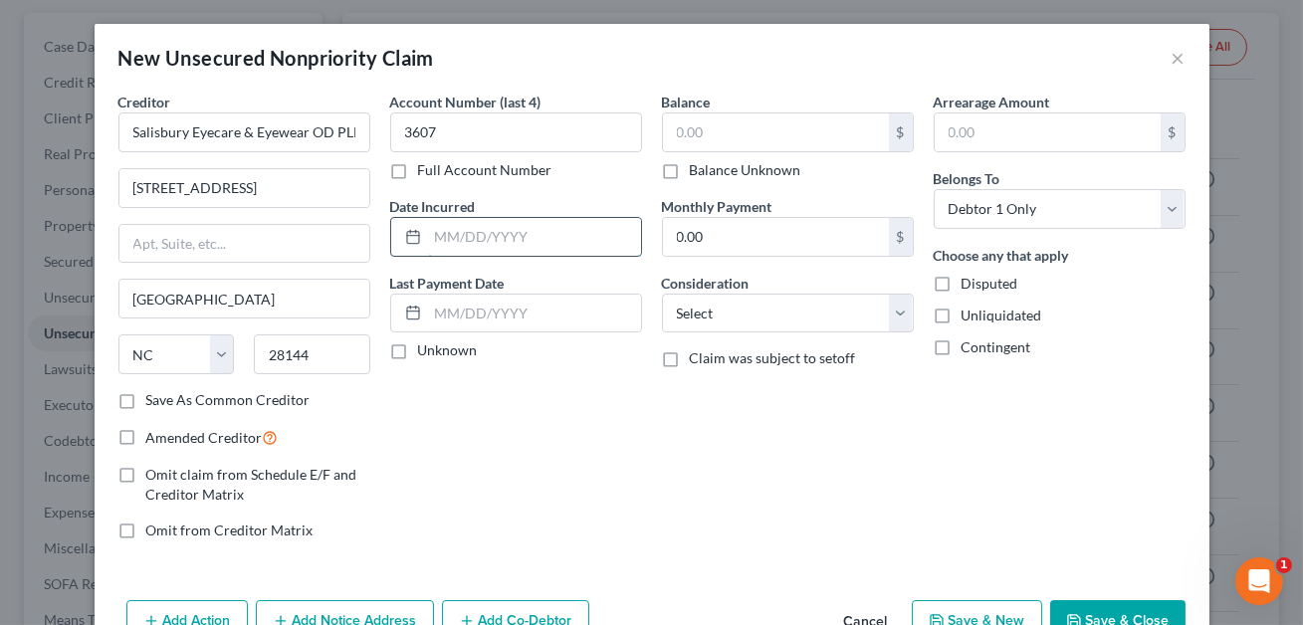
click at [485, 238] on input "text" at bounding box center [534, 237] width 213 height 38
type input "07/2025"
click at [710, 313] on select "Select Cable / Satellite Services Collection Agency Credit Card Debt Debt Couns…" at bounding box center [788, 314] width 252 height 40
select select "9"
click at [678, 133] on input "text" at bounding box center [776, 133] width 226 height 38
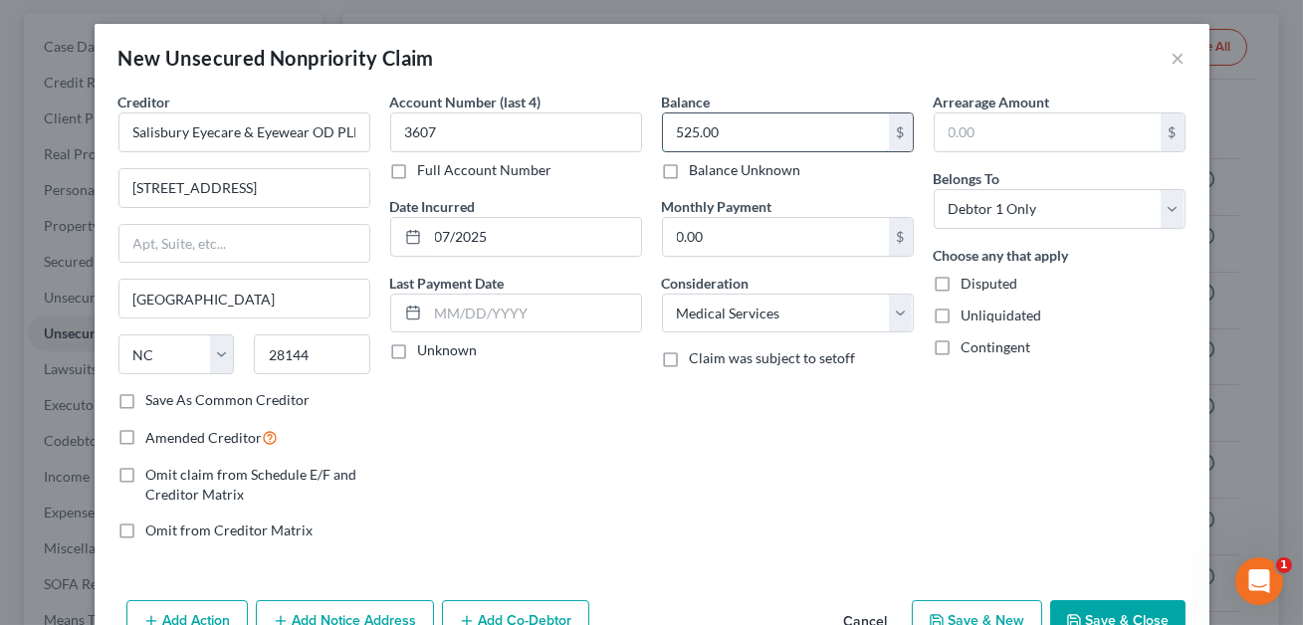
scroll to position [55, 0]
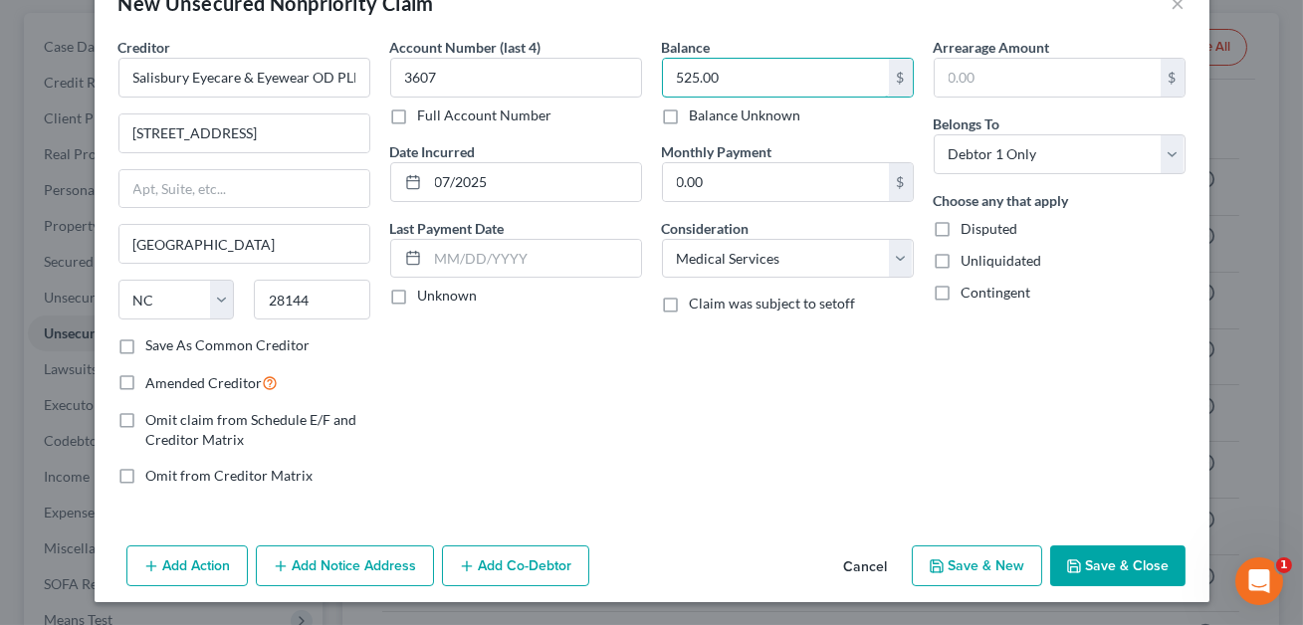
type input "525.00"
click at [327, 575] on button "Add Notice Address" at bounding box center [345, 567] width 178 height 42
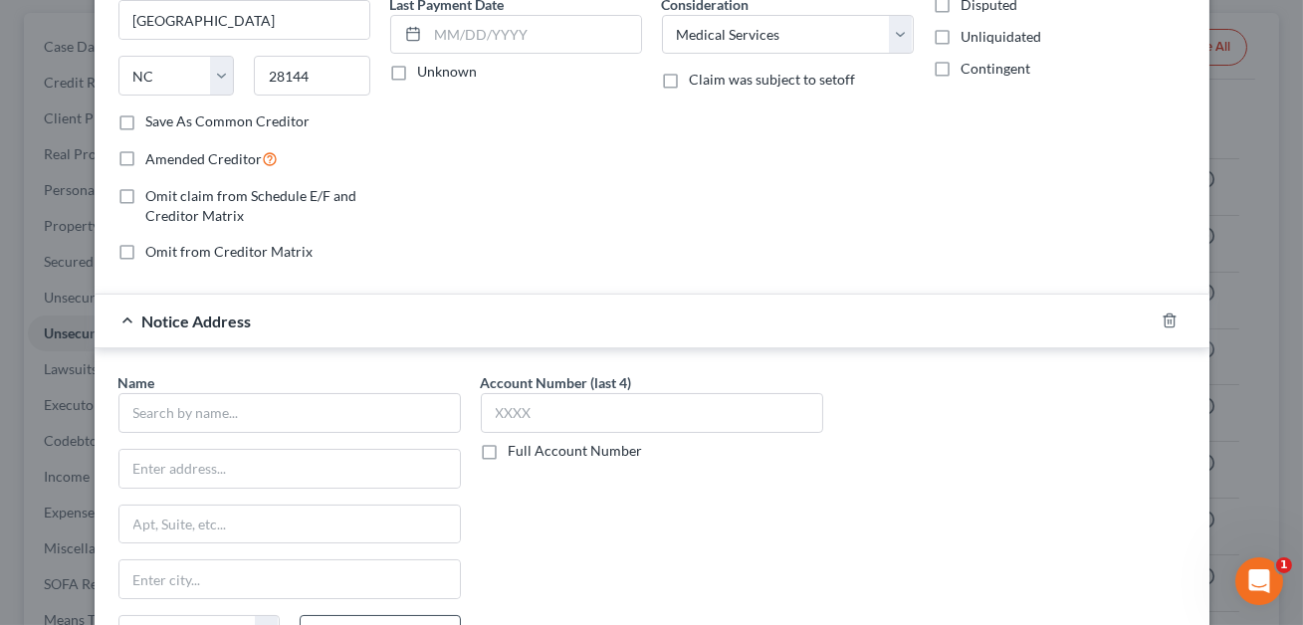
scroll to position [355, 0]
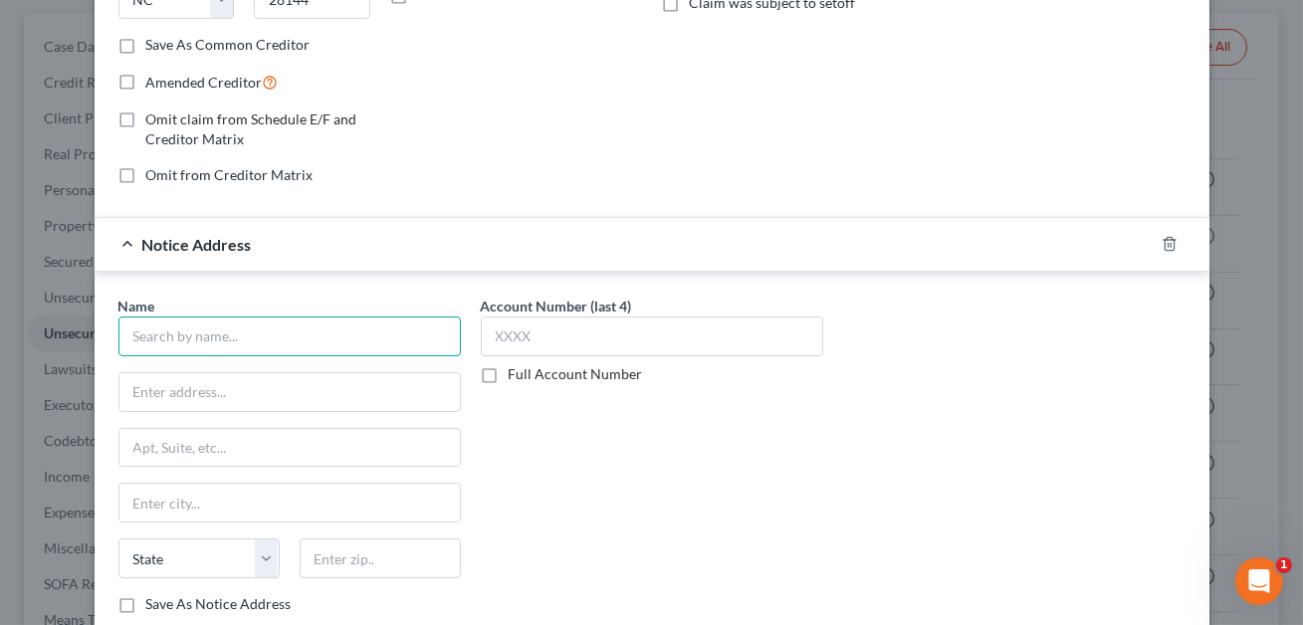
click at [201, 342] on input "text" at bounding box center [289, 337] width 343 height 40
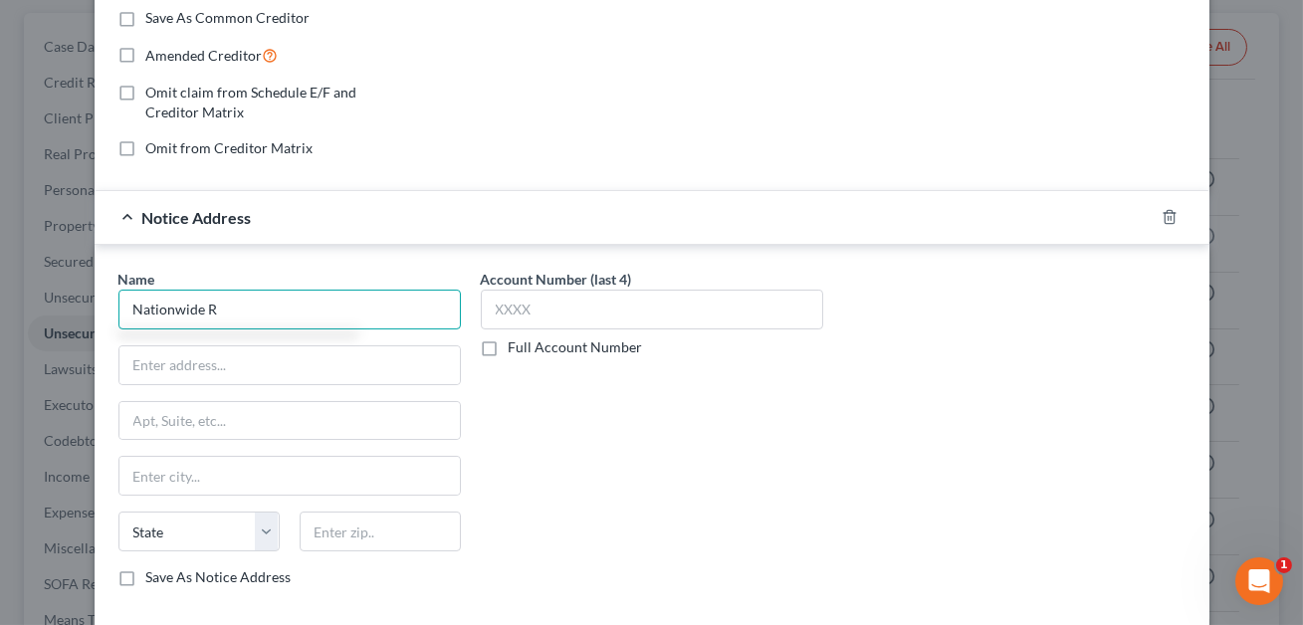
scroll to position [0, 0]
type input "Nationwide Recovery Service Inc"
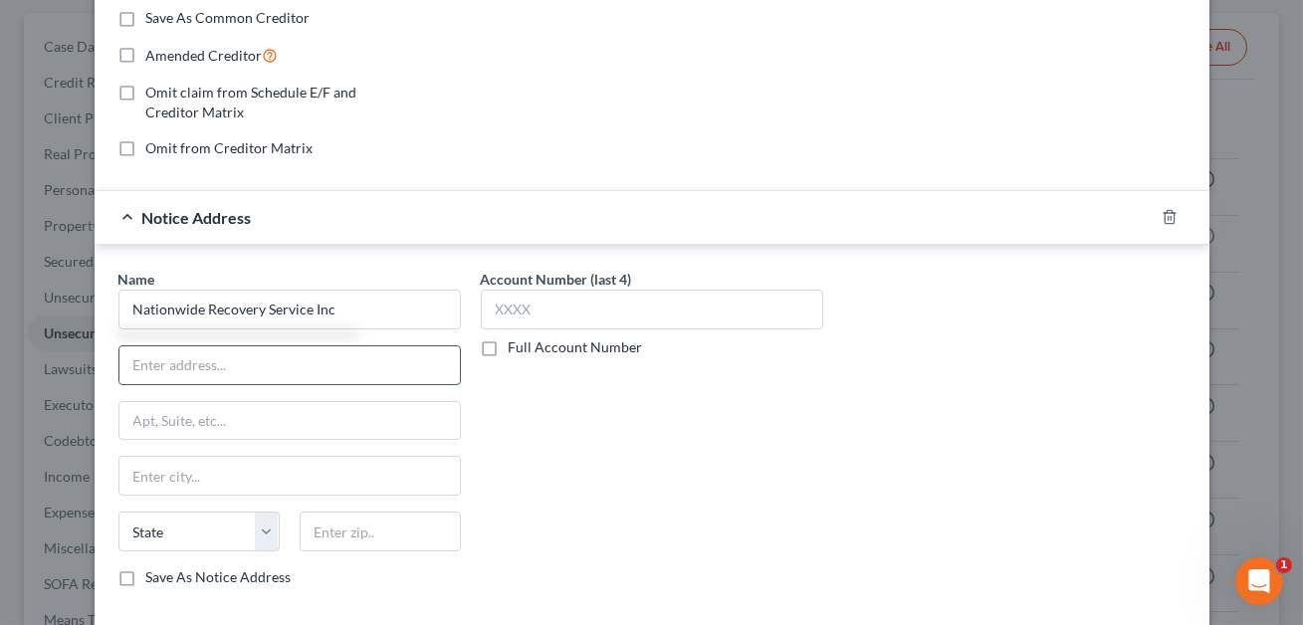
click at [212, 359] on input "text" at bounding box center [289, 366] width 341 height 38
type input ")"
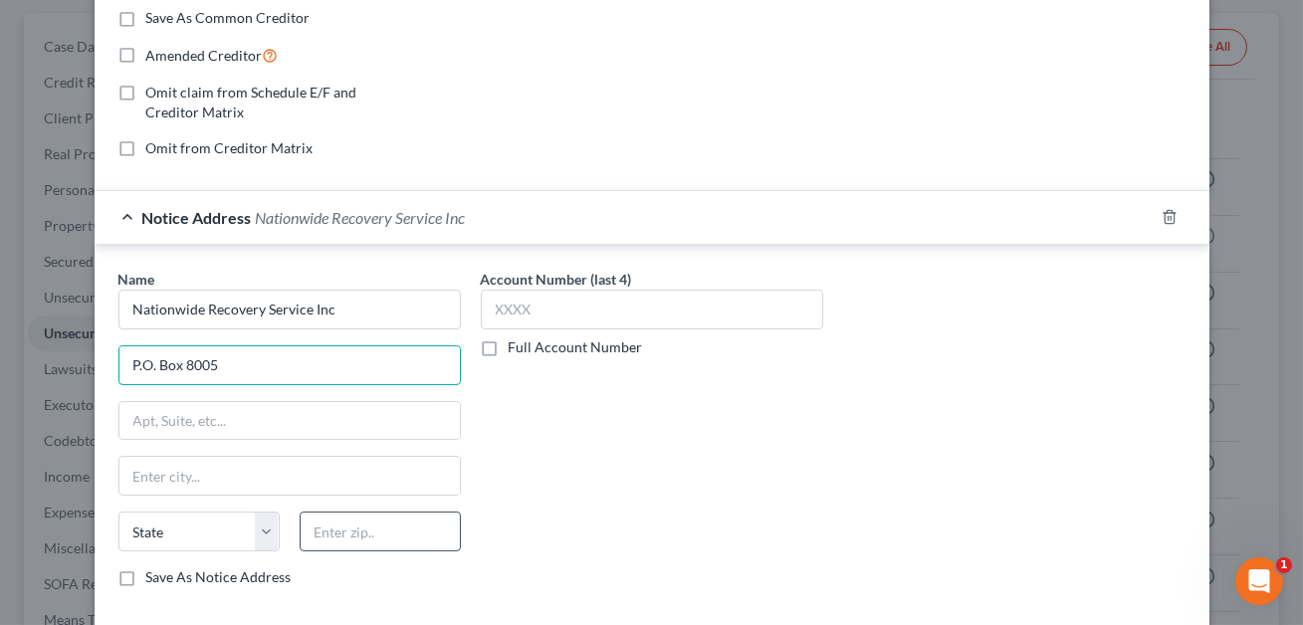
type input "P.O. Box 8005"
click at [331, 530] on input "text" at bounding box center [380, 532] width 161 height 40
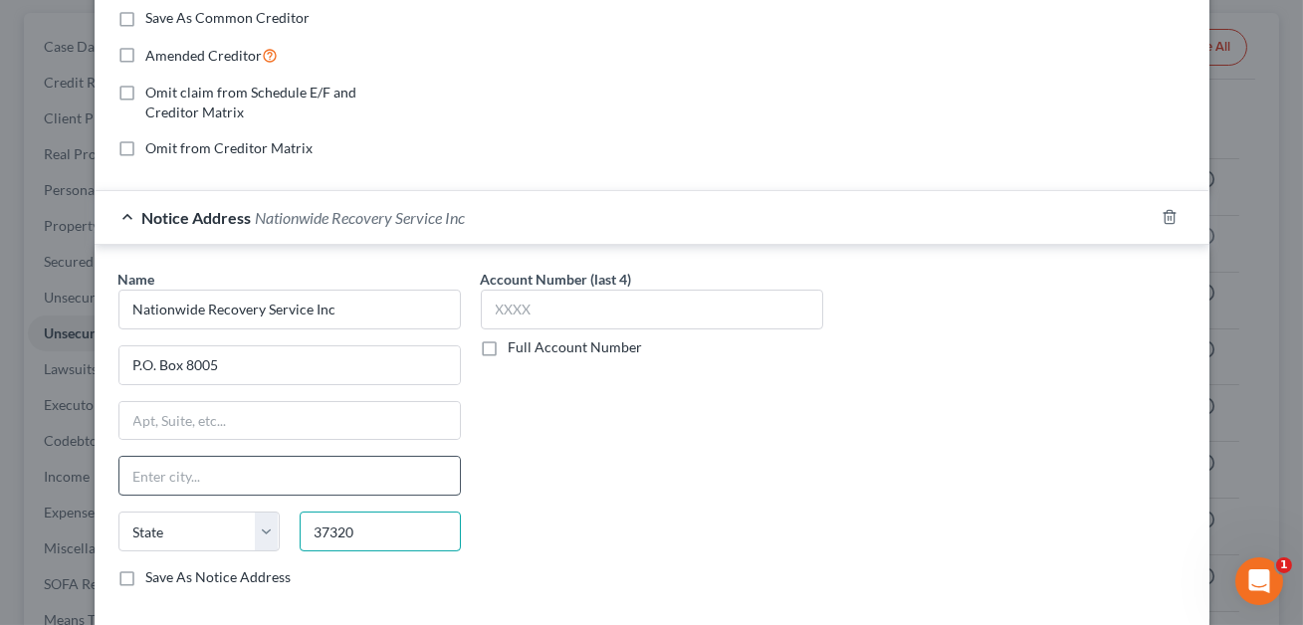
type input "37320"
type input "[GEOGRAPHIC_DATA]"
select select "44"
click at [318, 485] on input "[GEOGRAPHIC_DATA]" at bounding box center [289, 476] width 341 height 38
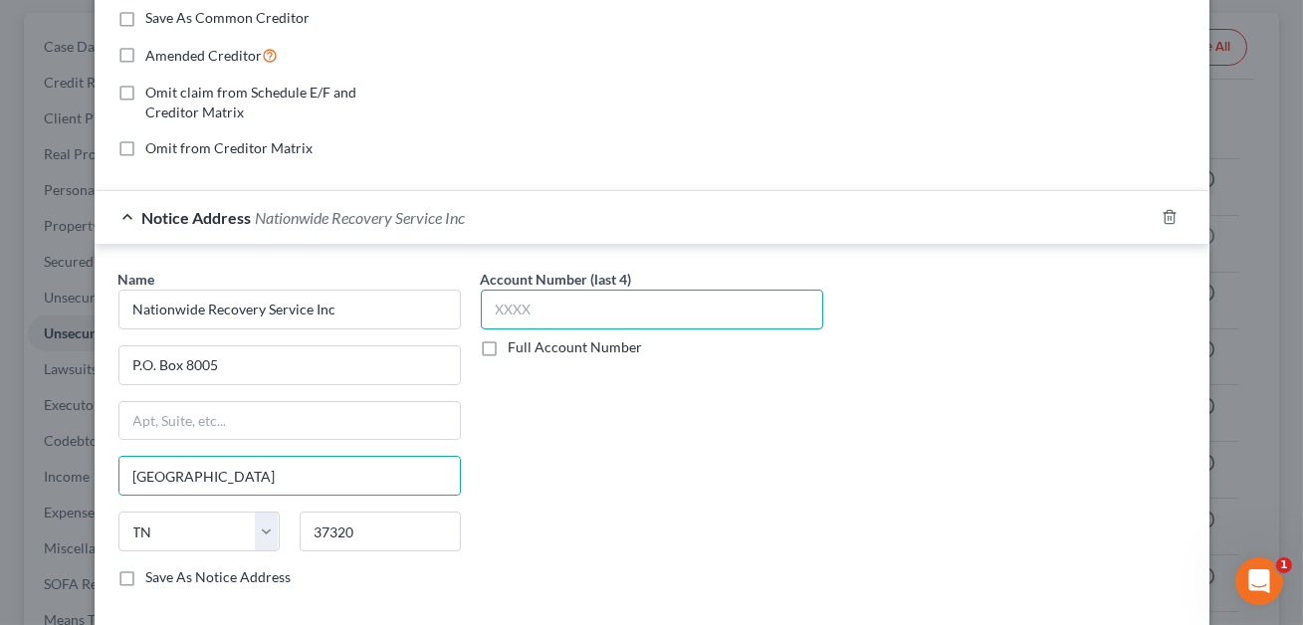
click at [548, 311] on input "text" at bounding box center [652, 310] width 343 height 40
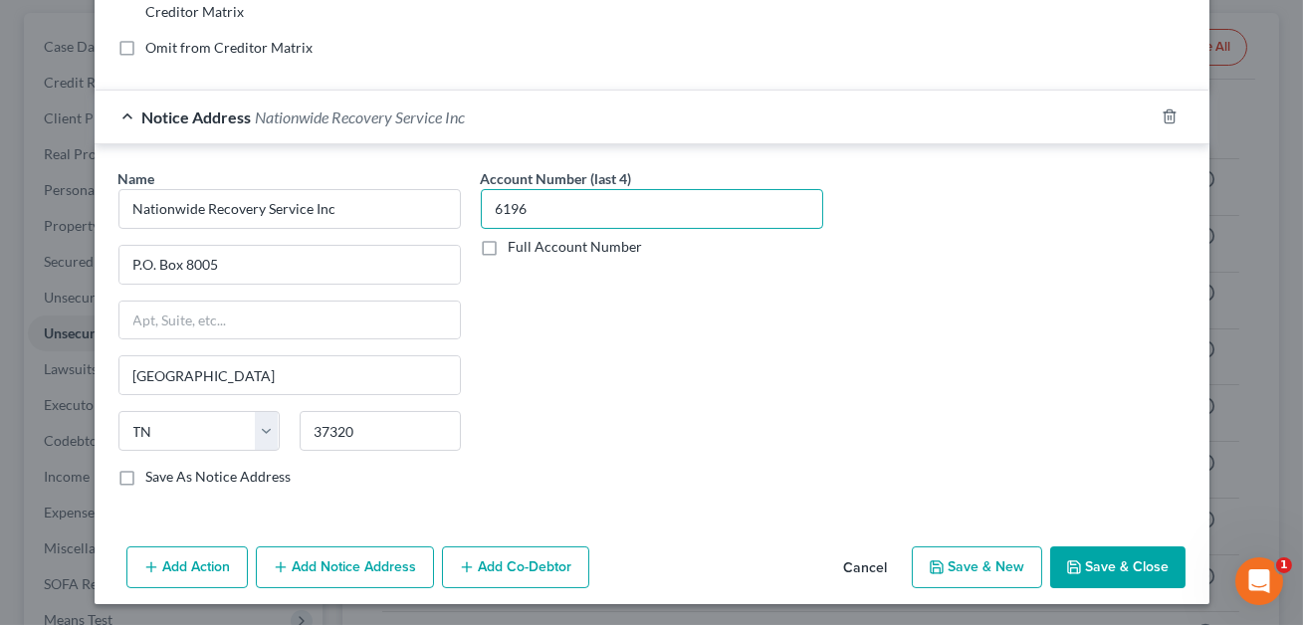
type input "6196"
click at [146, 476] on label "Save As Notice Address" at bounding box center [218, 477] width 145 height 20
click at [154, 476] on input "Save As Notice Address" at bounding box center [160, 473] width 13 height 13
click at [1116, 557] on button "Save & Close" at bounding box center [1118, 568] width 135 height 42
checkbox input "false"
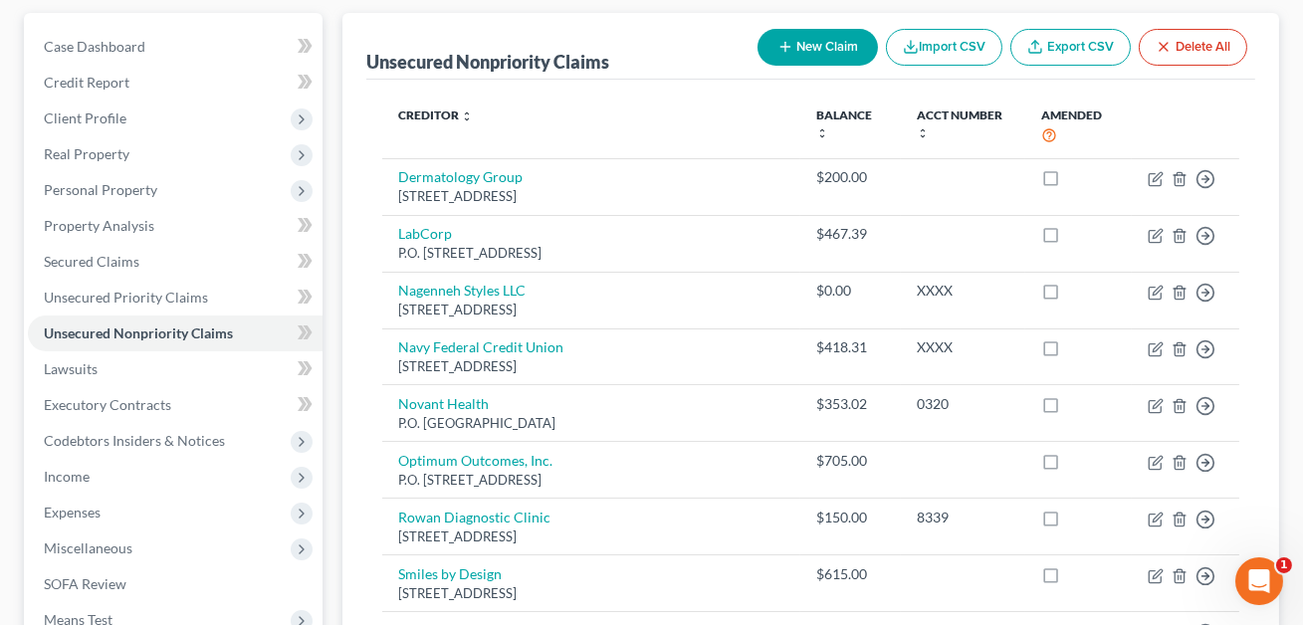
click at [816, 48] on button "New Claim" at bounding box center [818, 47] width 120 height 37
select select "0"
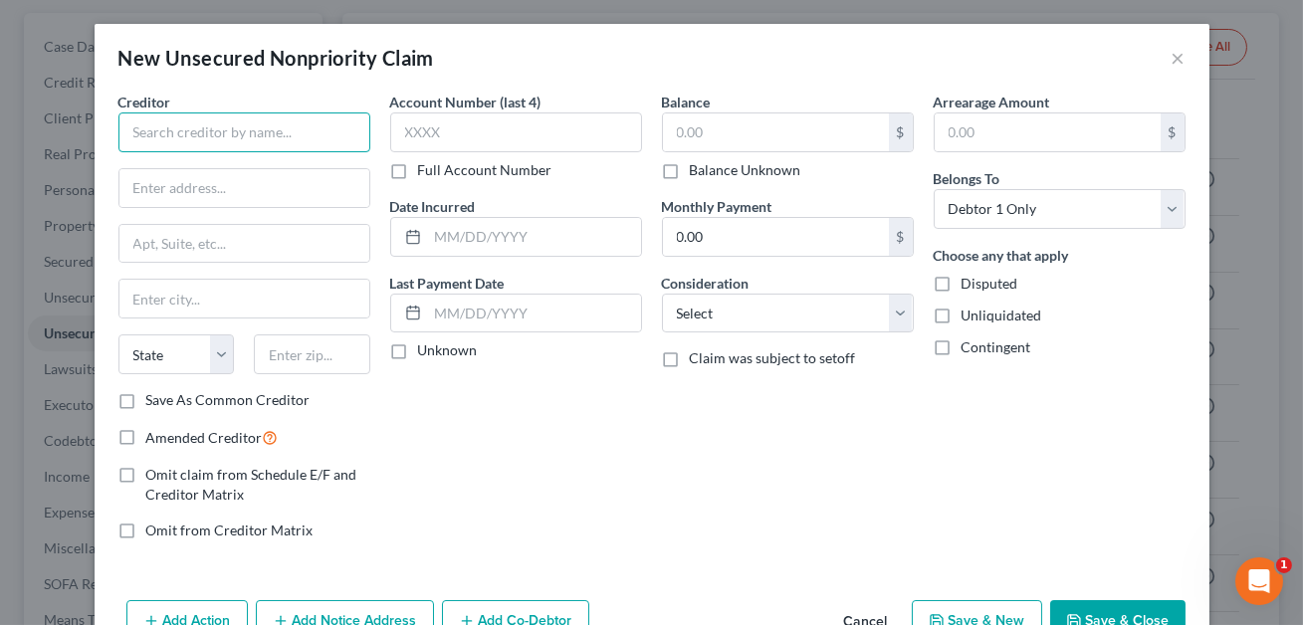
click at [339, 131] on input "text" at bounding box center [244, 133] width 252 height 40
type input "Mecklenburg County DSS"
click at [286, 176] on input "text" at bounding box center [244, 188] width 250 height 38
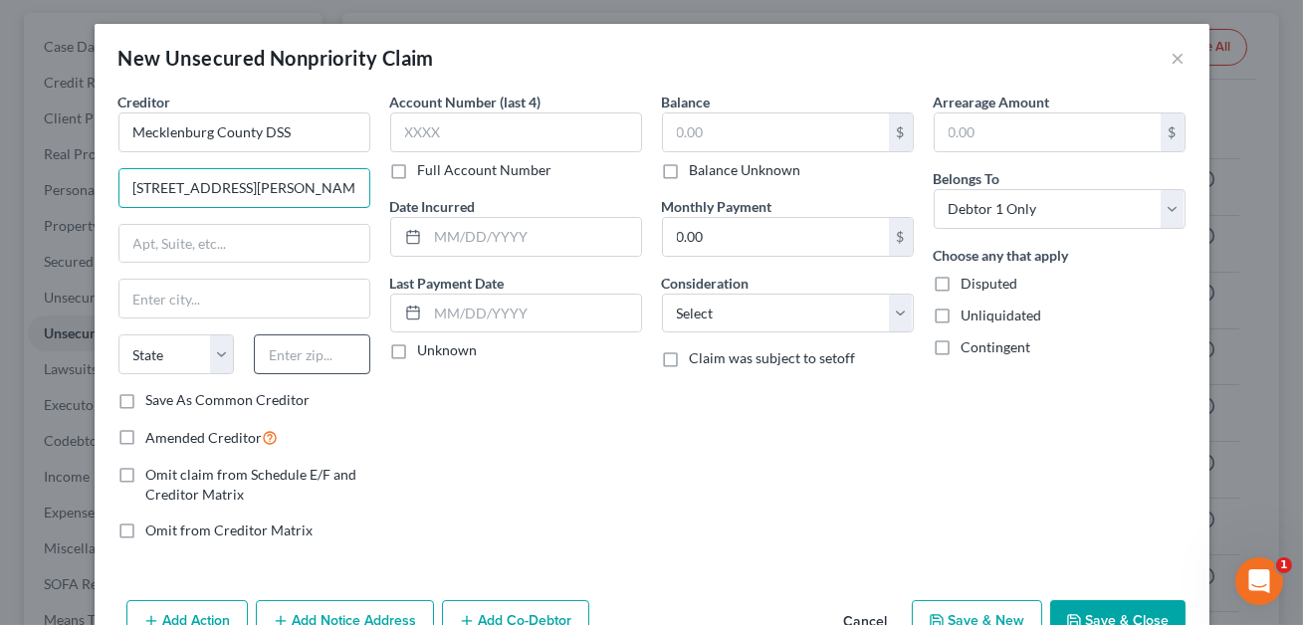
type input "[STREET_ADDRESS][PERSON_NAME]"
click at [320, 340] on input "text" at bounding box center [312, 355] width 117 height 40
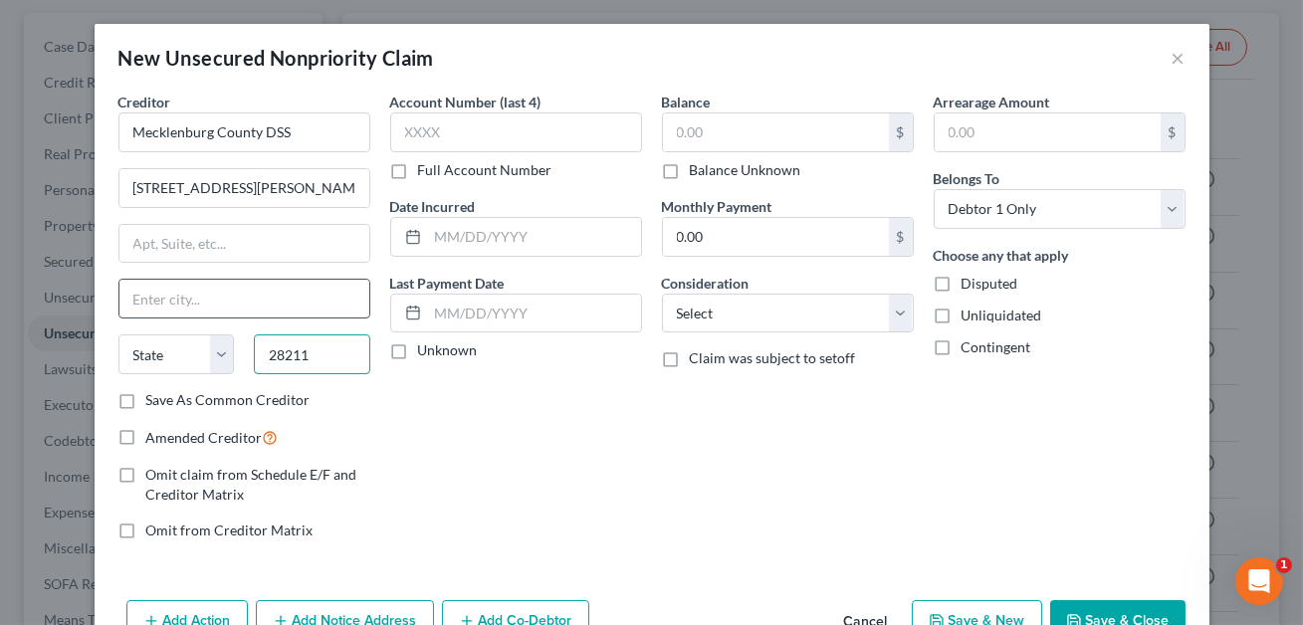
type input "28211"
type input "Charlotte"
select select "28"
click at [241, 290] on input "Charlotte" at bounding box center [244, 299] width 250 height 38
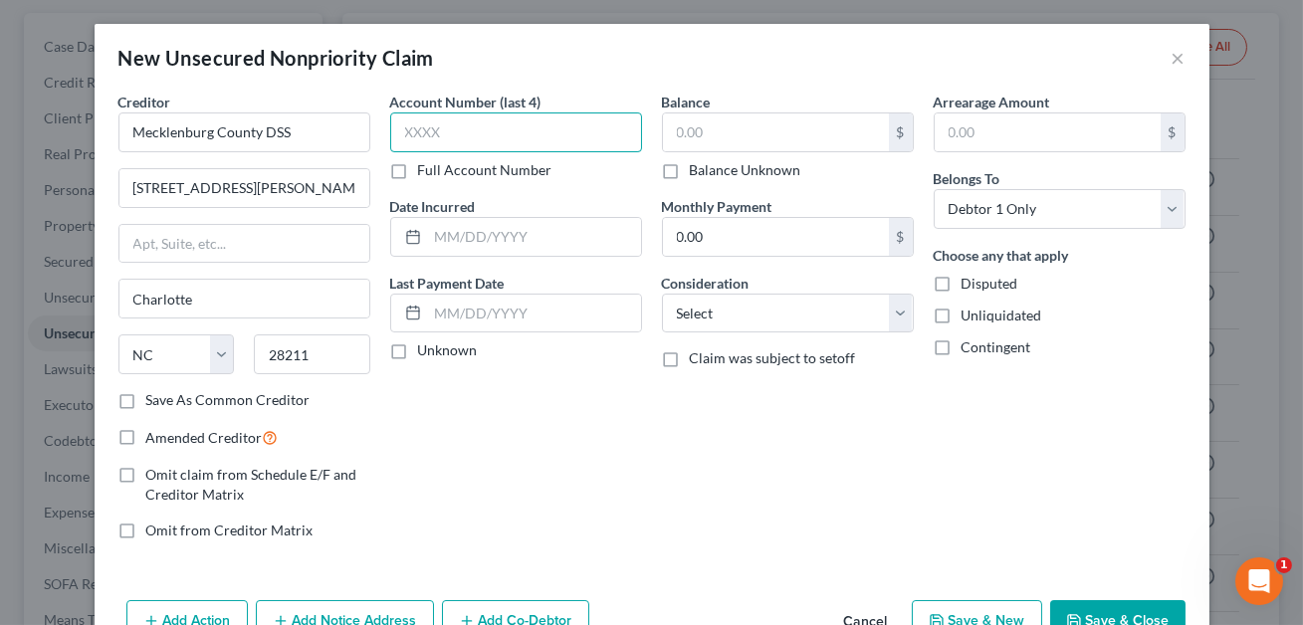
click at [454, 138] on input "text" at bounding box center [516, 133] width 252 height 40
type input "6552"
click at [461, 237] on input "text" at bounding box center [534, 237] width 213 height 38
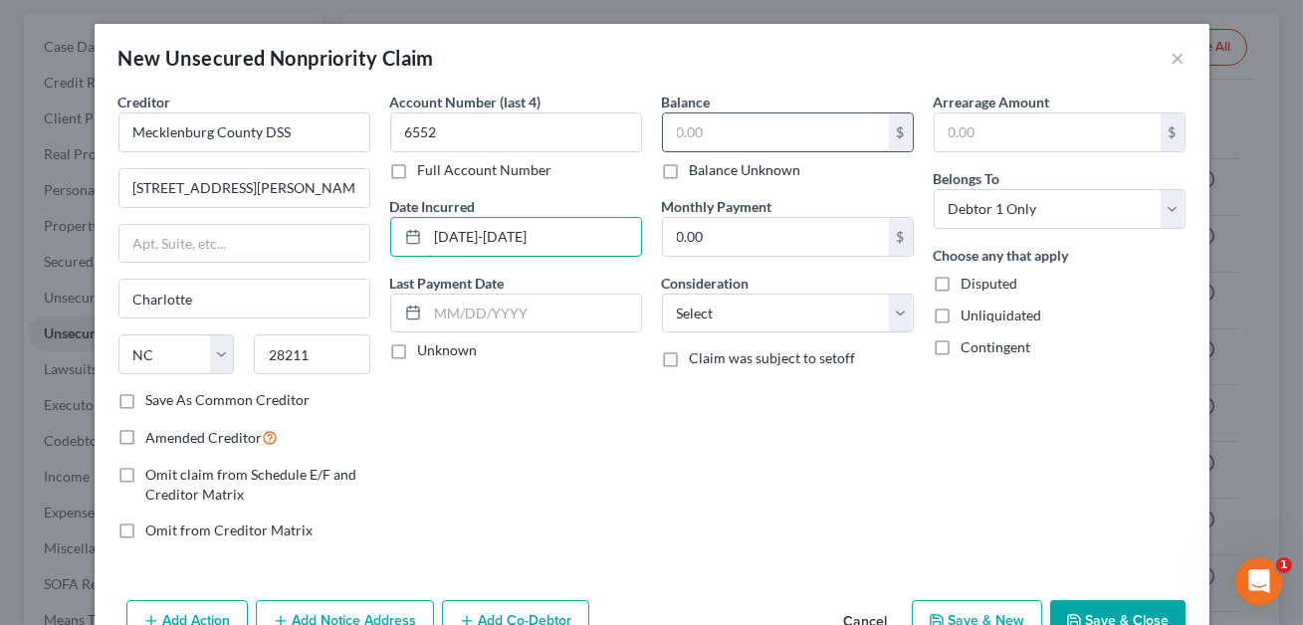
type input "[DATE]-[DATE]"
click at [741, 136] on input "text" at bounding box center [776, 133] width 226 height 38
type input "1,377.00"
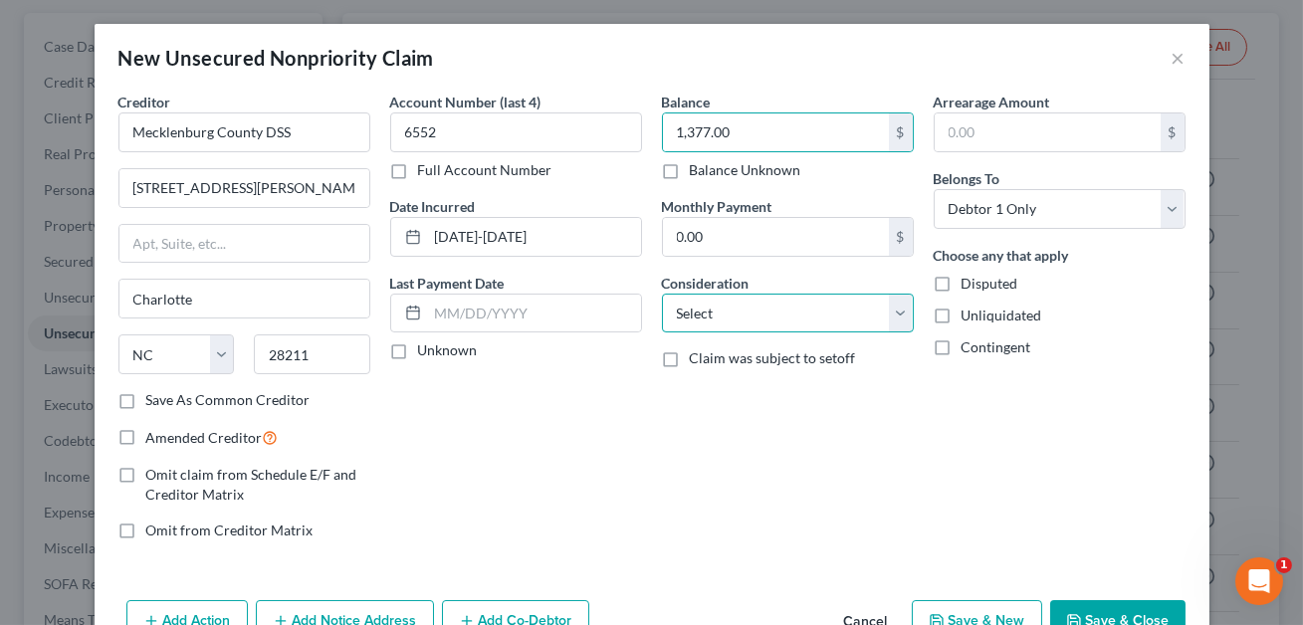
click at [728, 316] on select "Select Cable / Satellite Services Collection Agency Credit Card Debt Debt Couns…" at bounding box center [788, 314] width 252 height 40
select select "14"
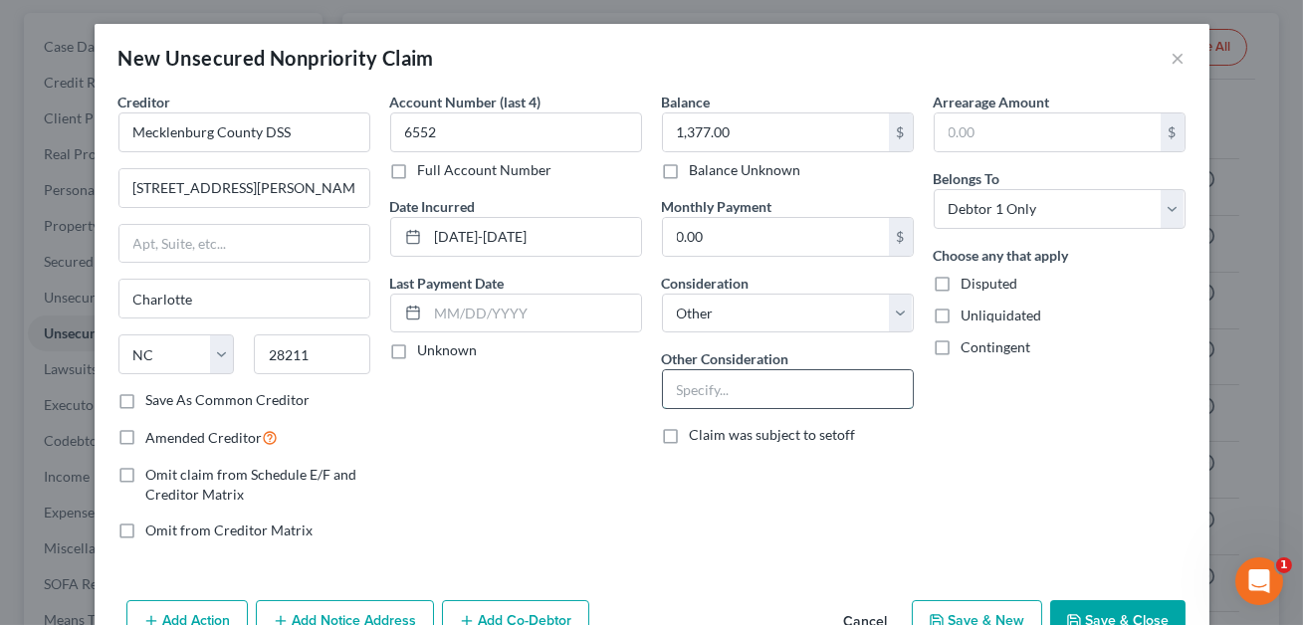
click at [679, 398] on input "text" at bounding box center [788, 389] width 250 height 38
type input "Overpayment of benefits"
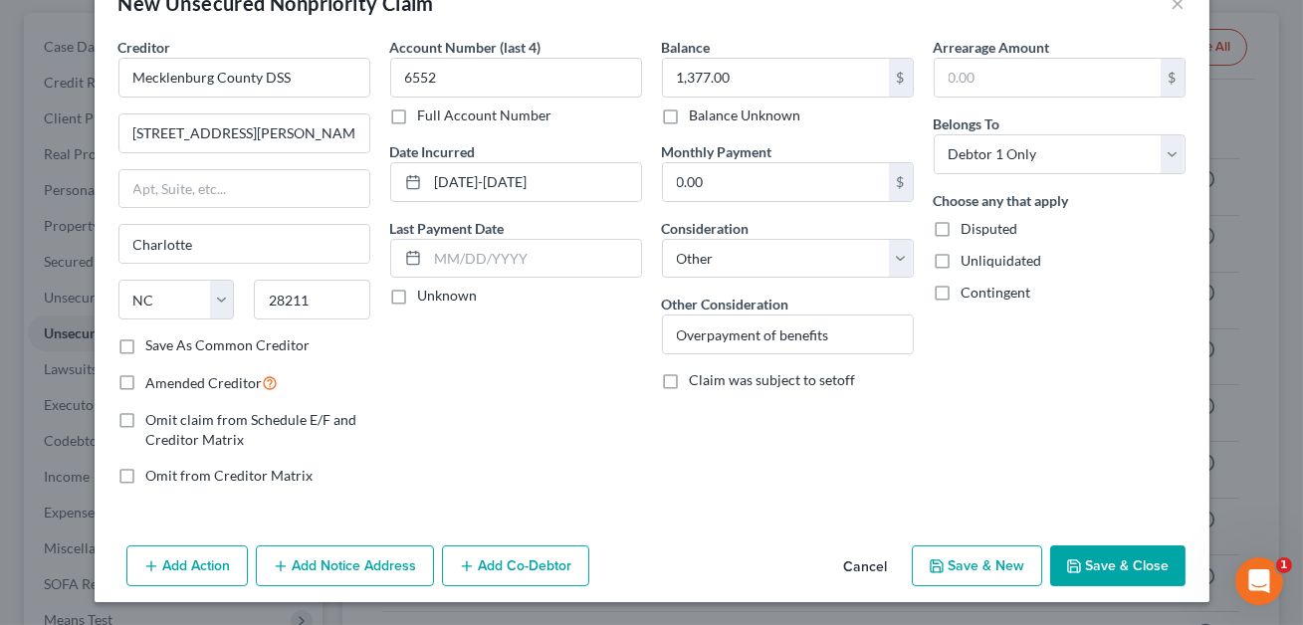
click at [359, 564] on button "Add Notice Address" at bounding box center [345, 567] width 178 height 42
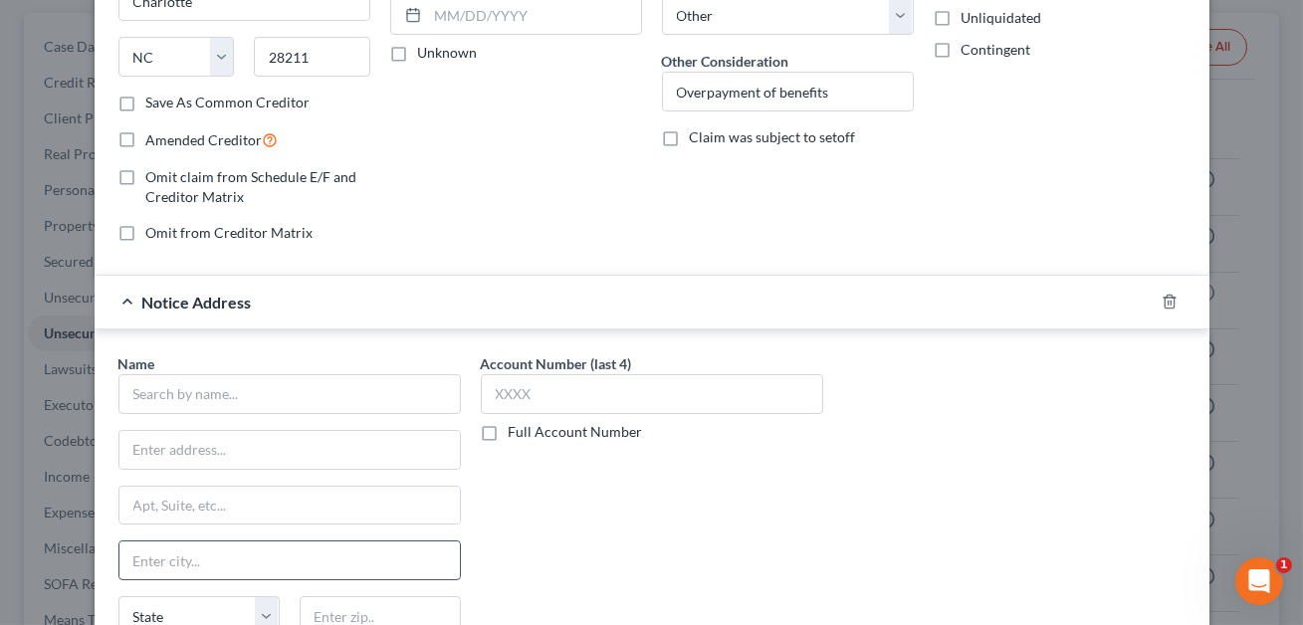
scroll to position [326, 0]
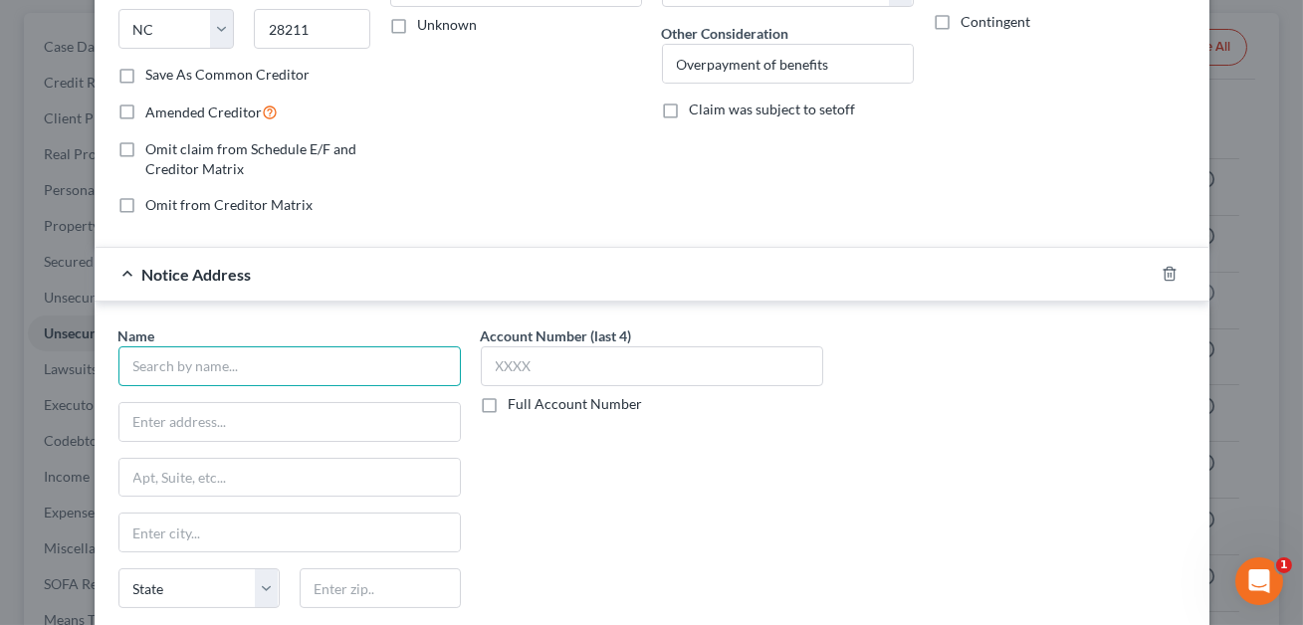
click at [220, 373] on input "text" at bounding box center [289, 367] width 343 height 40
click at [230, 366] on input "NC Dept of Helath & Human Services" at bounding box center [289, 367] width 343 height 40
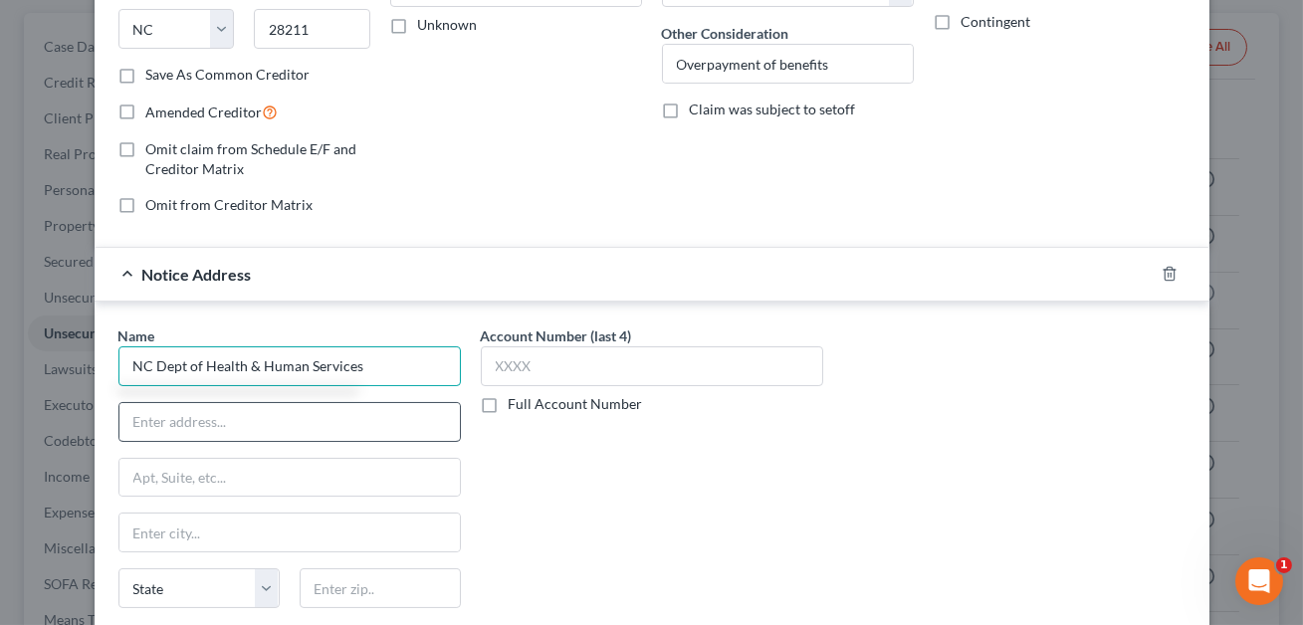
type input "NC Dept of Health & Human Services"
click at [196, 422] on input "text" at bounding box center [289, 422] width 341 height 38
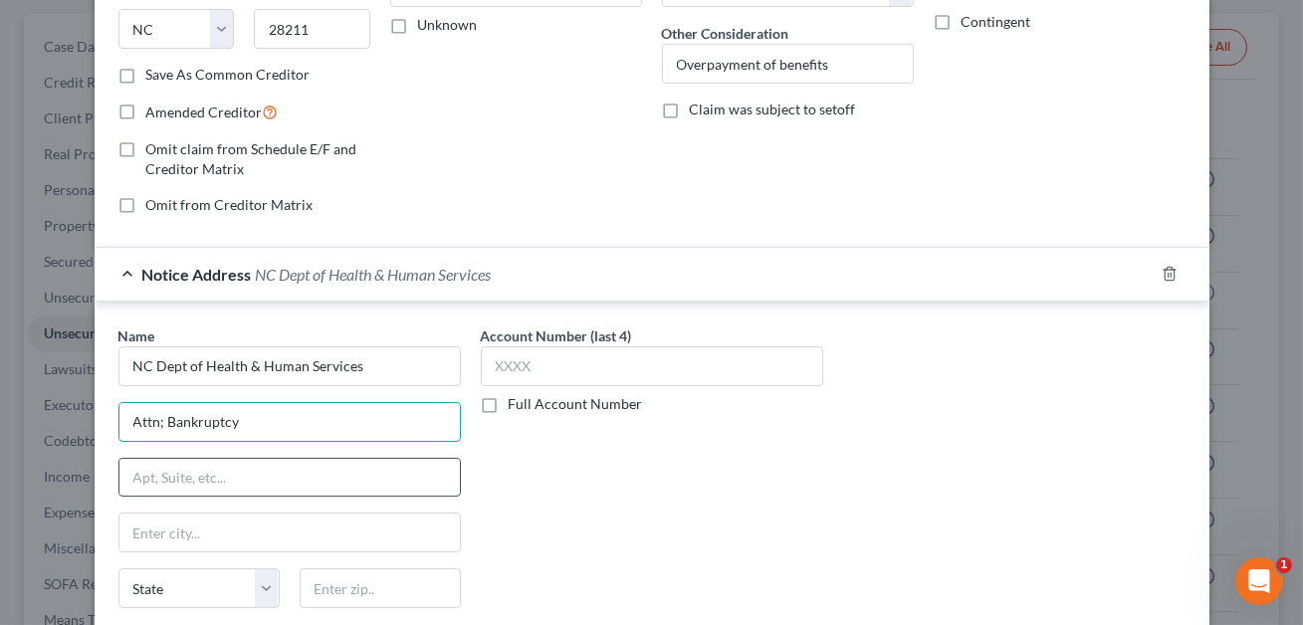
type input "Attn; Bankruptcy"
click at [141, 475] on input "text" at bounding box center [289, 478] width 341 height 38
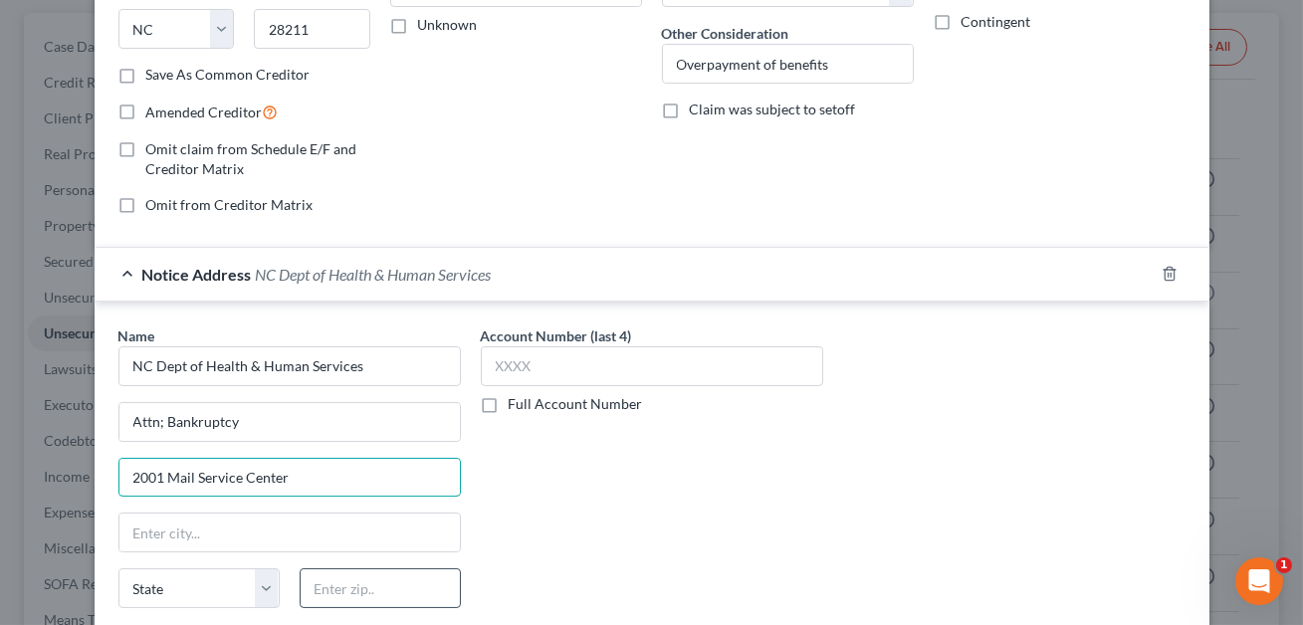
type input "2001 Mail Service Center"
click at [328, 588] on input "text" at bounding box center [380, 589] width 161 height 40
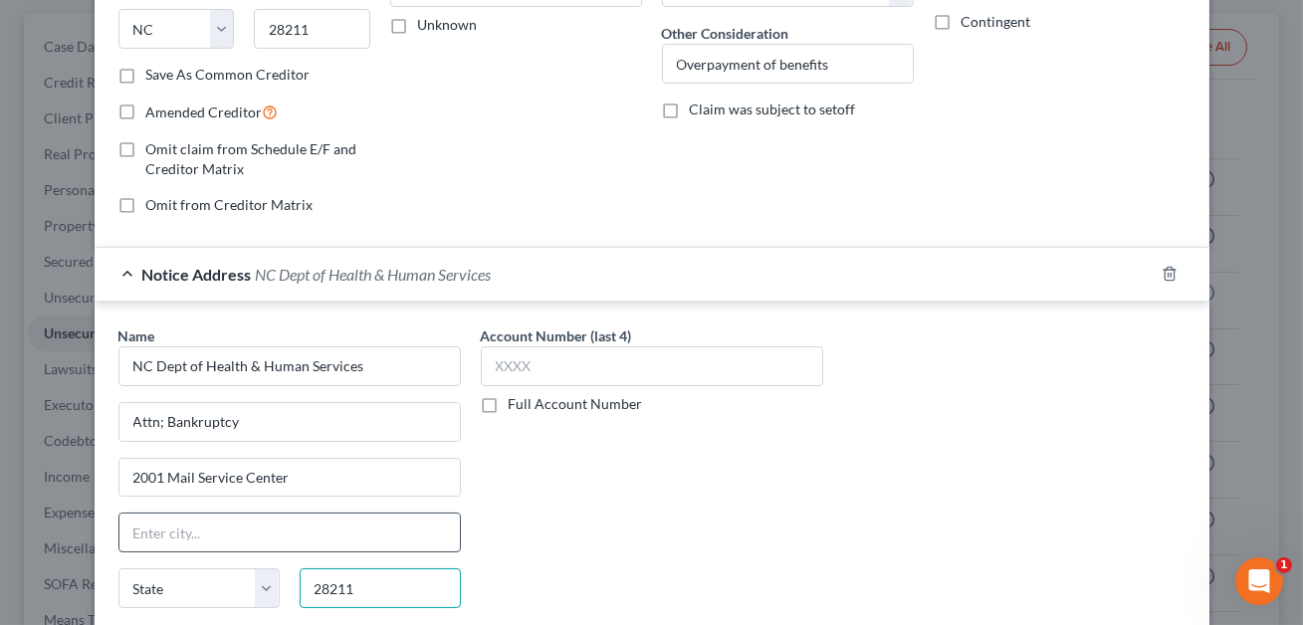
type input "28211"
type input "Charlotte"
select select "28"
click at [240, 536] on input "Charlotte" at bounding box center [289, 533] width 341 height 38
click at [367, 587] on input "28211" at bounding box center [380, 589] width 161 height 40
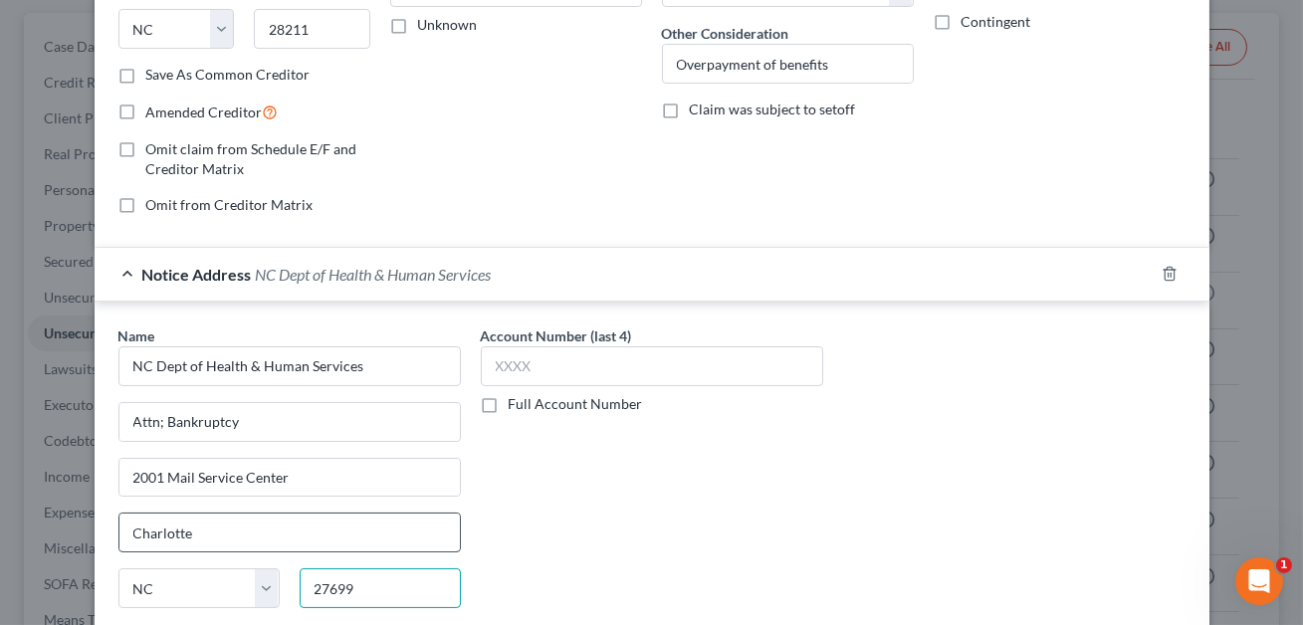
type input "27699"
type input "[GEOGRAPHIC_DATA]"
click at [330, 539] on input "[GEOGRAPHIC_DATA]" at bounding box center [289, 533] width 341 height 38
click at [367, 593] on input "27699" at bounding box center [380, 589] width 161 height 40
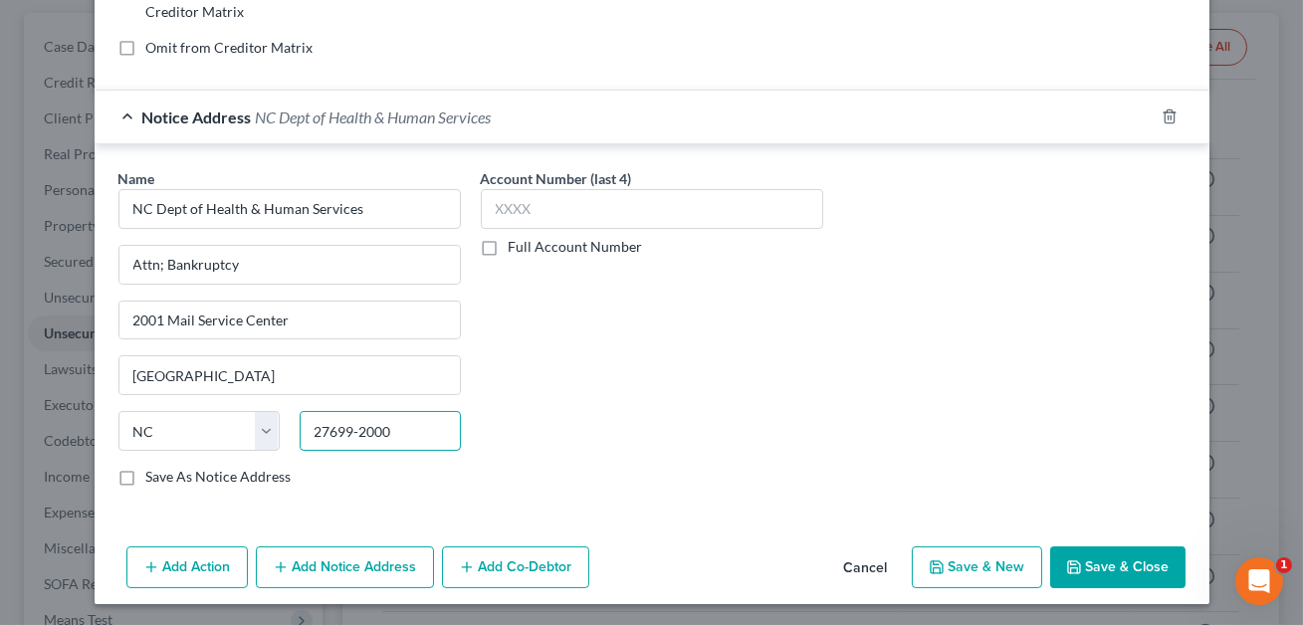
type input "27699-2000"
click at [1115, 570] on button "Save & Close" at bounding box center [1118, 568] width 135 height 42
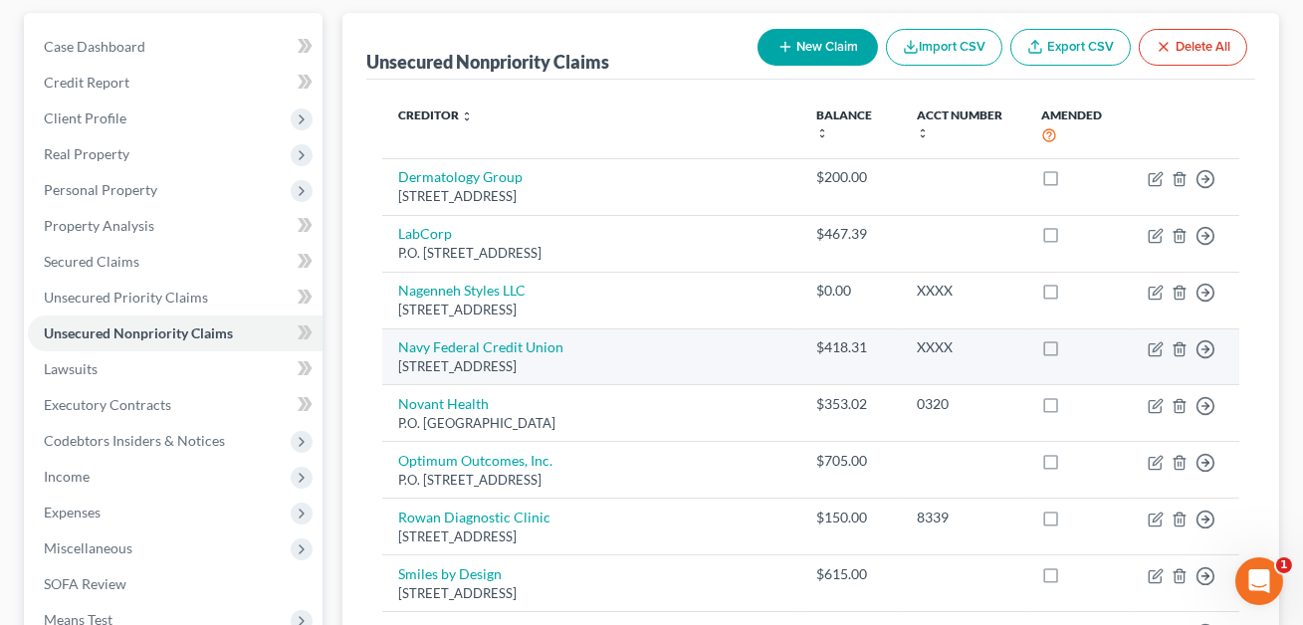
scroll to position [0, 0]
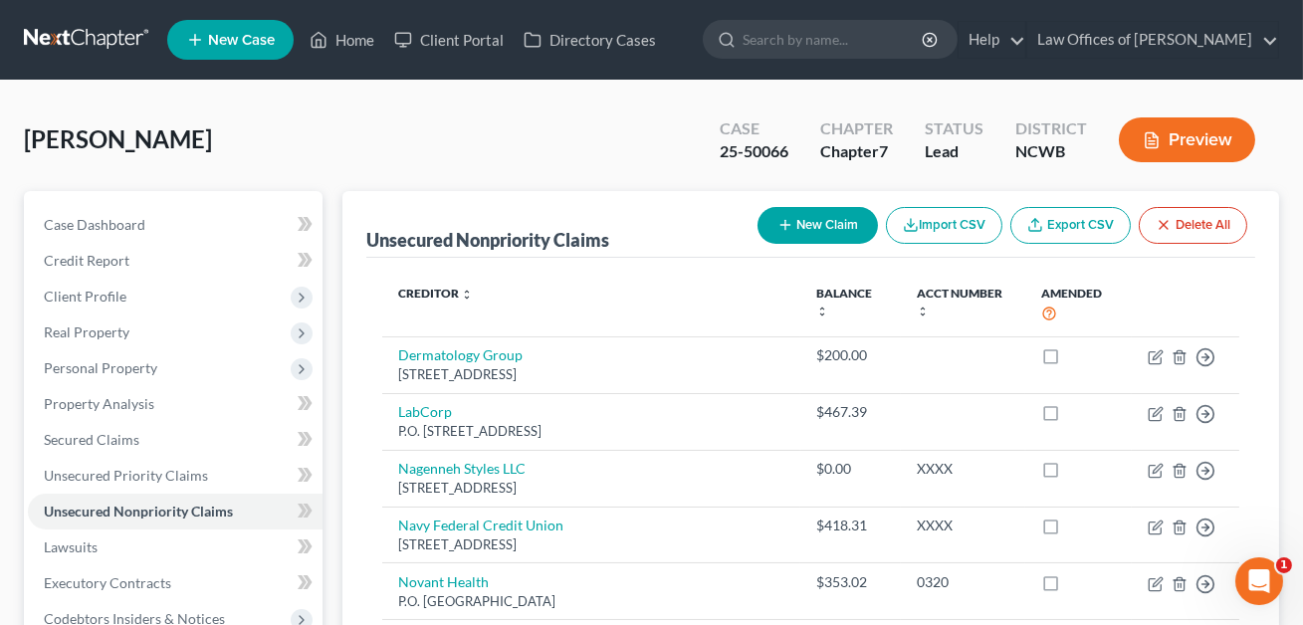
click at [808, 223] on button "New Claim" at bounding box center [818, 225] width 120 height 37
select select "0"
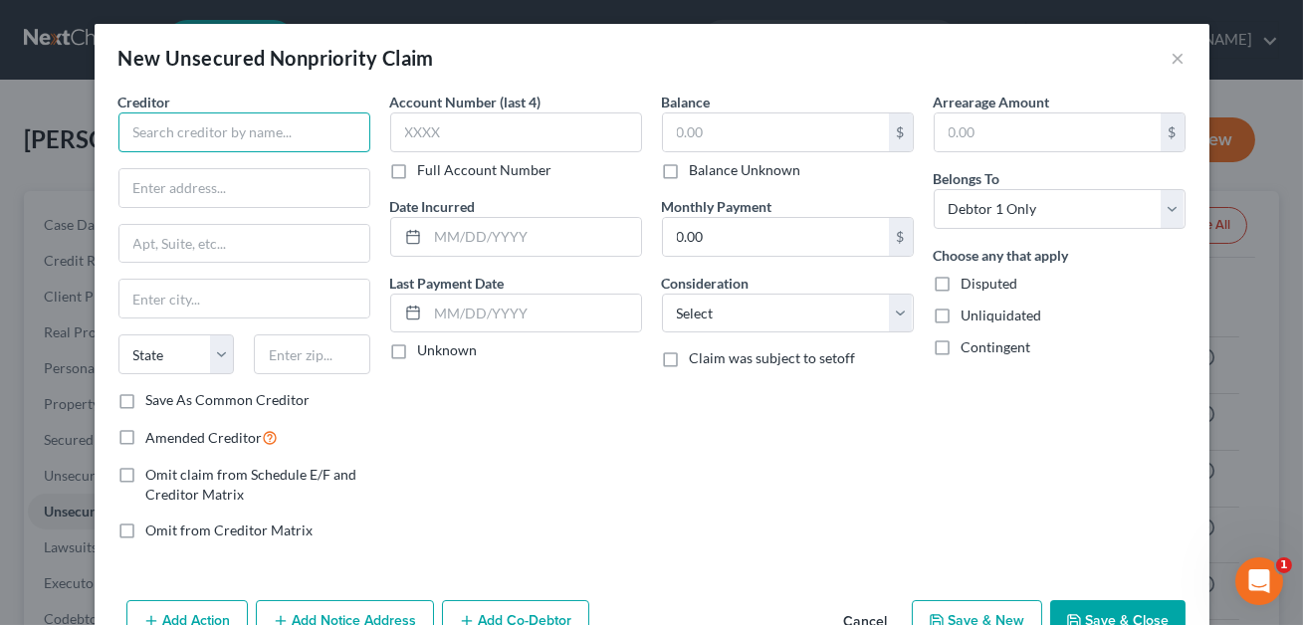
click at [239, 133] on input "text" at bounding box center [244, 133] width 252 height 40
click at [294, 130] on input "Femwell Gynecology and Welness PLLC" at bounding box center [244, 133] width 252 height 40
click at [265, 131] on input "Femwell Gynecology and Wellness PLLC" at bounding box center [244, 133] width 252 height 40
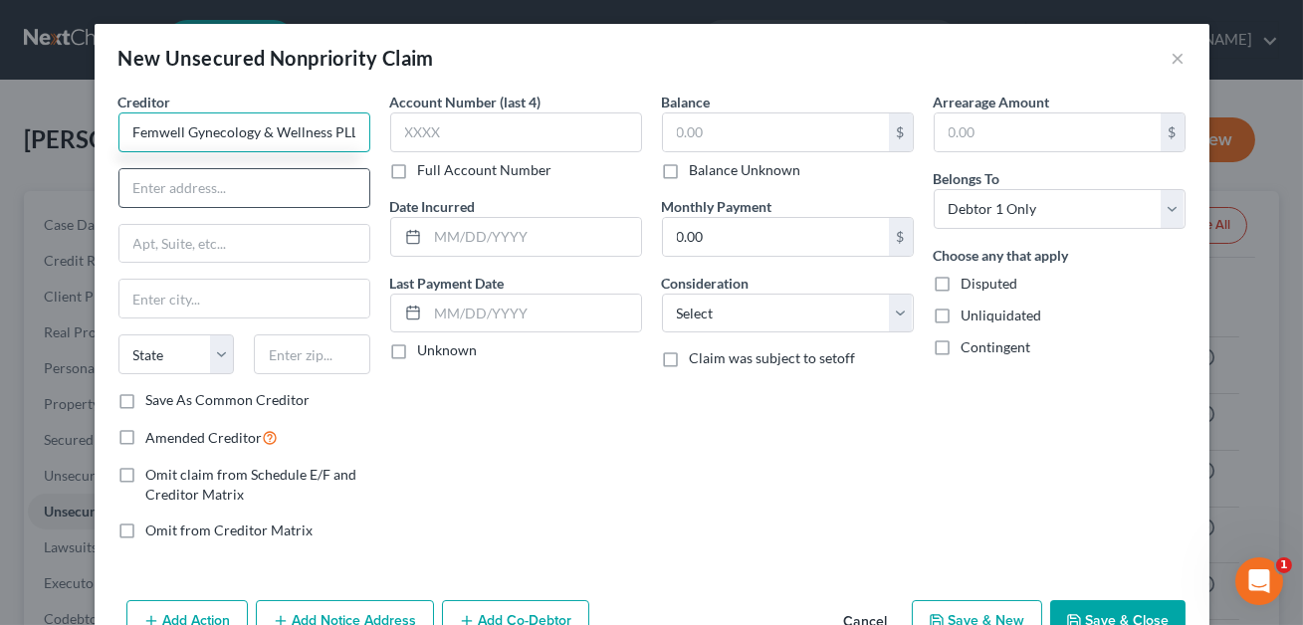
type input "Femwell Gynecology & Wellness PLLC"
click at [238, 179] on input "text" at bounding box center [244, 188] width 250 height 38
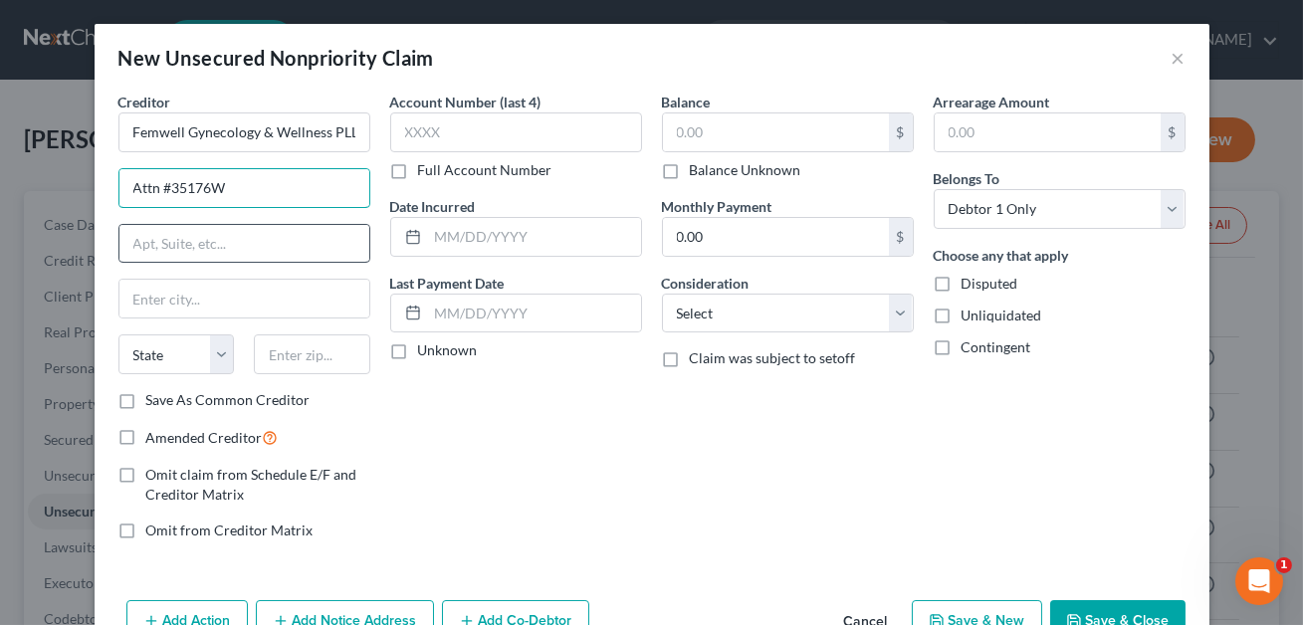
type input "Attn #35176W"
click at [175, 243] on input "text" at bounding box center [244, 244] width 250 height 38
click at [361, 349] on input "text" at bounding box center [312, 355] width 117 height 40
click at [157, 248] on input "text" at bounding box center [244, 244] width 250 height 38
type input "P.O. Box 14000"
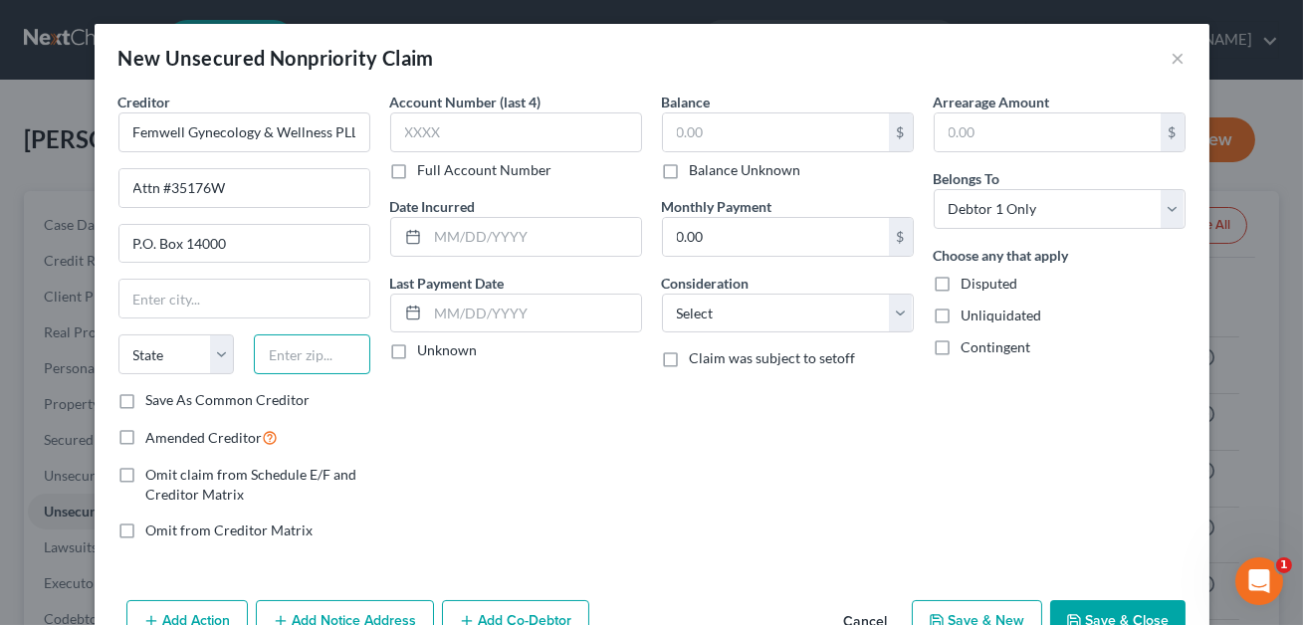
click at [286, 350] on input "text" at bounding box center [312, 355] width 117 height 40
click at [237, 303] on input "text" at bounding box center [244, 299] width 250 height 38
click at [481, 466] on div "Account Number (last 4) Full Account Number Date Incurred Last Payment Date Unk…" at bounding box center [516, 324] width 272 height 465
click at [322, 354] on input "04915-" at bounding box center [312, 355] width 117 height 40
type input "04915"
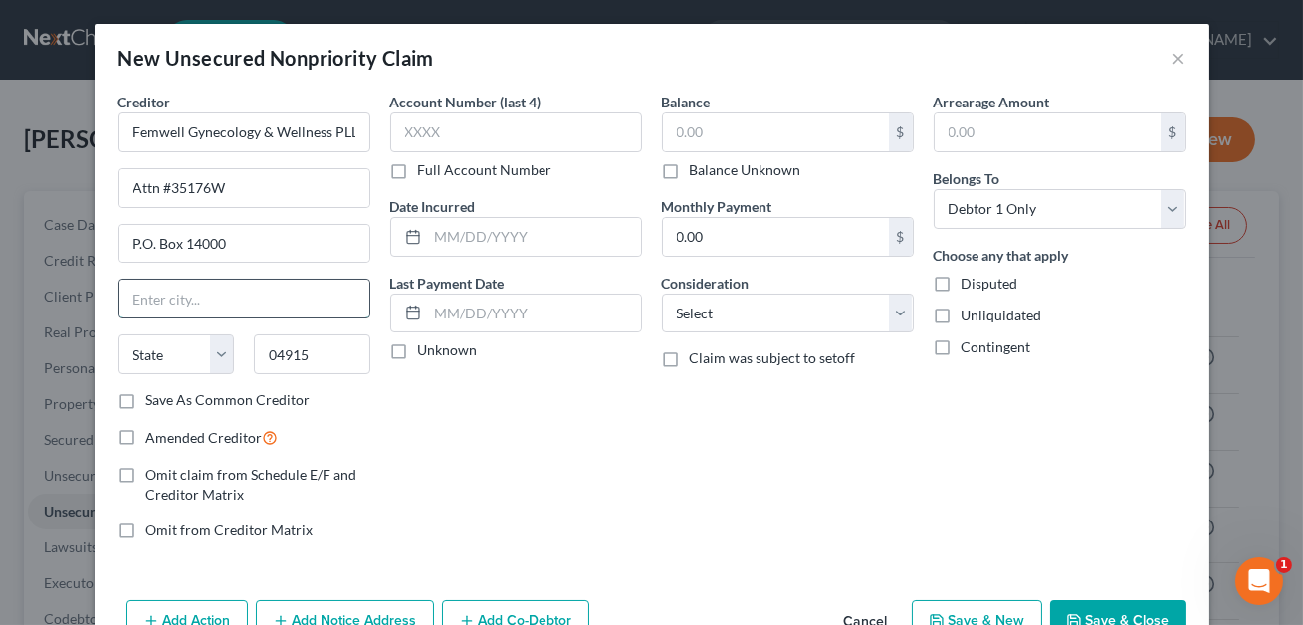
type input "[GEOGRAPHIC_DATA]"
select select "20"
click at [248, 293] on input "[GEOGRAPHIC_DATA]" at bounding box center [244, 299] width 250 height 38
click at [469, 452] on div "Account Number (last 4) Full Account Number Date Incurred Last Payment Date Unk…" at bounding box center [516, 324] width 272 height 465
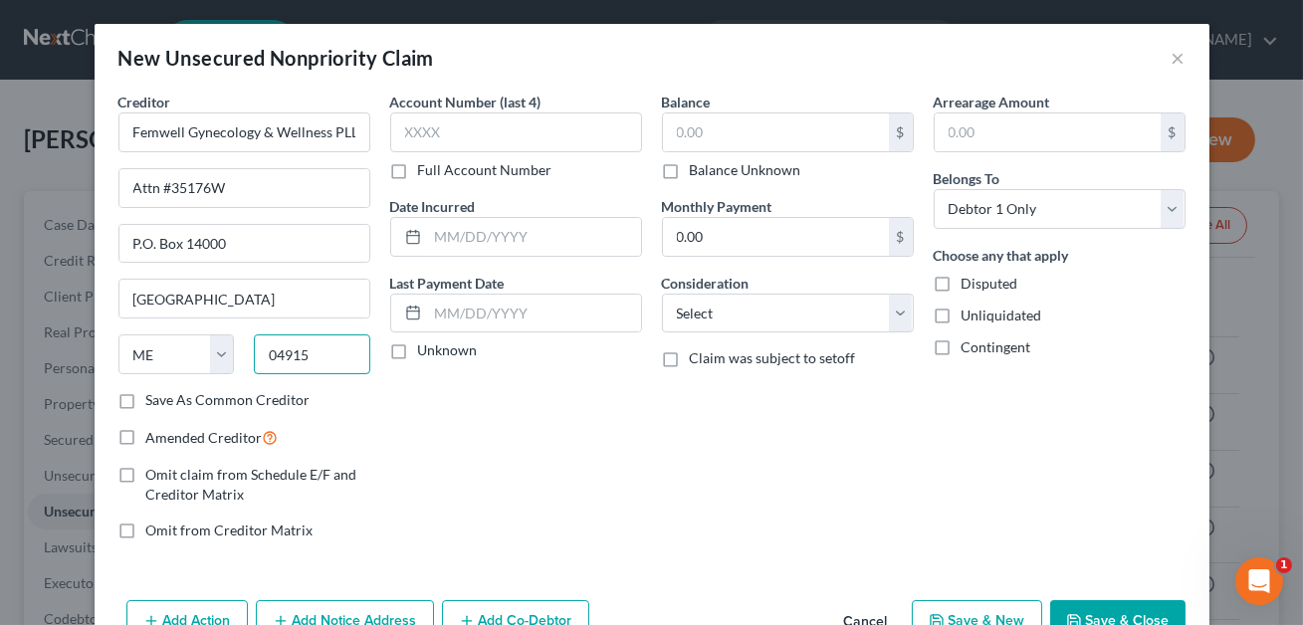
click at [320, 354] on input "04915" at bounding box center [312, 355] width 117 height 40
type input "04915-4033"
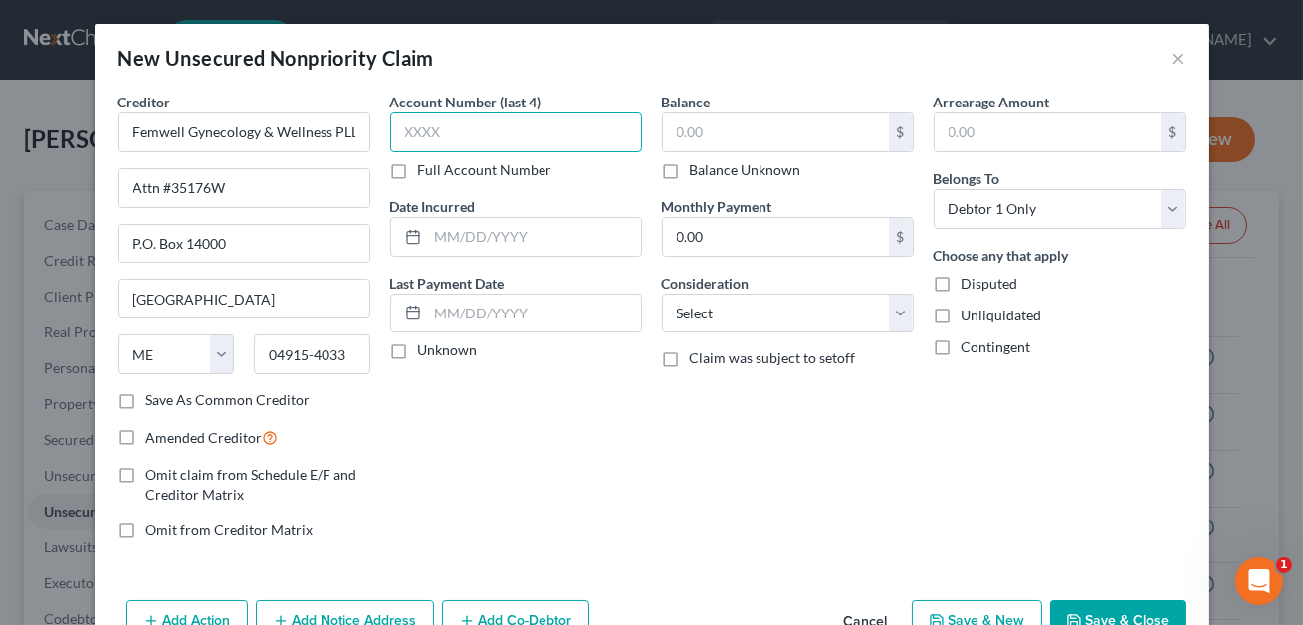
click at [416, 137] on input "text" at bounding box center [516, 133] width 252 height 40
type input "7575"
click at [456, 231] on input "text" at bounding box center [534, 237] width 213 height 38
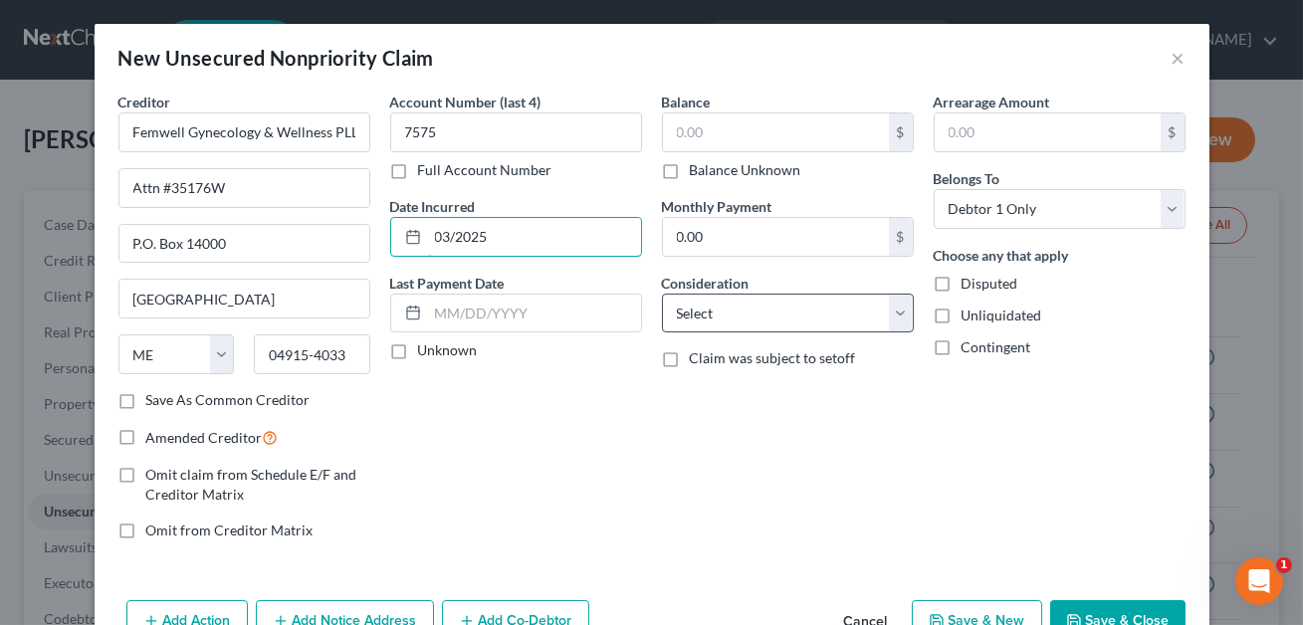
type input "03/2025"
click at [755, 308] on select "Select Cable / Satellite Services Collection Agency Credit Card Debt Debt Couns…" at bounding box center [788, 314] width 252 height 40
select select "9"
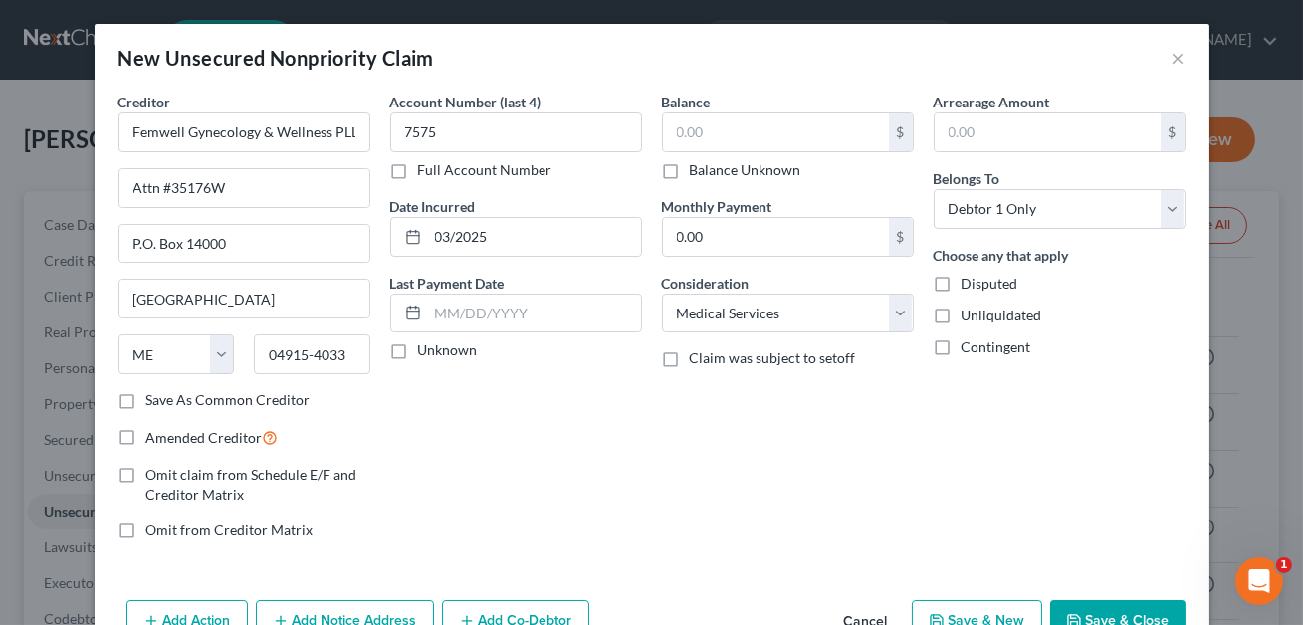
click at [1107, 614] on button "Save & Close" at bounding box center [1118, 621] width 135 height 42
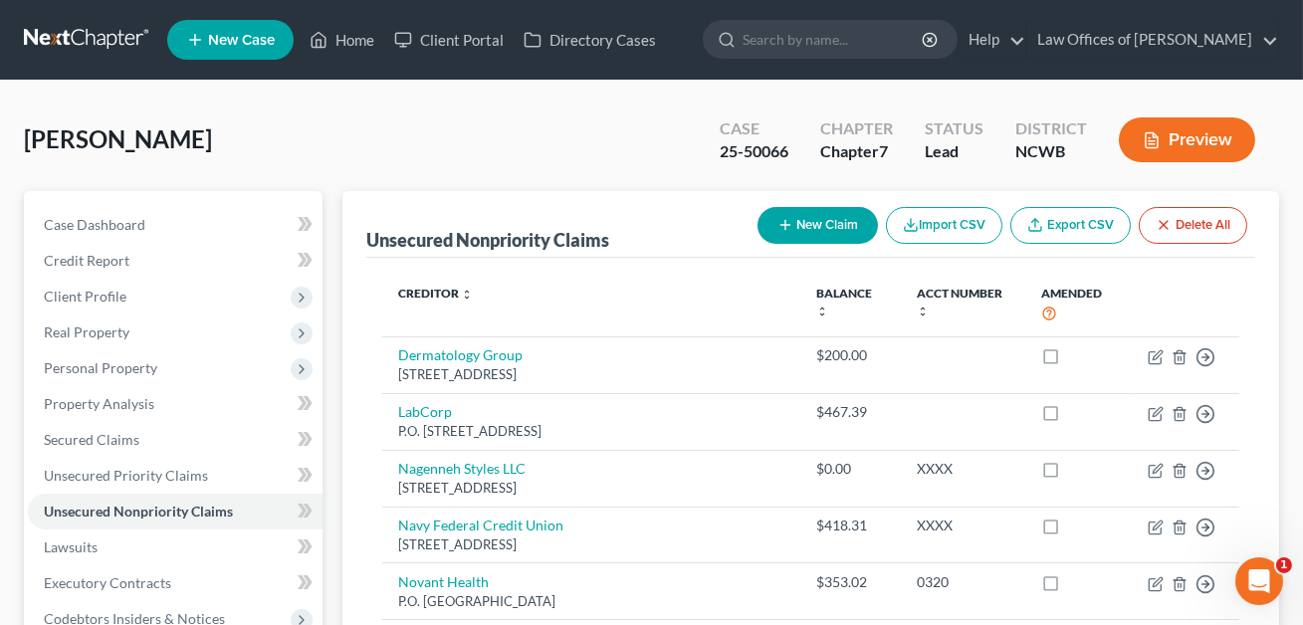
click at [822, 232] on button "New Claim" at bounding box center [818, 225] width 120 height 37
select select "0"
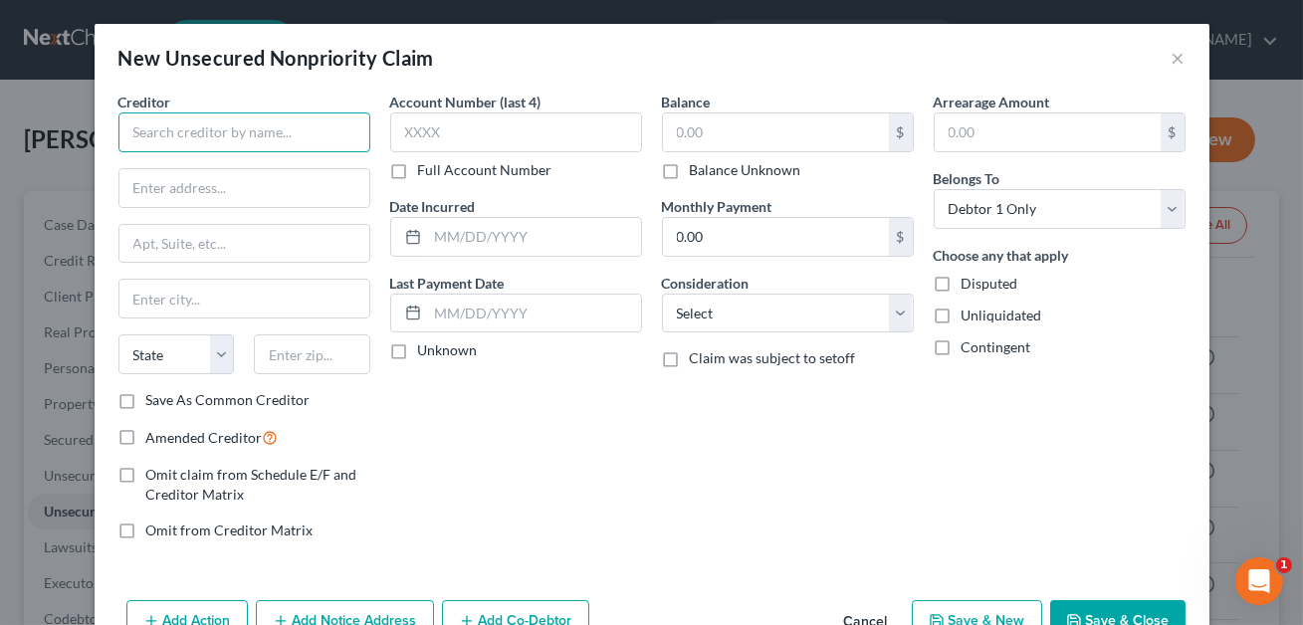
click at [195, 142] on input "text" at bounding box center [244, 133] width 252 height 40
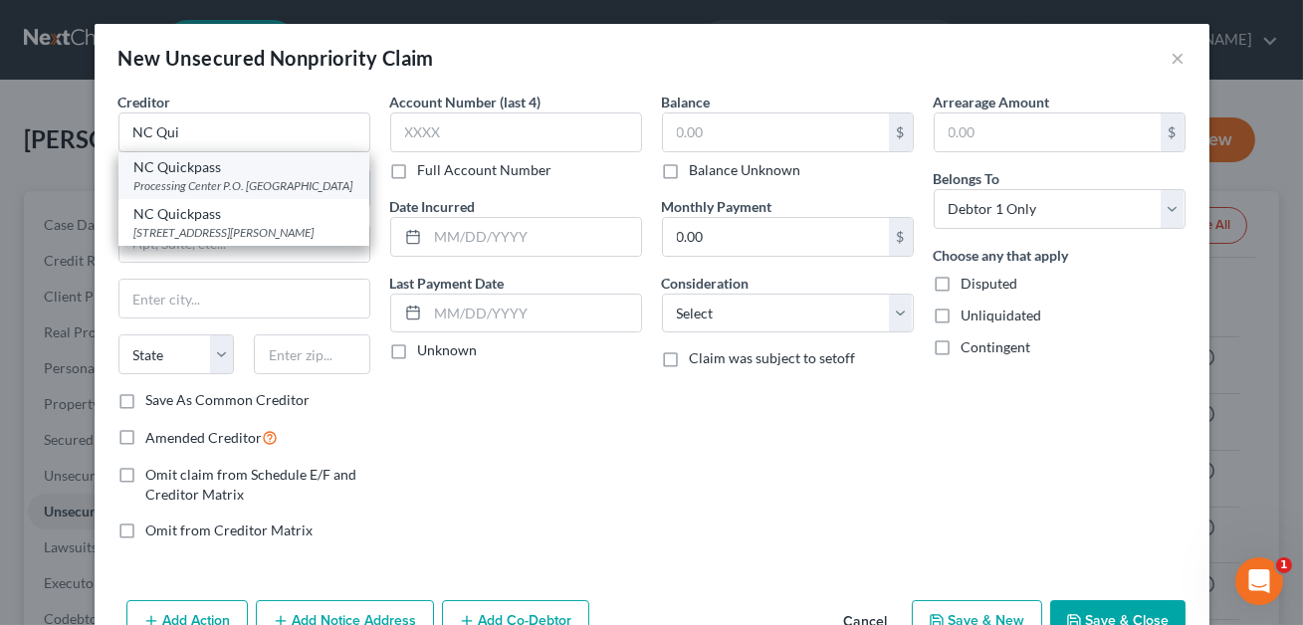
click at [203, 177] on div "Processing Center P.O. [GEOGRAPHIC_DATA]" at bounding box center [243, 185] width 219 height 17
type input "NC Quickpass"
type input "Processing Center"
type input "P.O. Box 100020"
type input "[GEOGRAPHIC_DATA]"
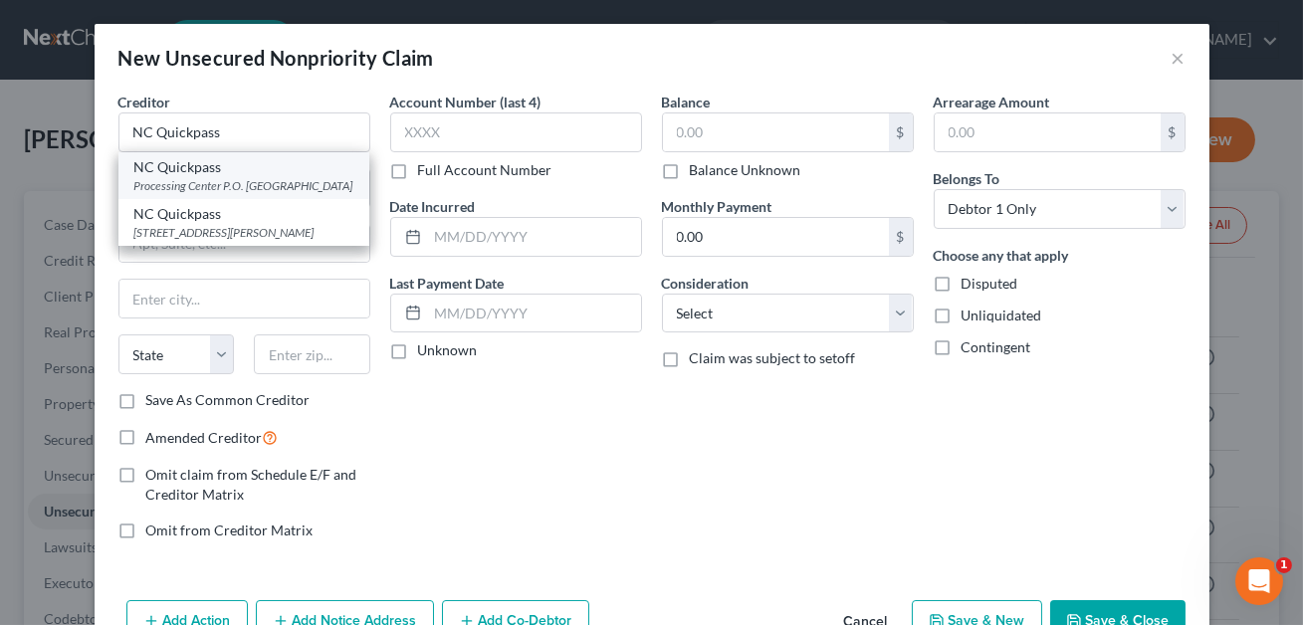
select select "10"
type input "30348"
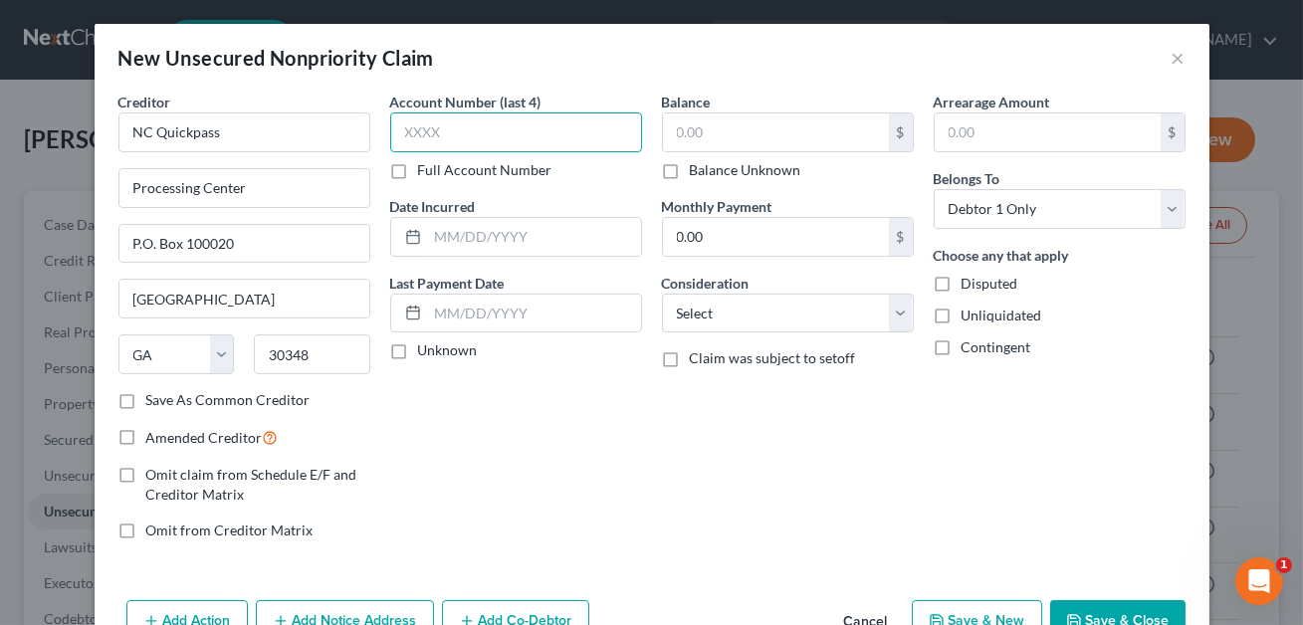
click at [445, 126] on input "text" at bounding box center [516, 133] width 252 height 40
click at [688, 133] on input "text" at bounding box center [776, 133] width 226 height 38
click at [470, 129] on input "XXXX" at bounding box center [516, 133] width 252 height 40
type input "X"
type input "4661"
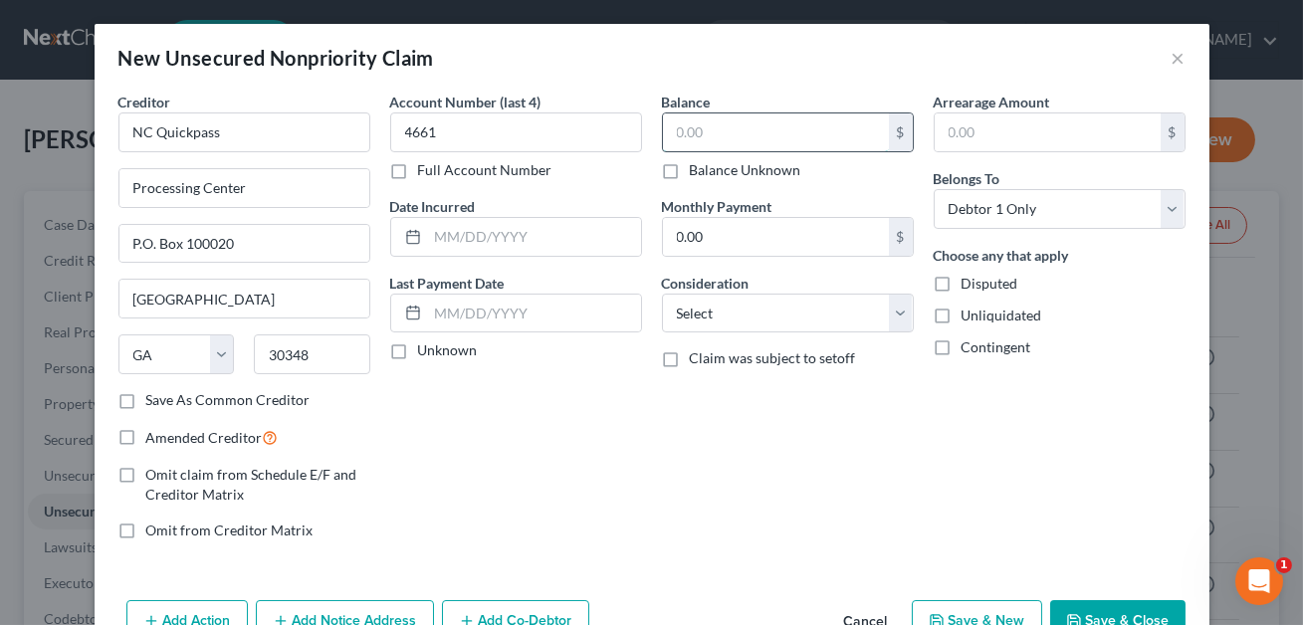
click at [714, 131] on input "text" at bounding box center [776, 133] width 226 height 38
type input "15.20"
click at [764, 301] on select "Select Cable / Satellite Services Collection Agency Credit Card Debt Debt Couns…" at bounding box center [788, 314] width 252 height 40
select select "14"
click at [707, 388] on input "text" at bounding box center [788, 389] width 250 height 38
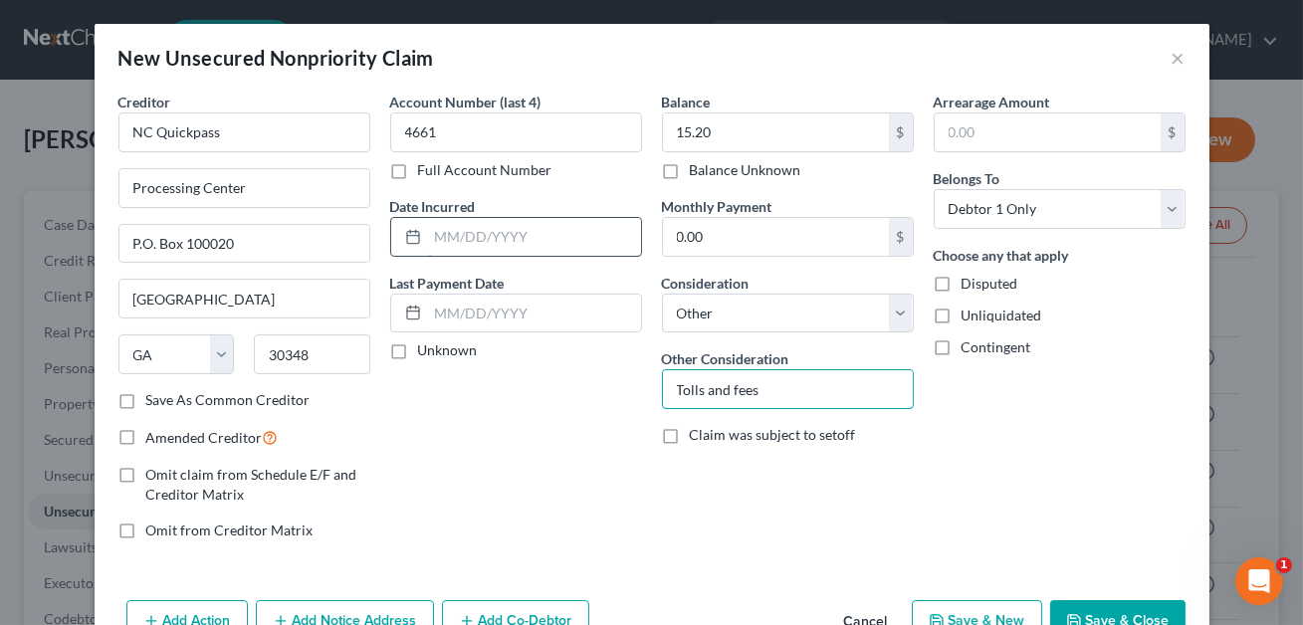
type input "Tolls and fees"
click at [507, 236] on input "text" at bounding box center [534, 237] width 213 height 38
click at [453, 236] on input "06-07/2025" at bounding box center [534, 237] width 213 height 38
type input "07/2025"
click at [1089, 612] on button "Save & Close" at bounding box center [1118, 621] width 135 height 42
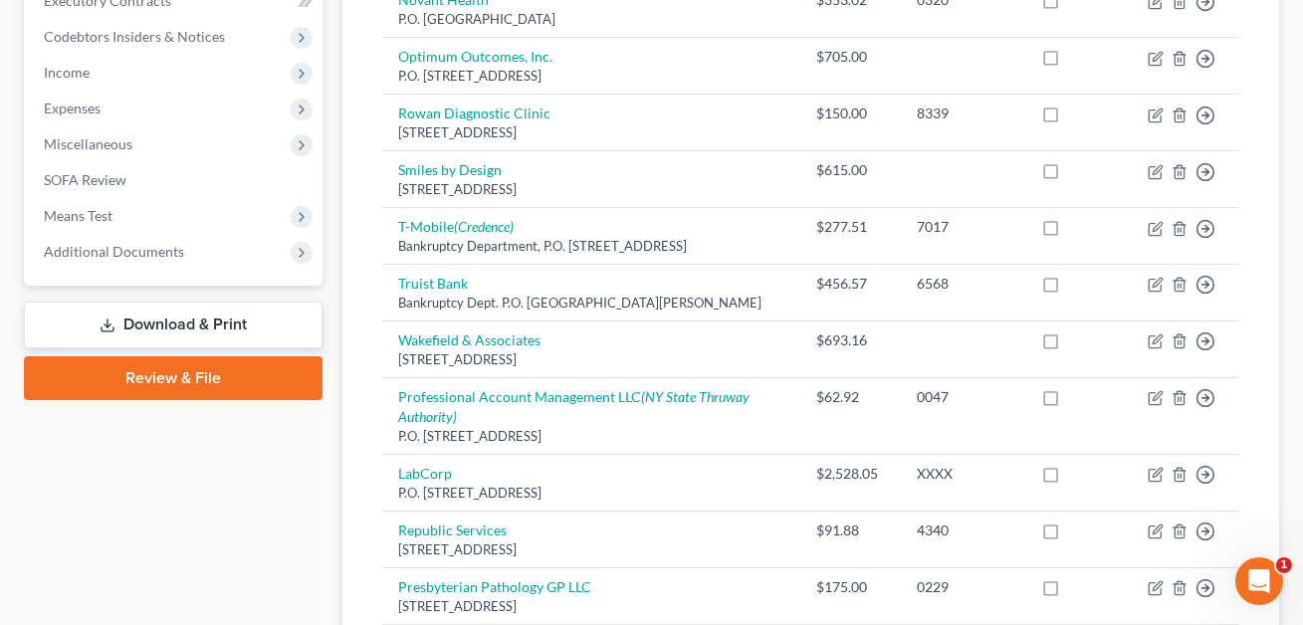
scroll to position [755, 0]
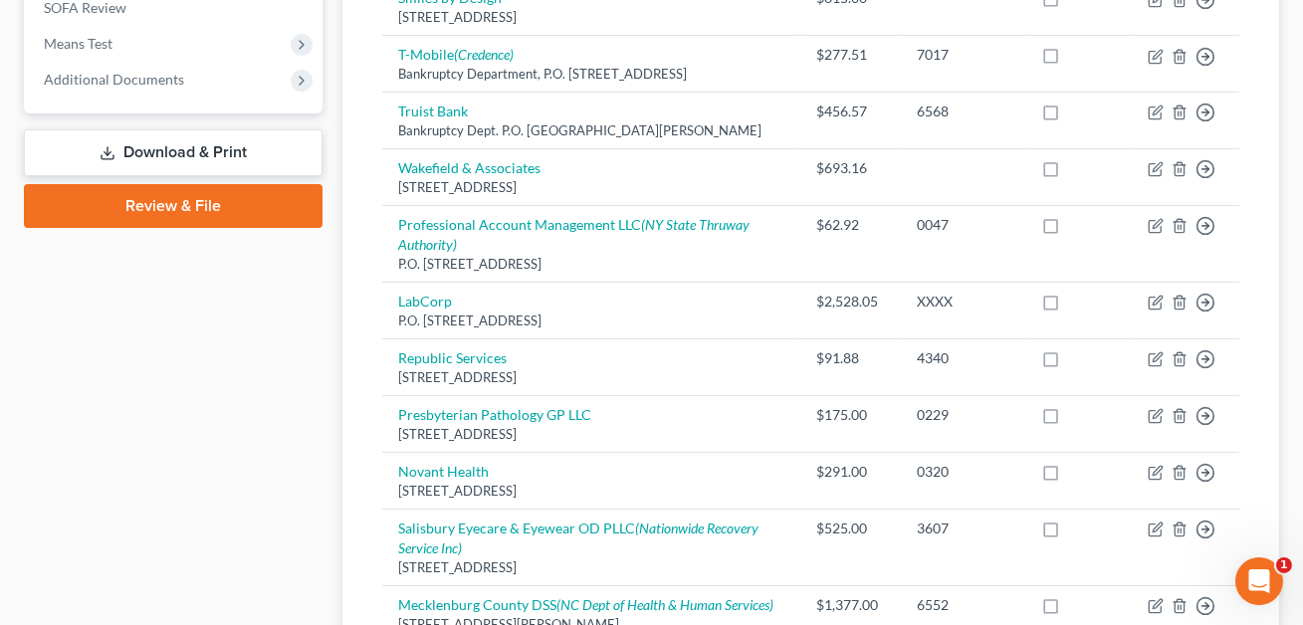
click at [193, 156] on link "Download & Print" at bounding box center [173, 152] width 299 height 47
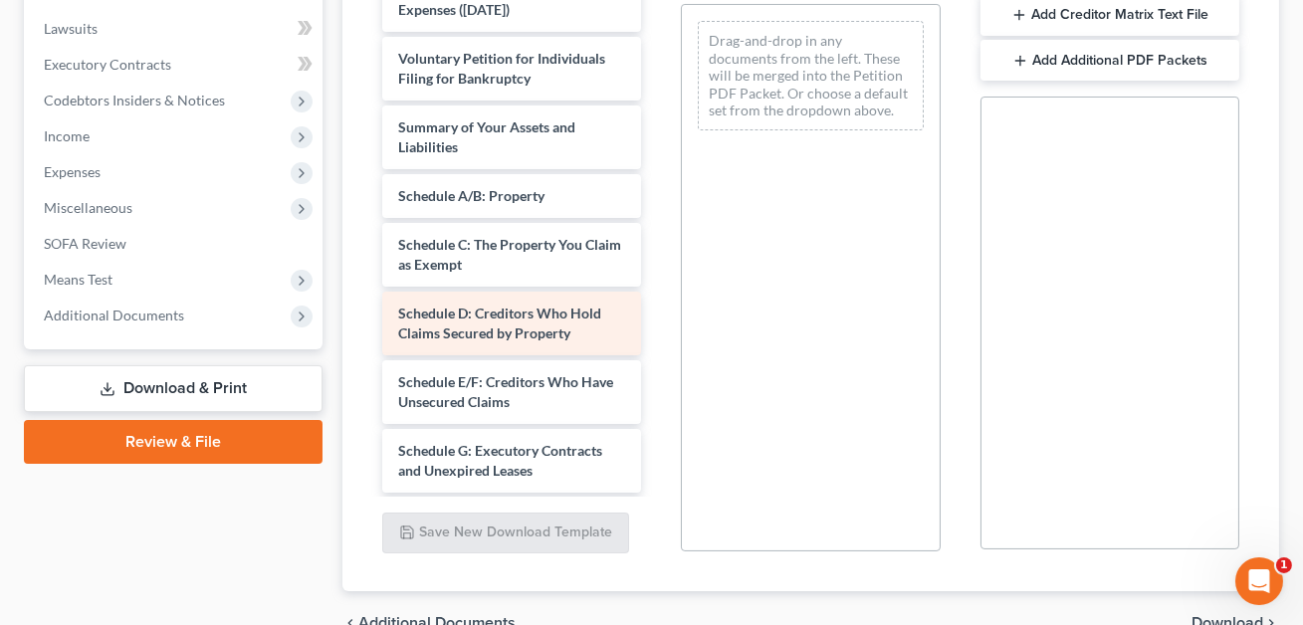
scroll to position [42, 0]
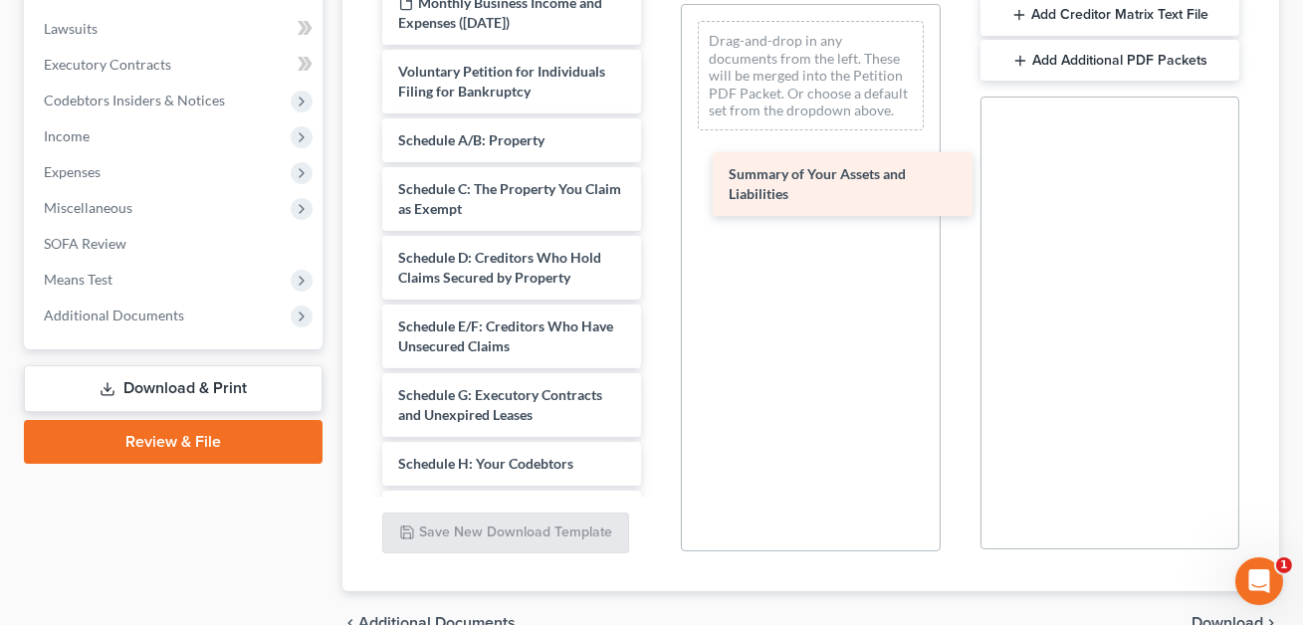
drag, startPoint x: 441, startPoint y: 142, endPoint x: 776, endPoint y: 200, distance: 339.5
click at [657, 200] on div "Summary of Your Assets and Liabilities Monthly Business Income and Expenses ([D…" at bounding box center [511, 522] width 291 height 1221
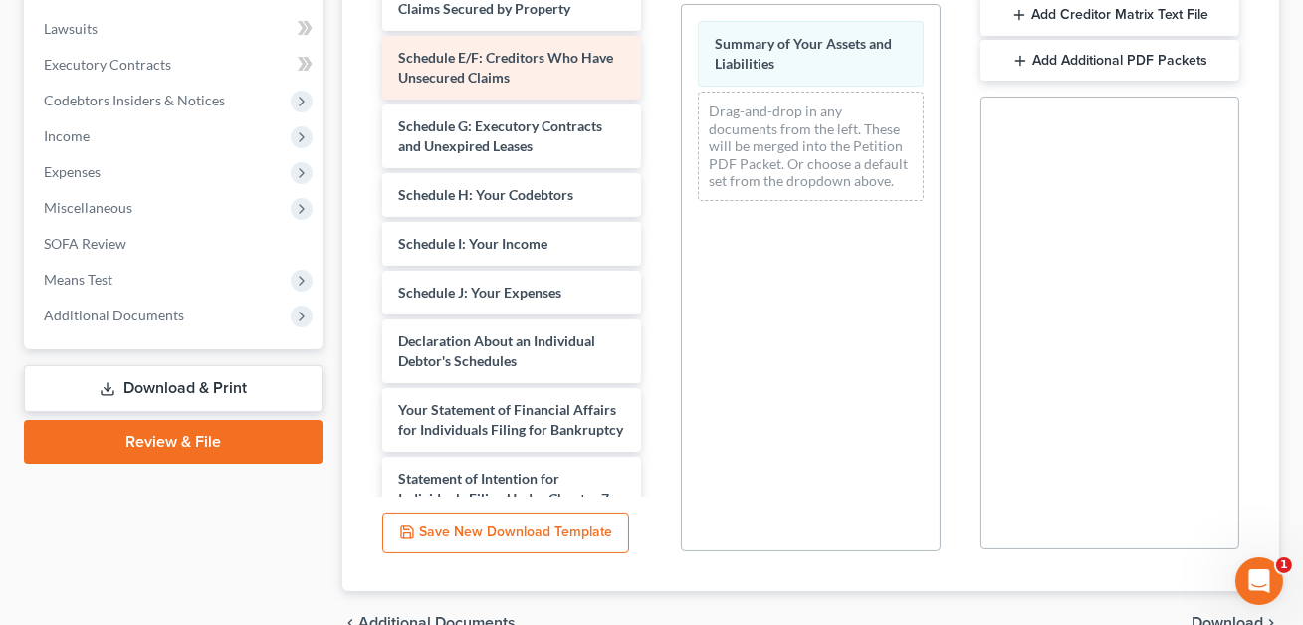
scroll to position [313, 0]
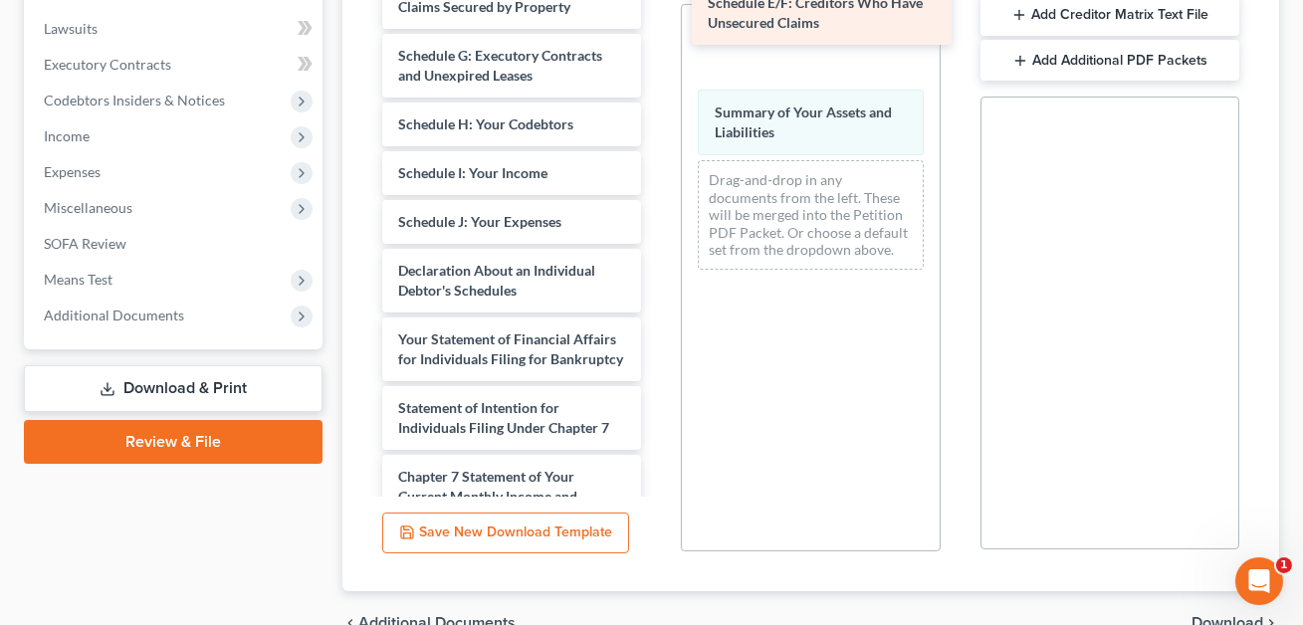
drag, startPoint x: 454, startPoint y: 50, endPoint x: 769, endPoint y: 21, distance: 316.0
click at [657, 21] on div "Schedule E/F: Creditors Who Have Unsecured Claims Monthly Business Income and E…" at bounding box center [511, 218] width 291 height 1152
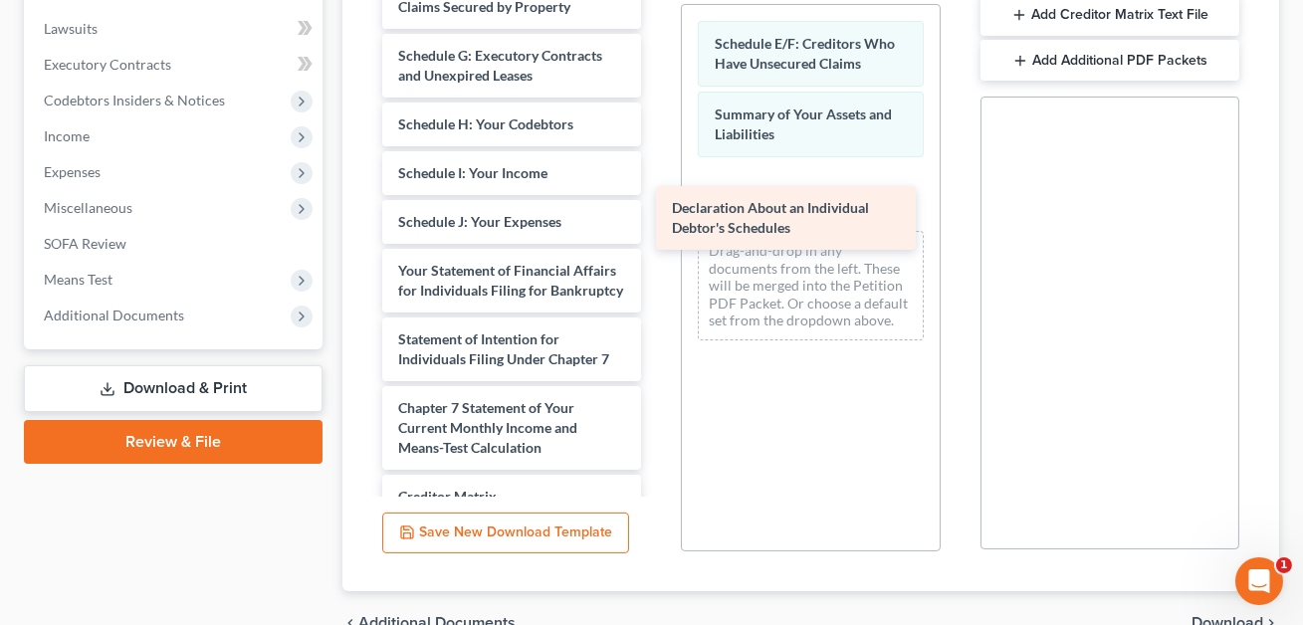
drag, startPoint x: 452, startPoint y: 260, endPoint x: 726, endPoint y: 218, distance: 277.0
click at [657, 218] on div "Declaration About an Individual Debtor's Schedules Monthly Business Income and …" at bounding box center [511, 183] width 291 height 1083
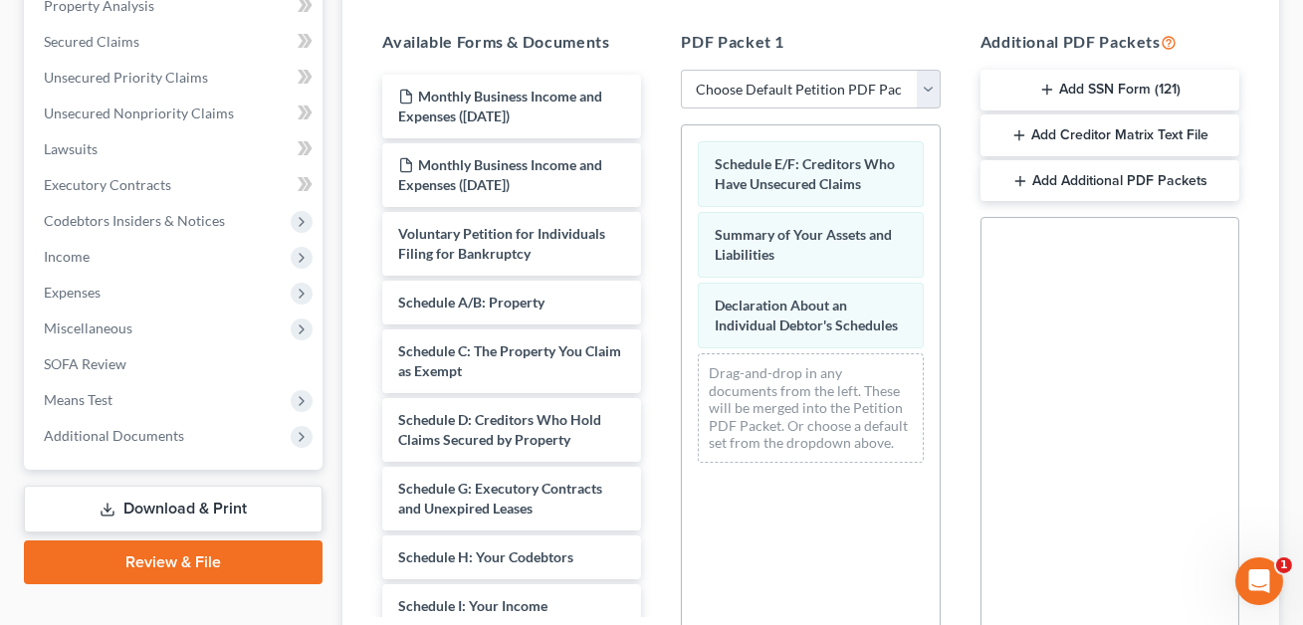
scroll to position [378, 0]
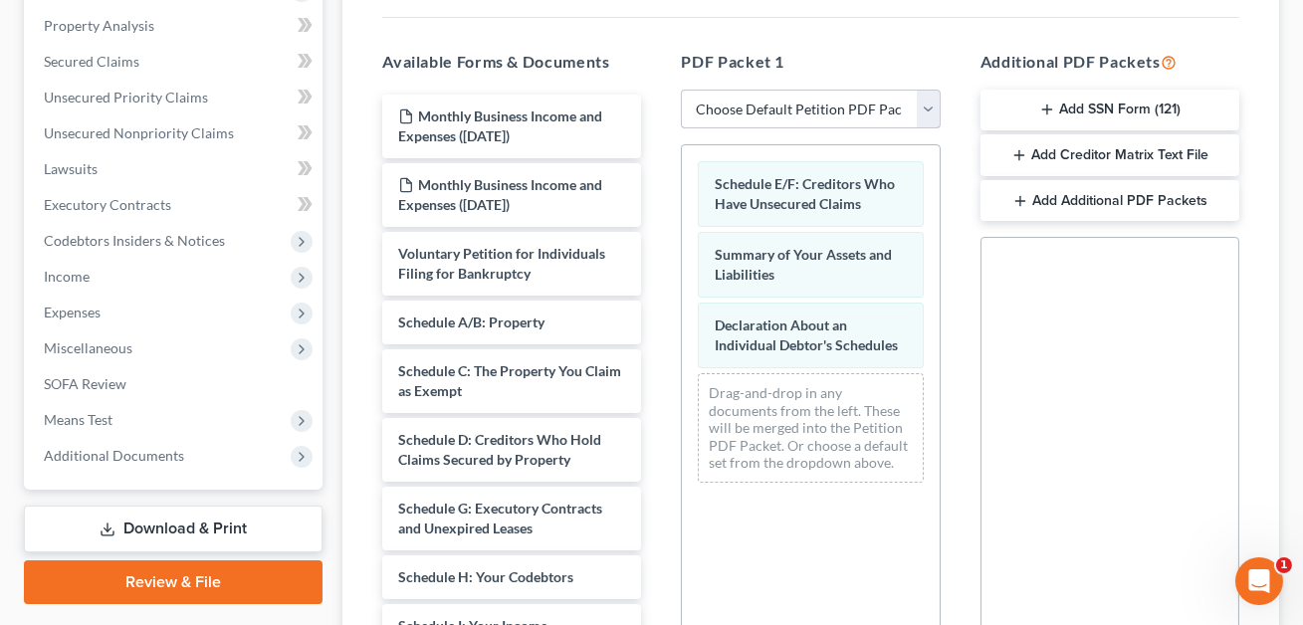
click at [788, 93] on select "Choose Default Petition PDF Packet Complete Bankruptcy Petition (all forms and …" at bounding box center [810, 110] width 259 height 40
select select "2"
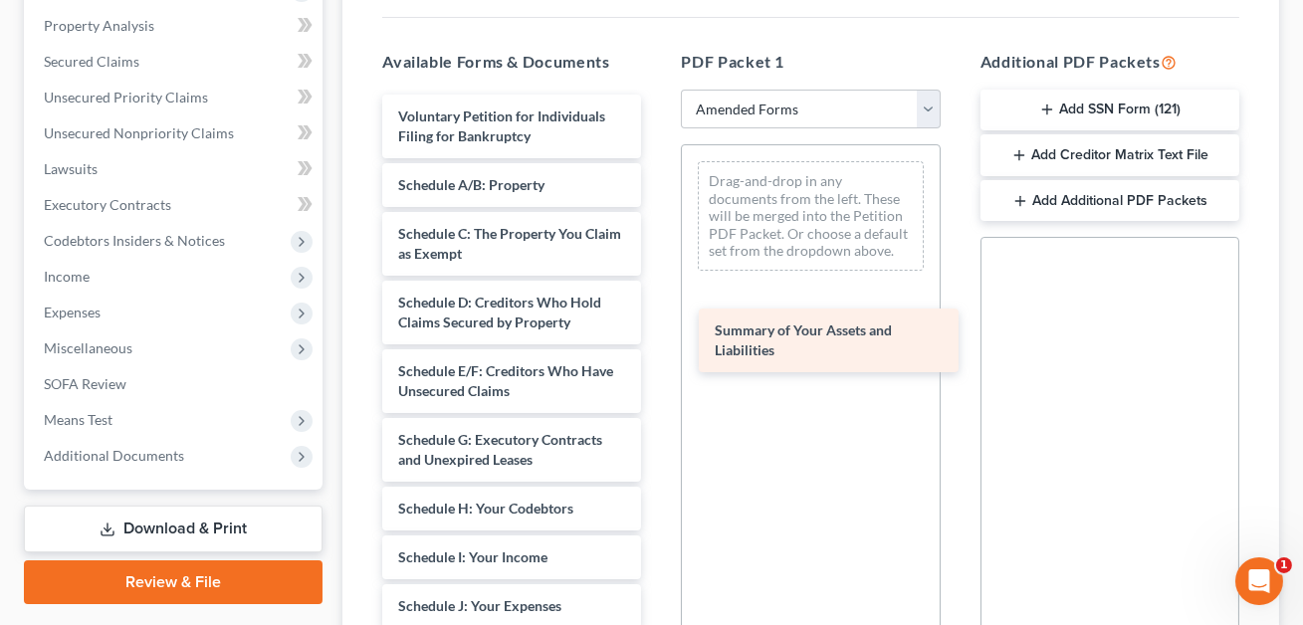
drag, startPoint x: 474, startPoint y: 172, endPoint x: 791, endPoint y: 340, distance: 358.1
click at [657, 340] on div "Summary of Your Assets and Liabilities Voluntary Petition for Individuals Filin…" at bounding box center [511, 636] width 291 height 1083
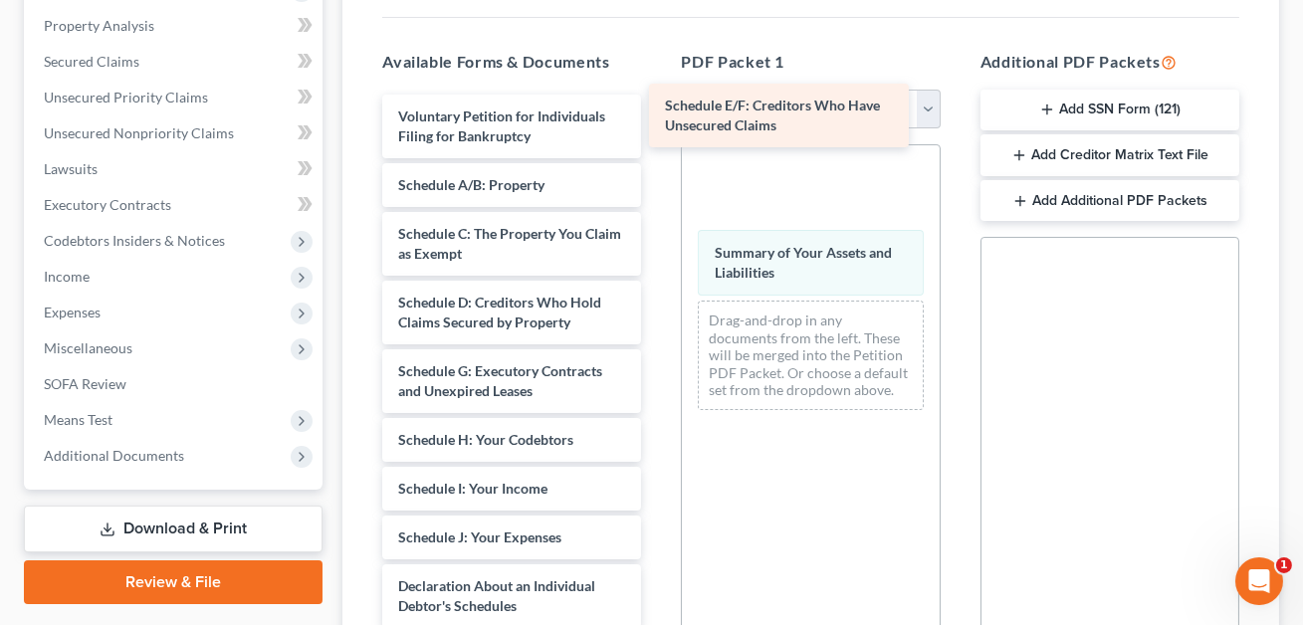
drag, startPoint x: 471, startPoint y: 372, endPoint x: 763, endPoint y: 112, distance: 391.4
click at [657, 112] on div "Schedule E/F: Creditors Who Have Unsecured Claims Voluntary Petition for Indivi…" at bounding box center [511, 602] width 291 height 1015
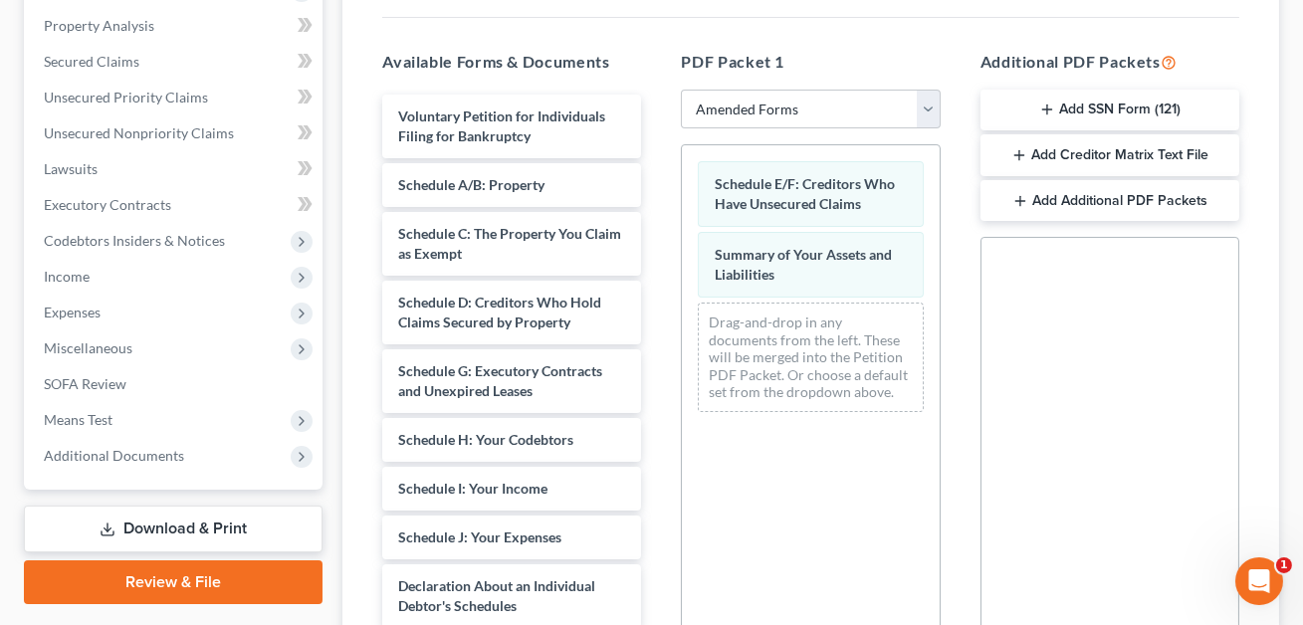
click at [763, 112] on div "PDF Packet 1 Choose Default Petition PDF Packet Complete Bankruptcy Petition (a…" at bounding box center [810, 371] width 299 height 675
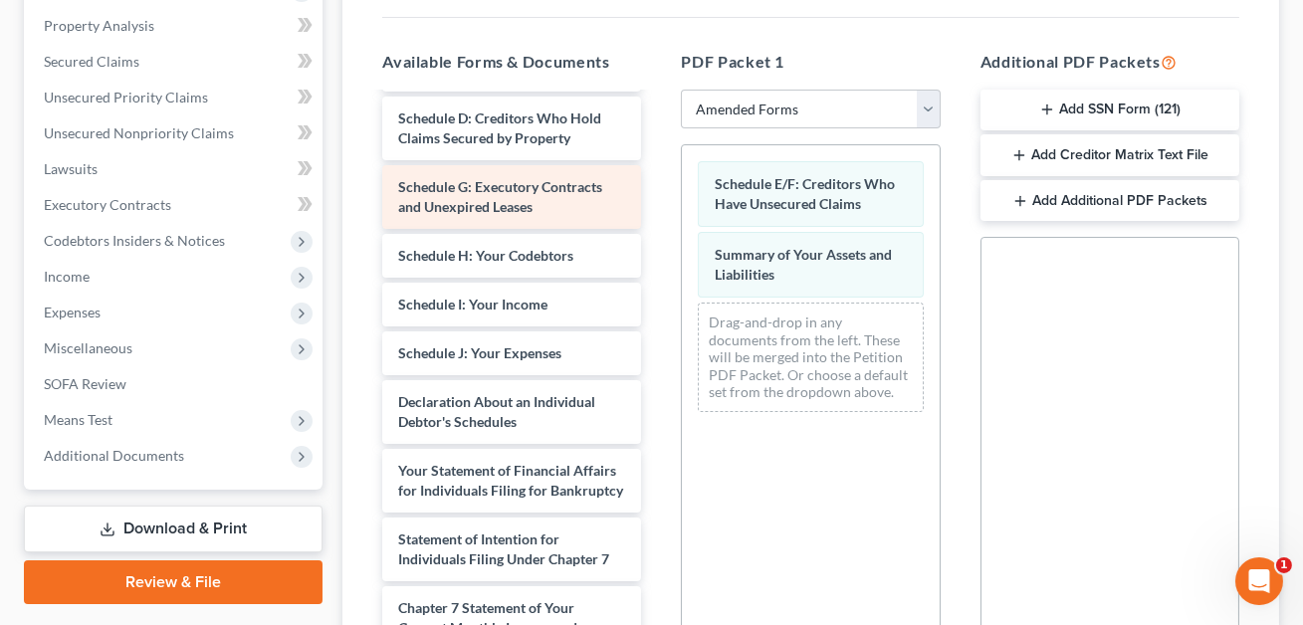
scroll to position [194, 0]
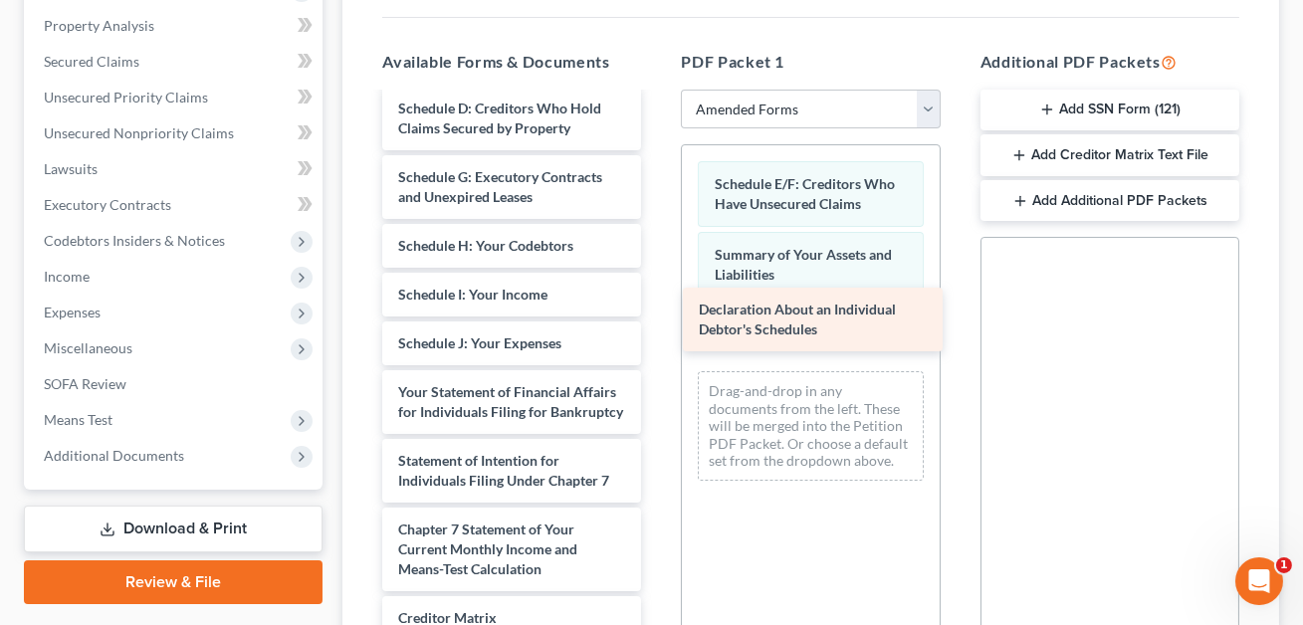
drag, startPoint x: 497, startPoint y: 366, endPoint x: 807, endPoint y: 302, distance: 316.4
click at [657, 302] on div "Declaration About an Individual Debtor's Schedules Voluntary Petition for Indiv…" at bounding box center [511, 373] width 291 height 946
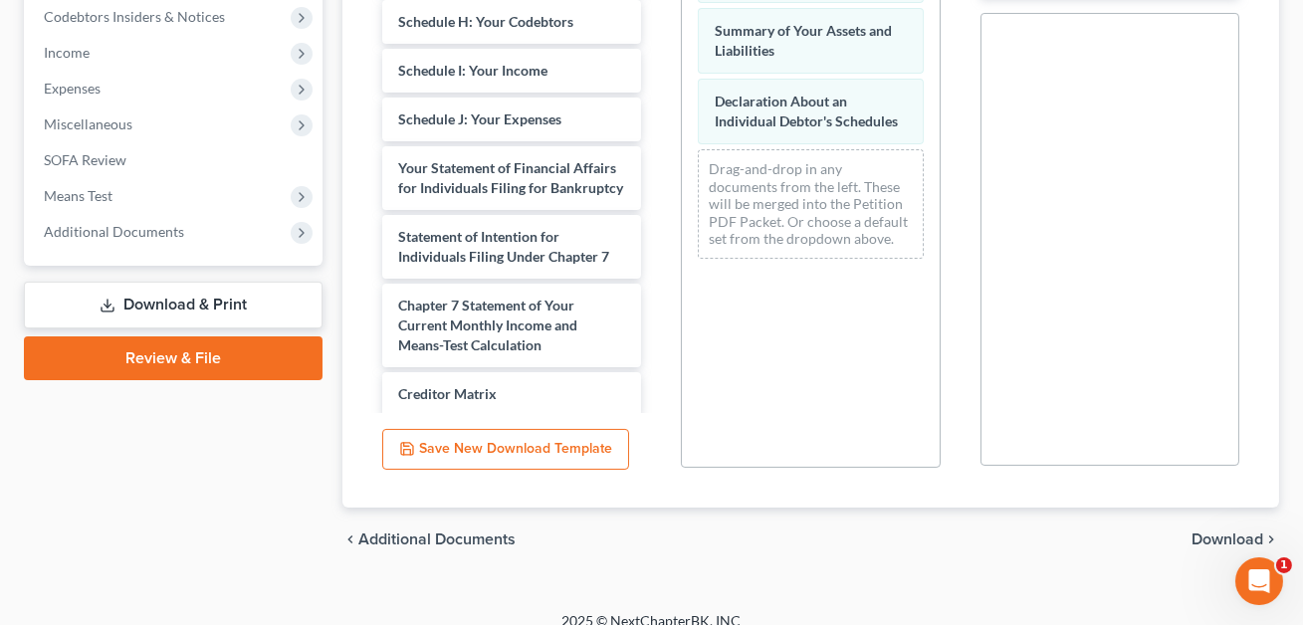
click at [1218, 532] on span "Download" at bounding box center [1228, 540] width 72 height 16
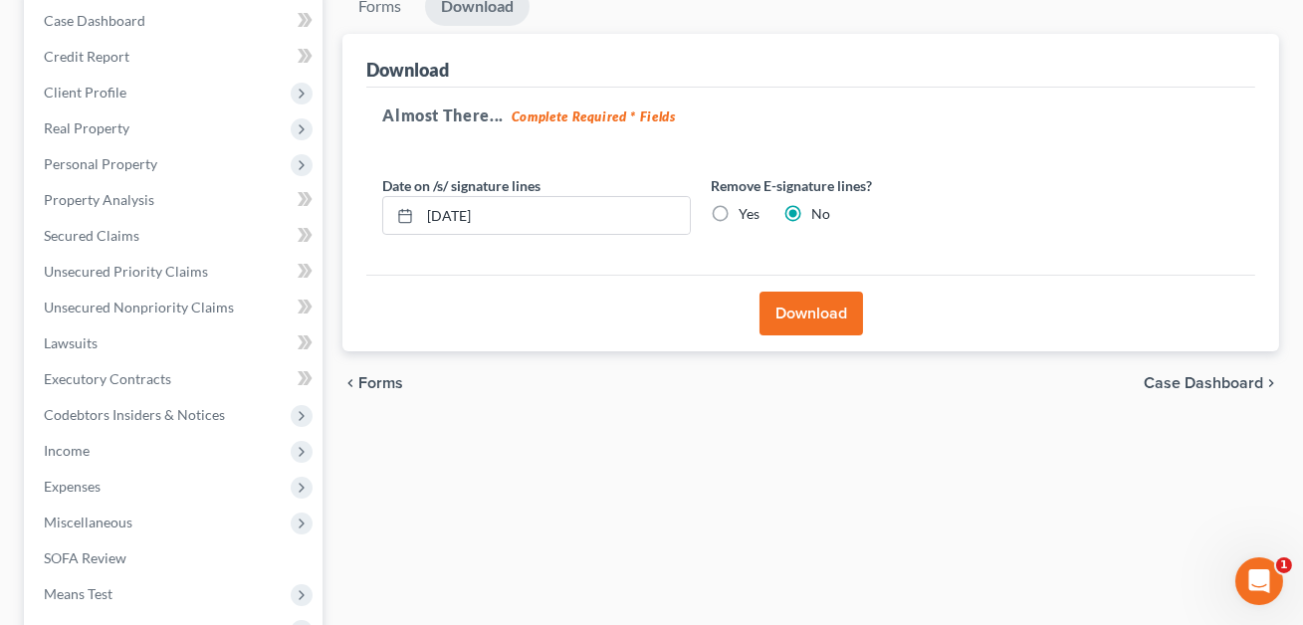
scroll to position [200, 0]
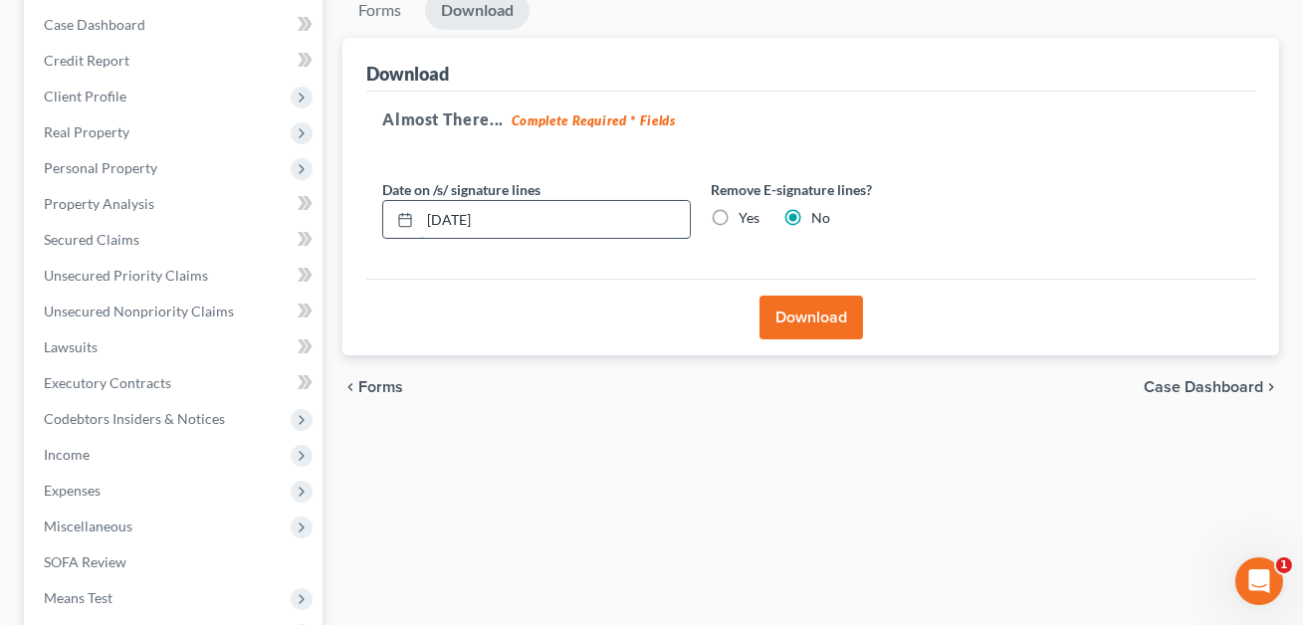
click at [436, 213] on input "[DATE]" at bounding box center [555, 220] width 270 height 38
click at [449, 218] on input "089/01/2025" at bounding box center [555, 220] width 270 height 38
click at [450, 217] on input "[DATE]" at bounding box center [555, 220] width 270 height 38
click at [480, 219] on input "08/2801/2025" at bounding box center [555, 220] width 270 height 38
type input "[DATE]"
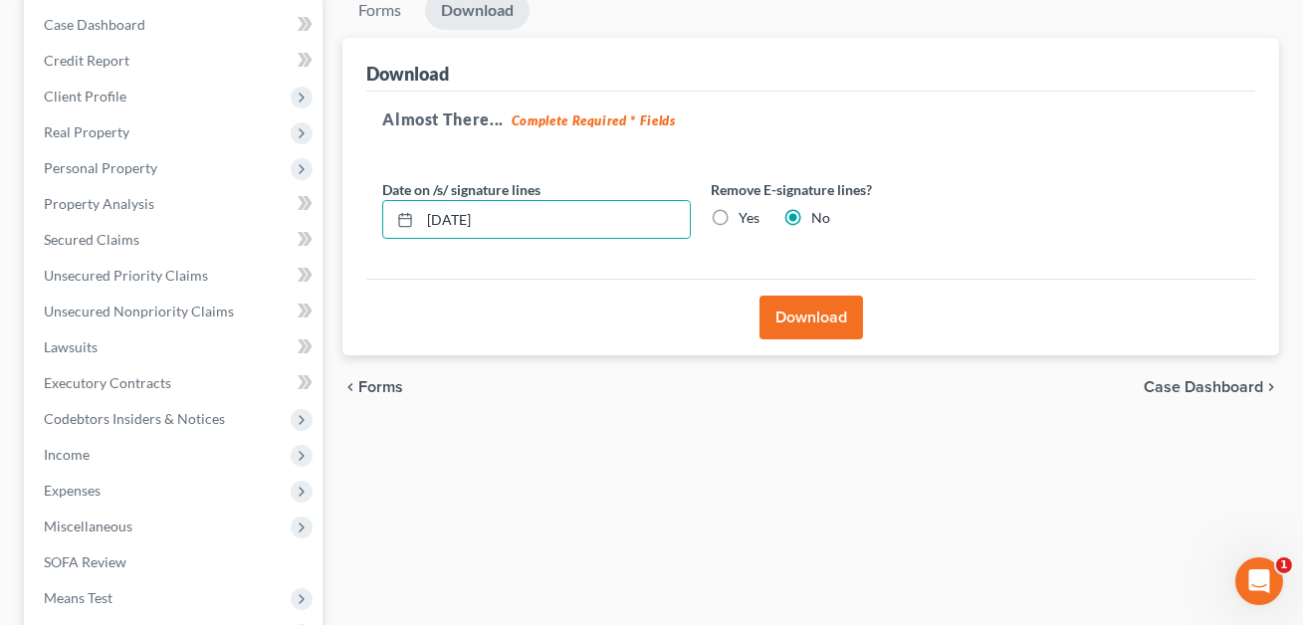
click at [830, 323] on button "Download" at bounding box center [812, 318] width 104 height 44
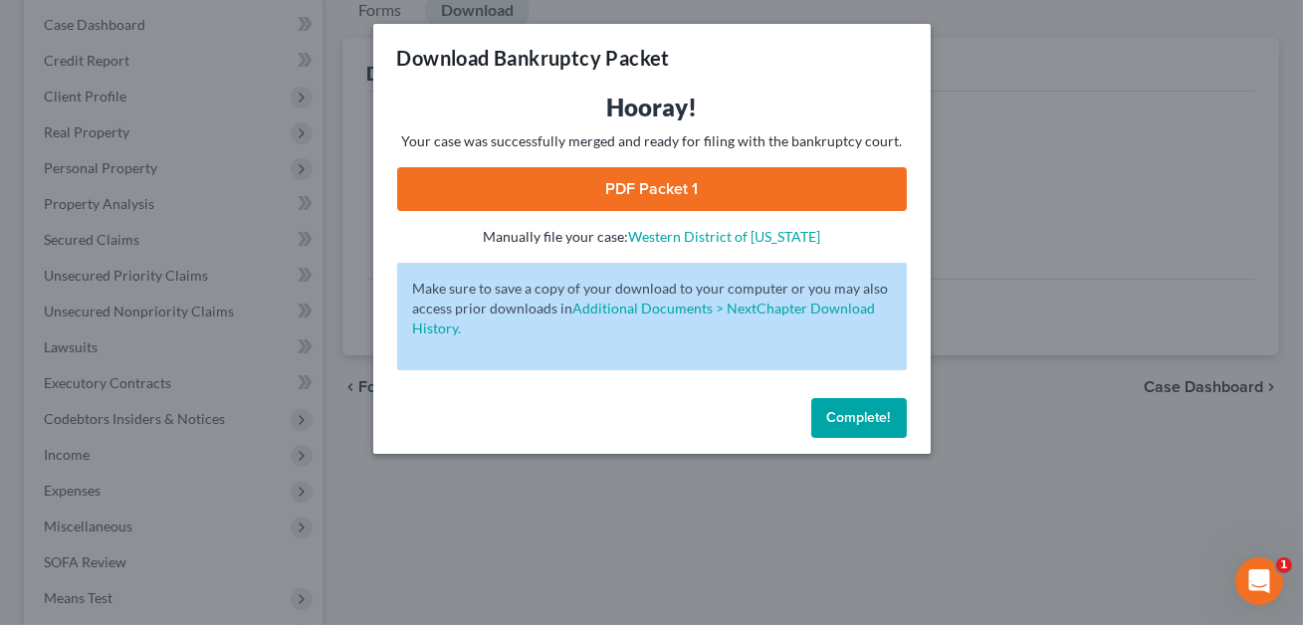
click at [724, 195] on link "PDF Packet 1" at bounding box center [652, 189] width 510 height 44
